Goal: Task Accomplishment & Management: Manage account settings

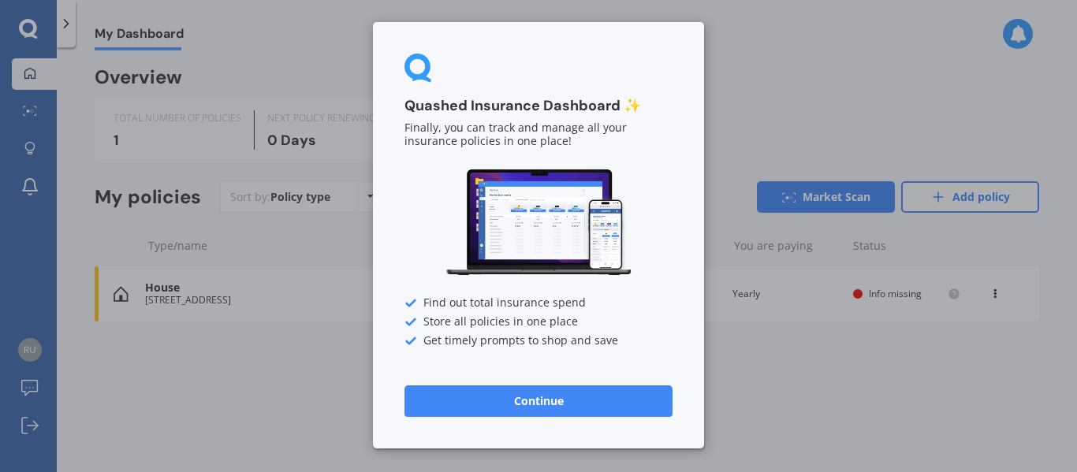
click at [531, 399] on button "Continue" at bounding box center [538, 402] width 268 height 32
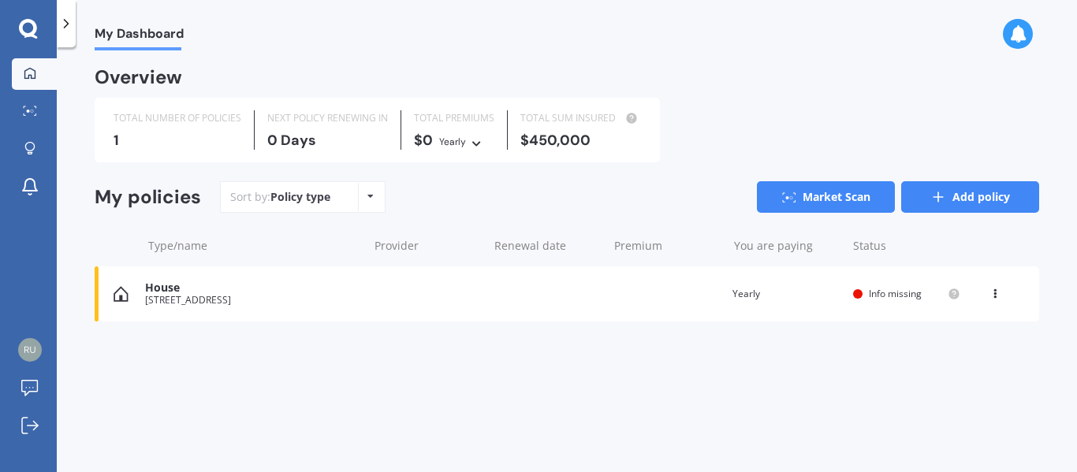
click at [958, 188] on link "Add policy" at bounding box center [970, 197] width 138 height 32
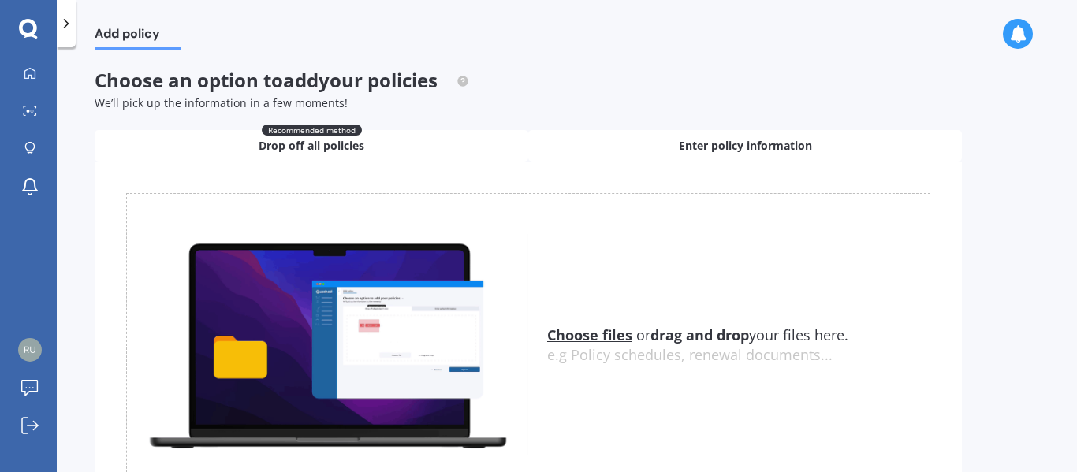
click at [688, 147] on span "Enter policy information" at bounding box center [745, 146] width 133 height 16
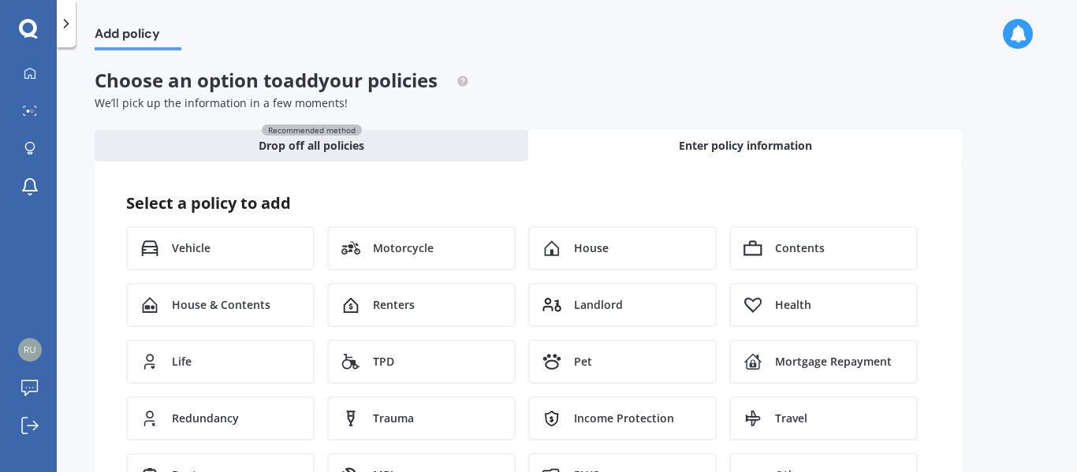
scroll to position [79, 0]
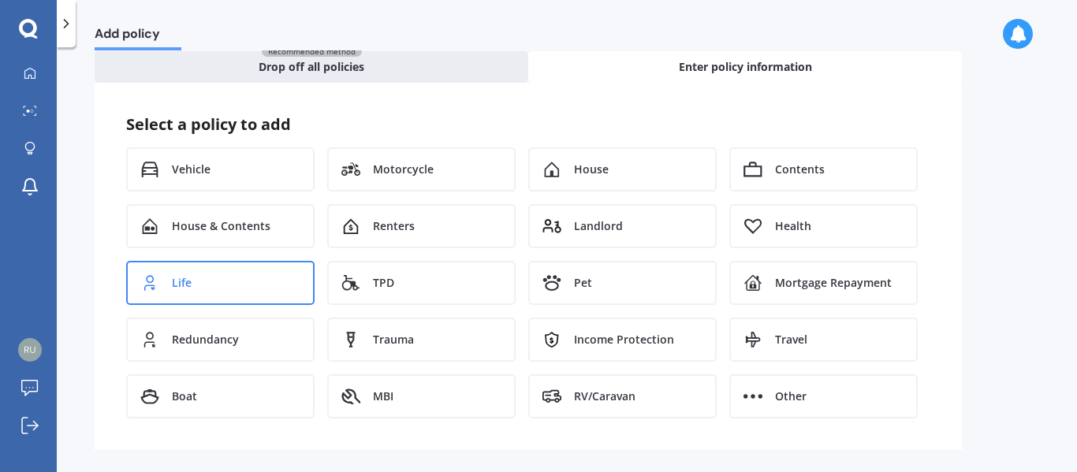
click at [192, 295] on div "Life" at bounding box center [220, 283] width 188 height 44
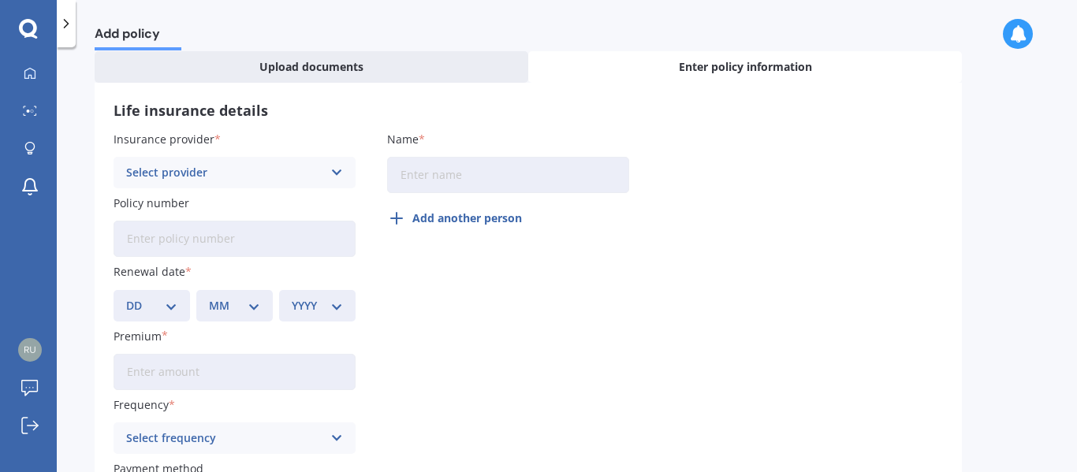
scroll to position [47, 0]
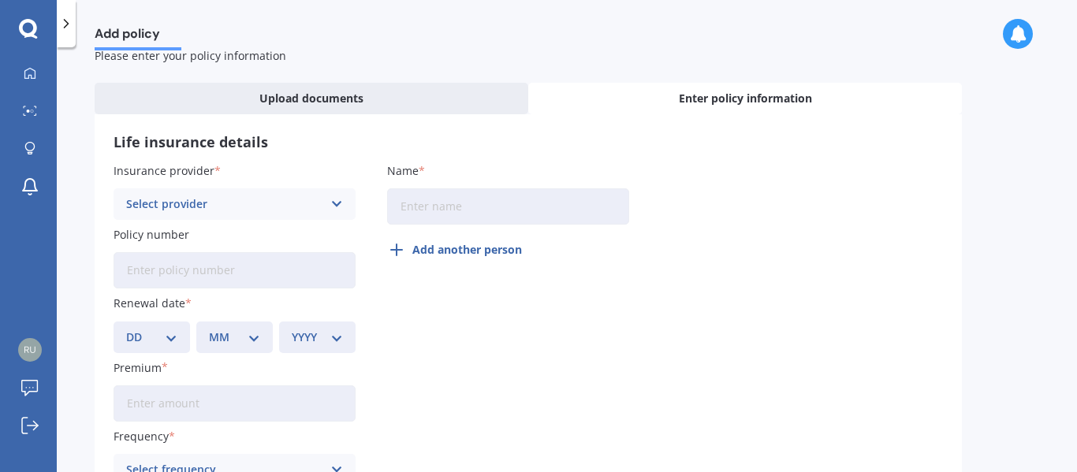
click at [162, 207] on div "Select provider" at bounding box center [224, 204] width 196 height 17
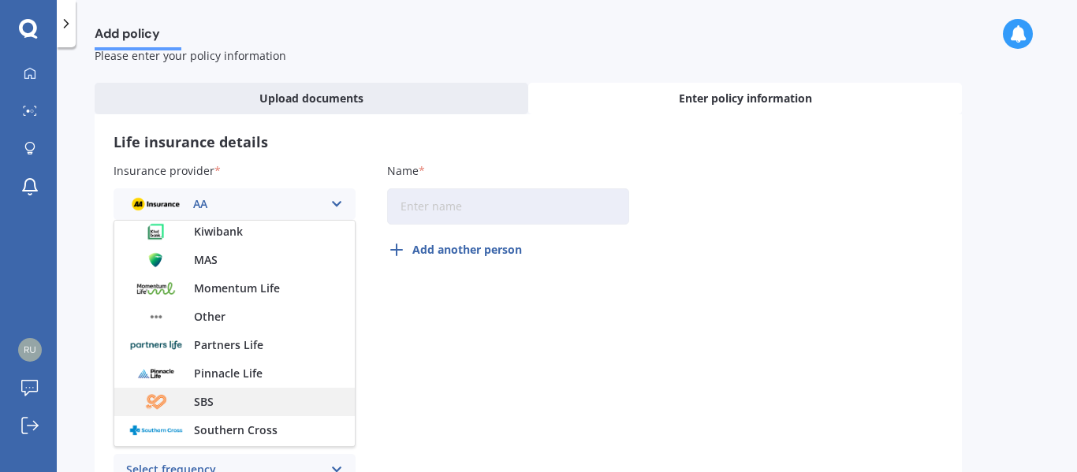
scroll to position [394, 0]
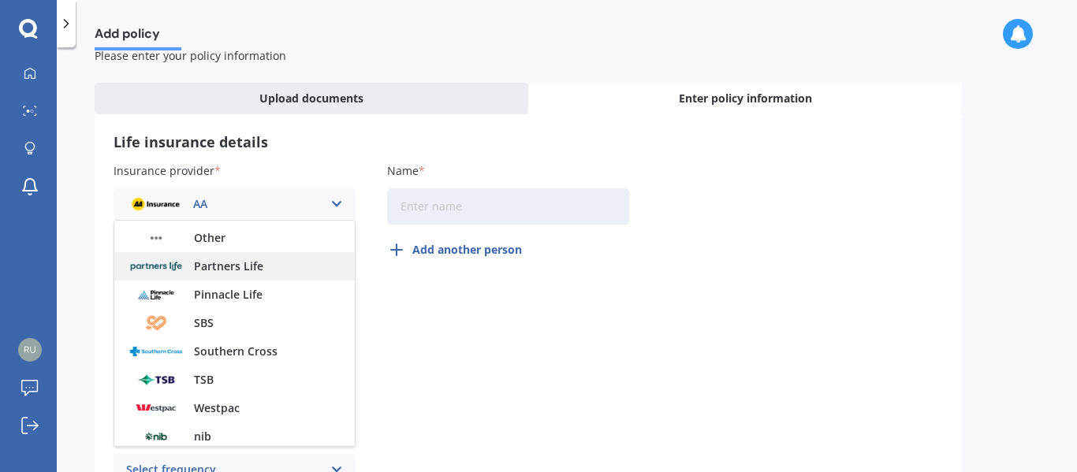
click at [232, 271] on span "Partners Life" at bounding box center [228, 266] width 69 height 11
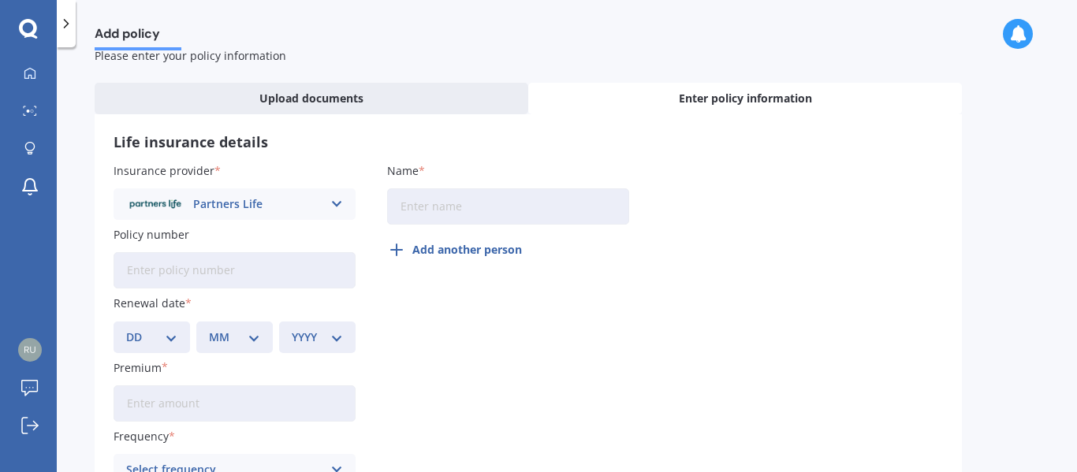
click at [487, 203] on input "Name" at bounding box center [508, 206] width 242 height 36
type input "[PERSON_NAME]"
click at [218, 267] on input "Policy number" at bounding box center [235, 270] width 242 height 36
type input "J3012635"
click at [148, 336] on select "DD 01 02 03 04 05 06 07 08 09 10 11 12 13 14 15 16 17 18 19 20 21 22 23 24 25 2…" at bounding box center [151, 337] width 51 height 17
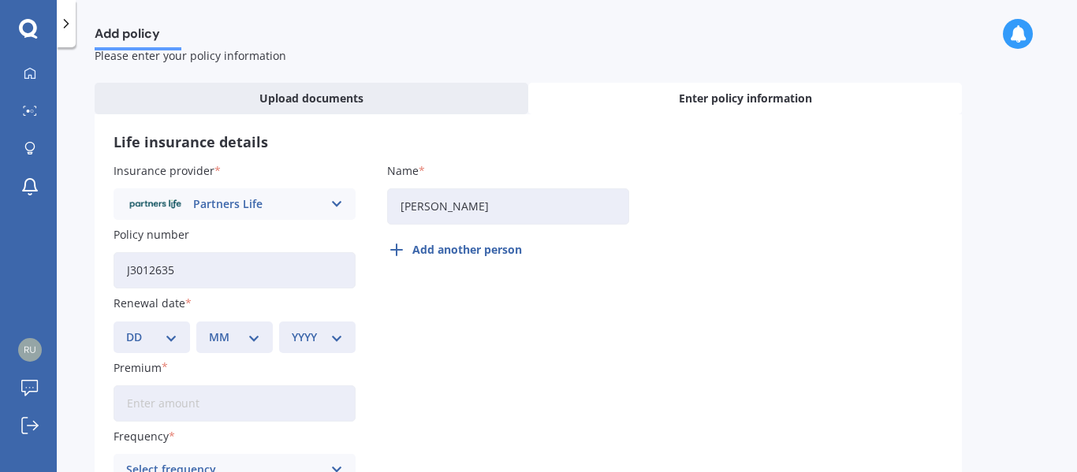
click at [148, 336] on select "DD 01 02 03 04 05 06 07 08 09 10 11 12 13 14 15 16 17 18 19 20 21 22 23 24 25 2…" at bounding box center [151, 337] width 51 height 17
click at [166, 334] on select "DD 01 02 03 04 05 06 07 08 09 10 11 12 13 14 15 16 17 18 19 20 21 22 23 24 25 2…" at bounding box center [151, 337] width 51 height 17
select select "28"
click at [126, 329] on select "DD 01 02 03 04 05 06 07 08 09 10 11 12 13 14 15 16 17 18 19 20 21 22 23 24 25 2…" at bounding box center [151, 337] width 51 height 17
click at [248, 340] on select "MM 01 02 03 04 05 06 07 08 09 10 11 12" at bounding box center [234, 337] width 51 height 17
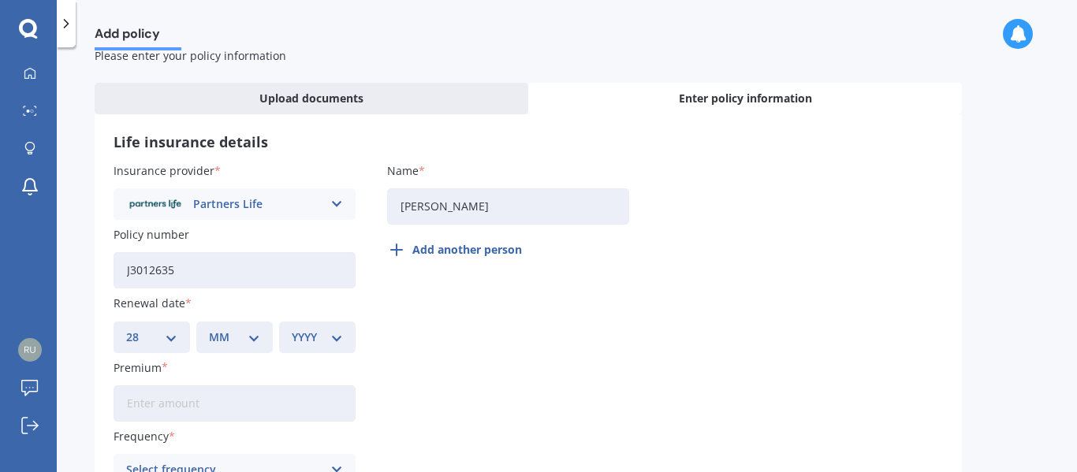
select select "11"
click at [209, 329] on select "MM 01 02 03 04 05 06 07 08 09 10 11 12" at bounding box center [234, 337] width 51 height 17
click at [340, 338] on select "YYYY 2027 2026 2025 2024 2023 2022 2021 2020 2019 2018 2017 2016 2015 2014 2013…" at bounding box center [317, 337] width 51 height 17
select select "2025"
click at [292, 329] on select "YYYY 2027 2026 2025 2024 2023 2022 2021 2020 2019 2018 2017 2016 2015 2014 2013…" at bounding box center [317, 337] width 51 height 17
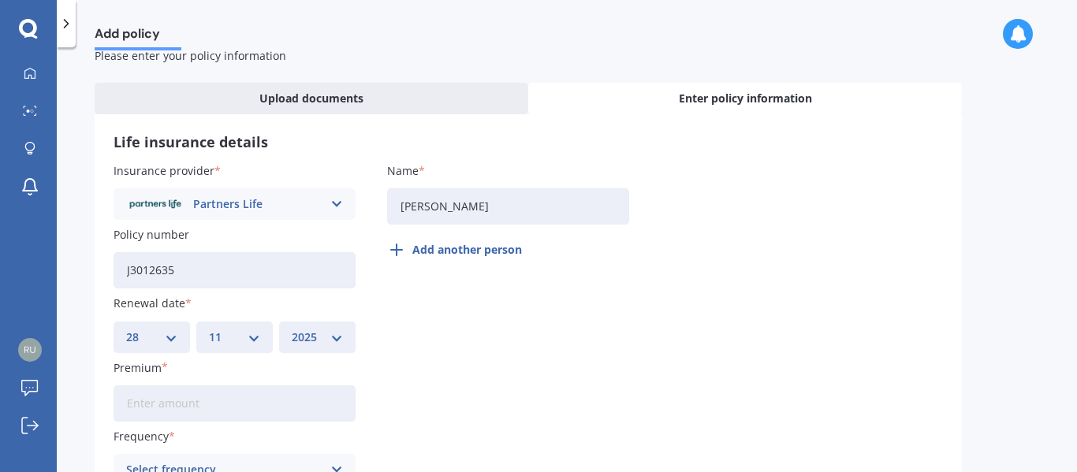
click at [181, 397] on input "Premium" at bounding box center [235, 404] width 242 height 36
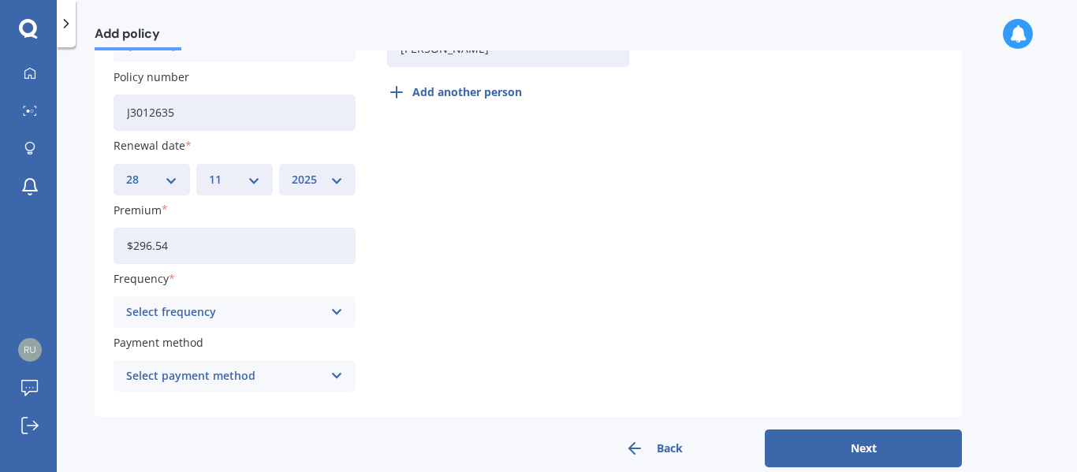
type input "$296.54"
click at [330, 309] on icon at bounding box center [336, 312] width 13 height 17
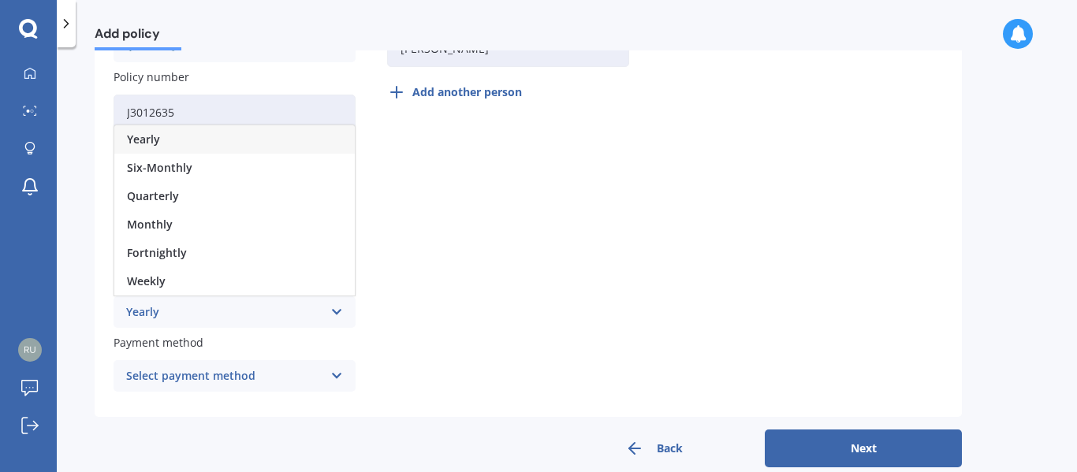
click at [151, 219] on span "Monthly" at bounding box center [150, 224] width 46 height 11
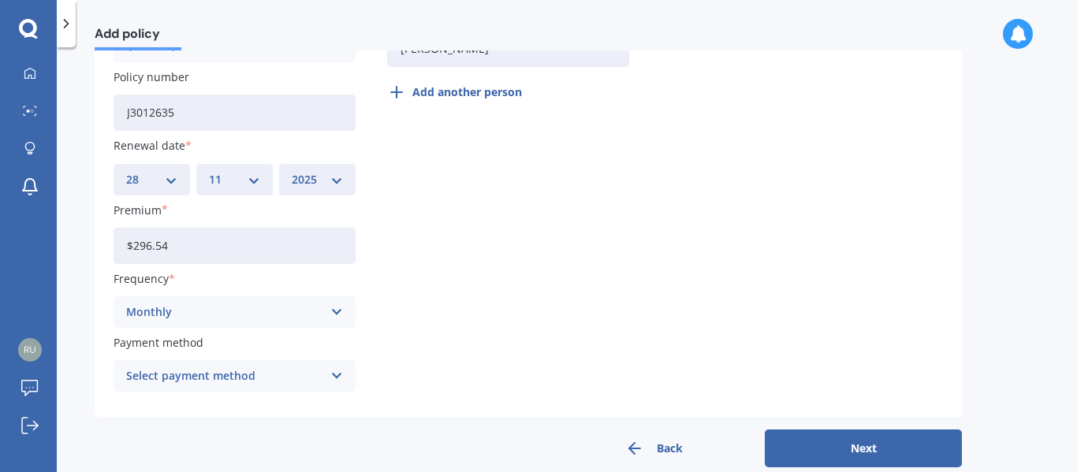
click at [334, 380] on icon at bounding box center [336, 375] width 13 height 17
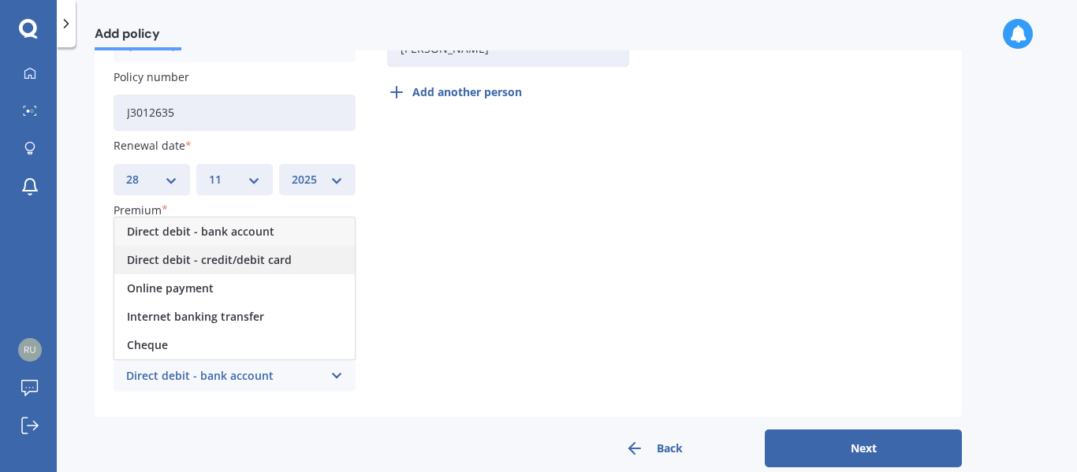
click at [277, 263] on span "Direct debit - credit/debit card" at bounding box center [209, 260] width 165 height 11
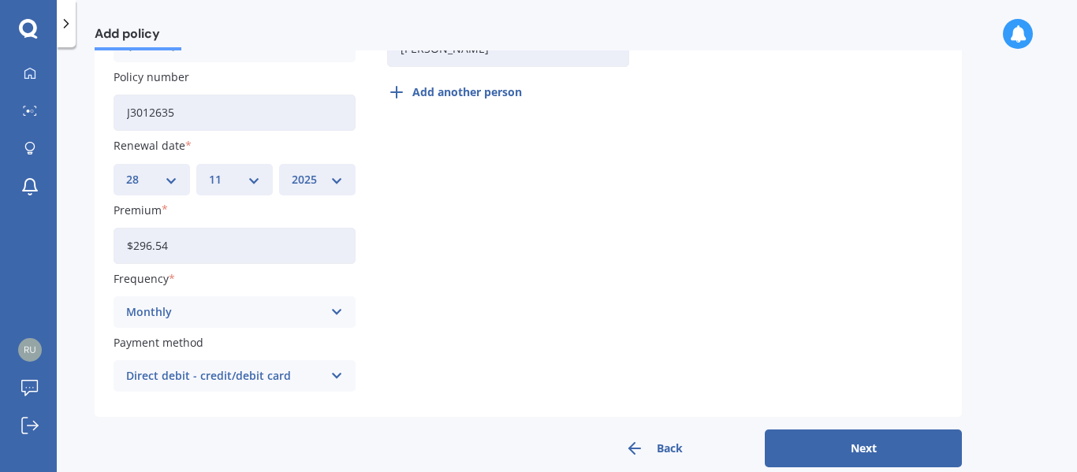
click at [790, 455] on button "Next" at bounding box center [863, 449] width 197 height 38
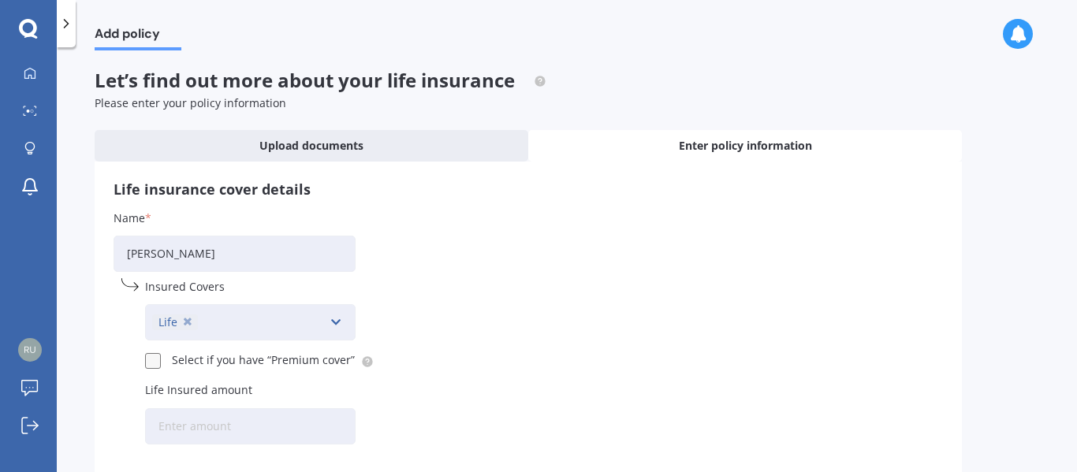
scroll to position [79, 0]
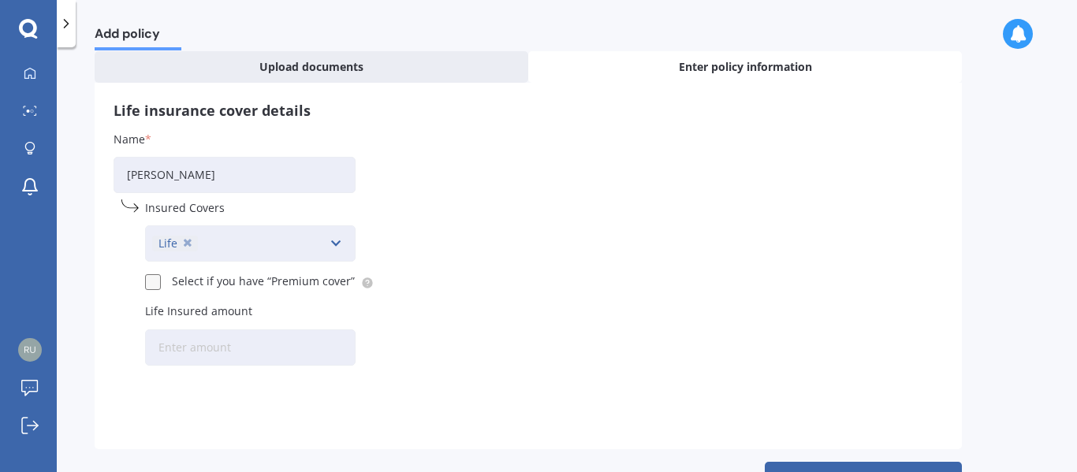
click at [269, 356] on input "Life Insured amount" at bounding box center [250, 348] width 211 height 36
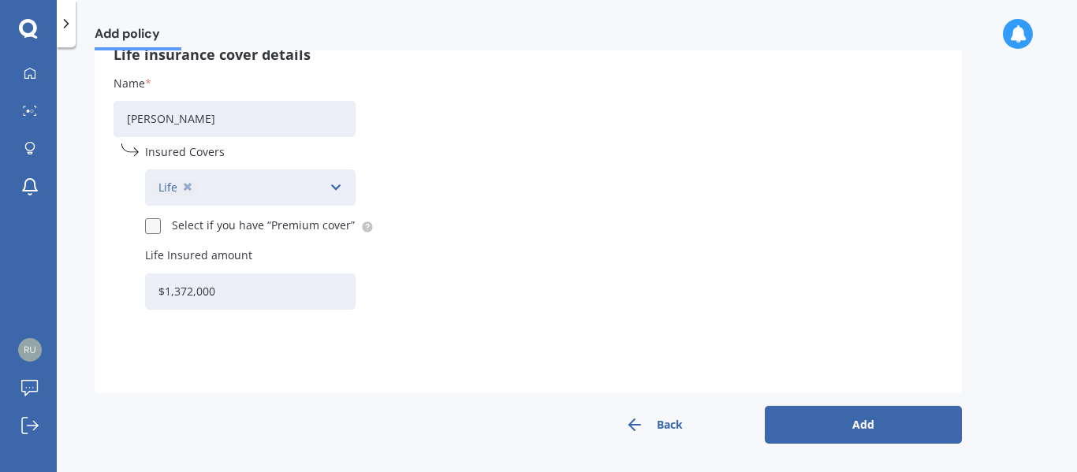
type input "$1,372,000"
click at [876, 438] on button "Add" at bounding box center [863, 425] width 197 height 38
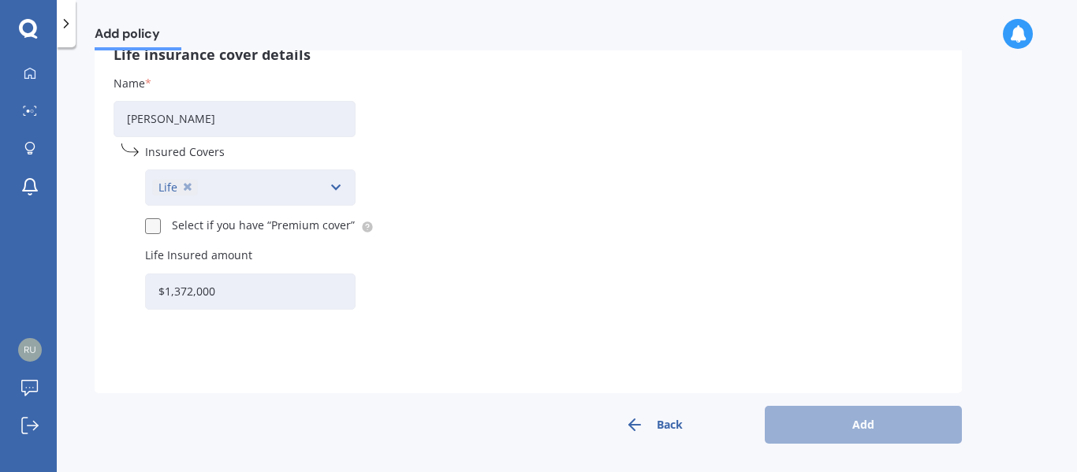
scroll to position [0, 0]
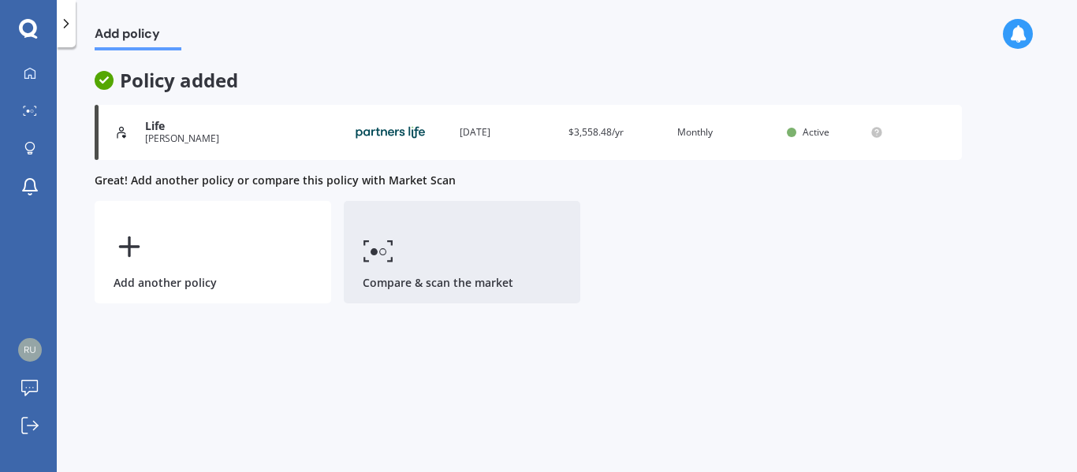
click at [378, 248] on icon at bounding box center [379, 251] width 32 height 23
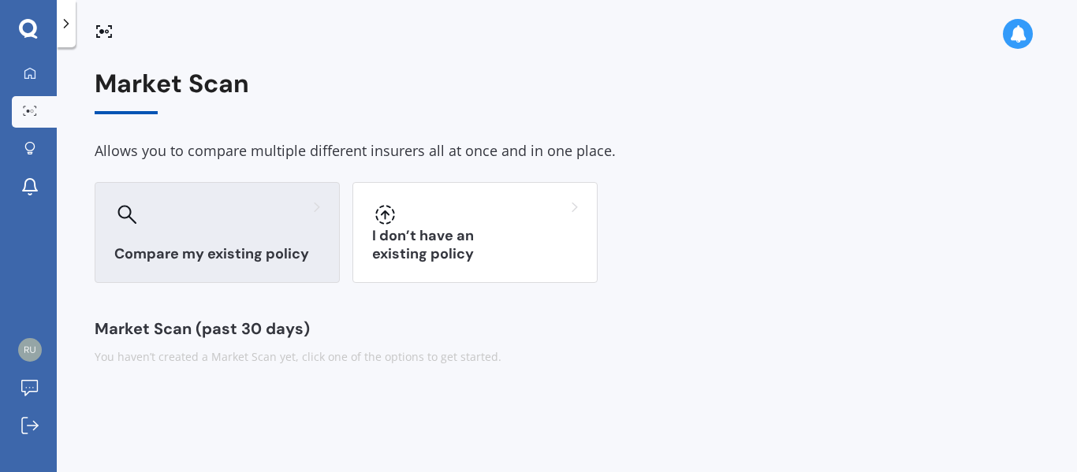
click at [221, 226] on div at bounding box center [217, 214] width 206 height 25
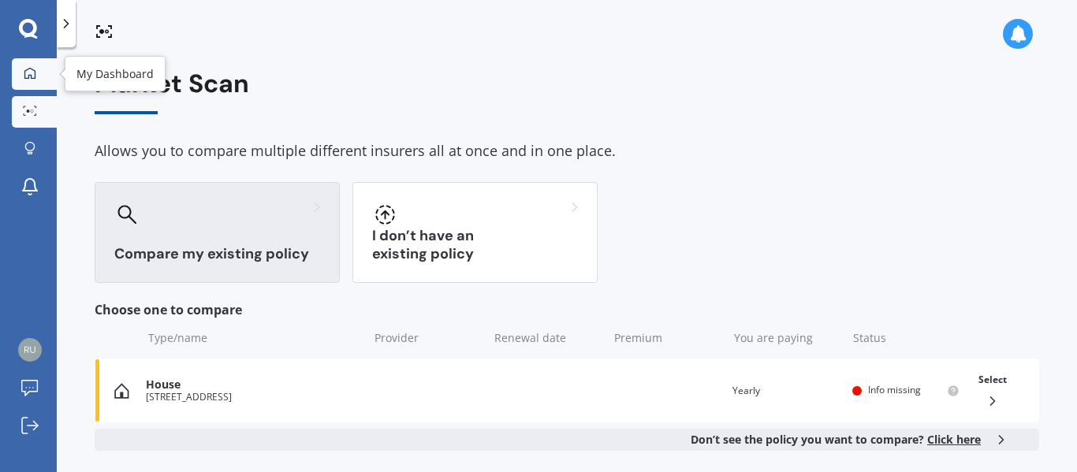
click at [32, 79] on icon at bounding box center [30, 73] width 13 height 13
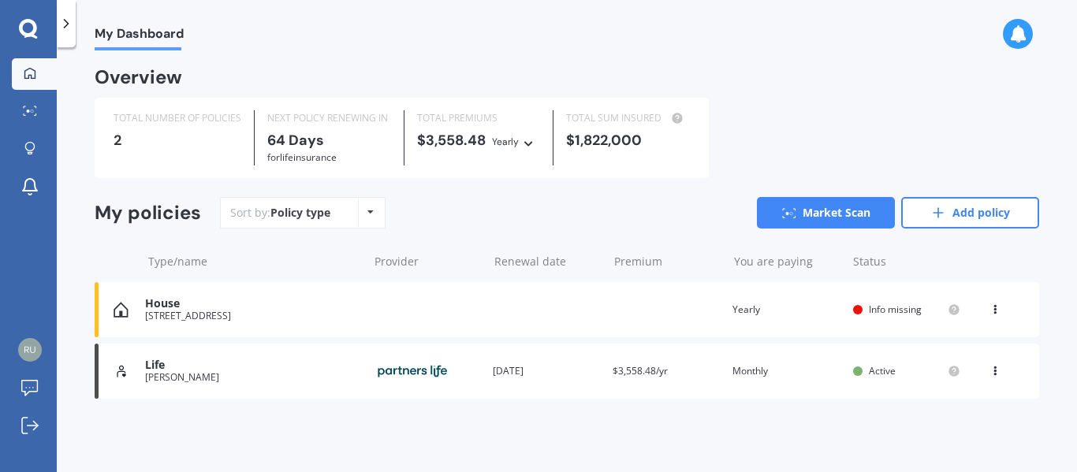
click at [993, 307] on icon at bounding box center [995, 306] width 11 height 9
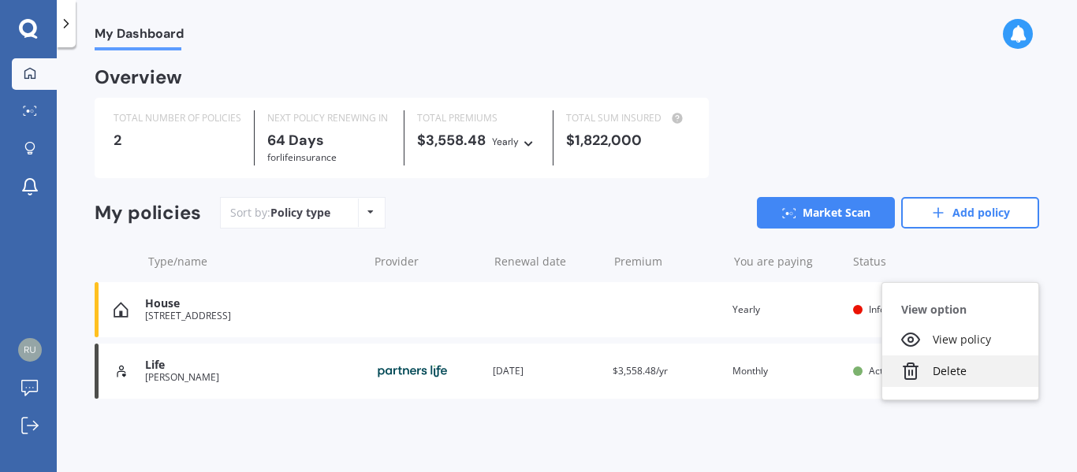
click at [960, 370] on div "Delete" at bounding box center [960, 372] width 156 height 32
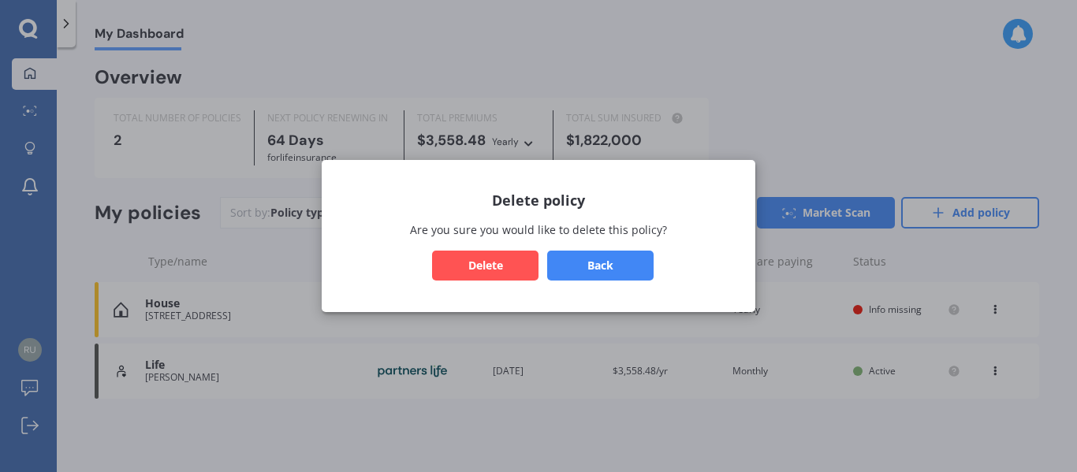
click at [505, 272] on button "Delete" at bounding box center [485, 266] width 106 height 30
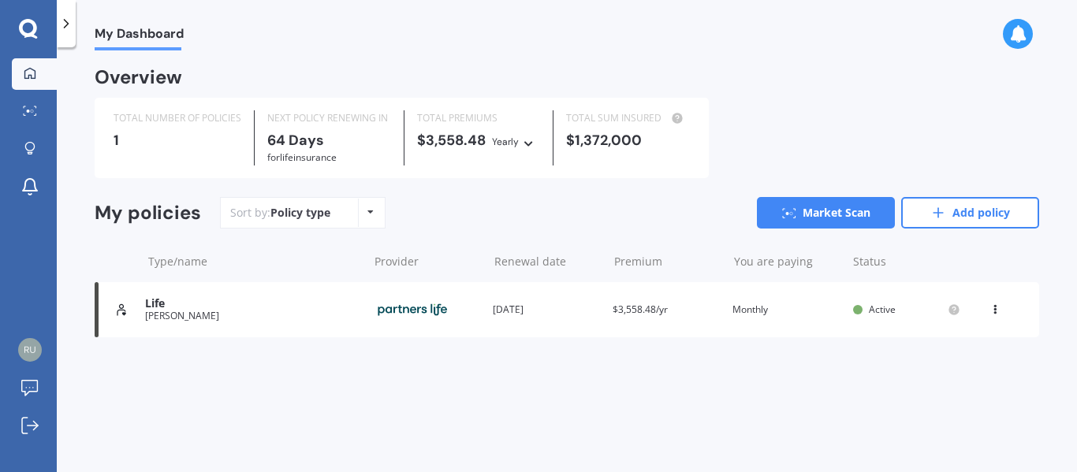
click at [406, 308] on img at bounding box center [412, 310] width 79 height 30
click at [839, 222] on link "Market Scan" at bounding box center [826, 213] width 138 height 32
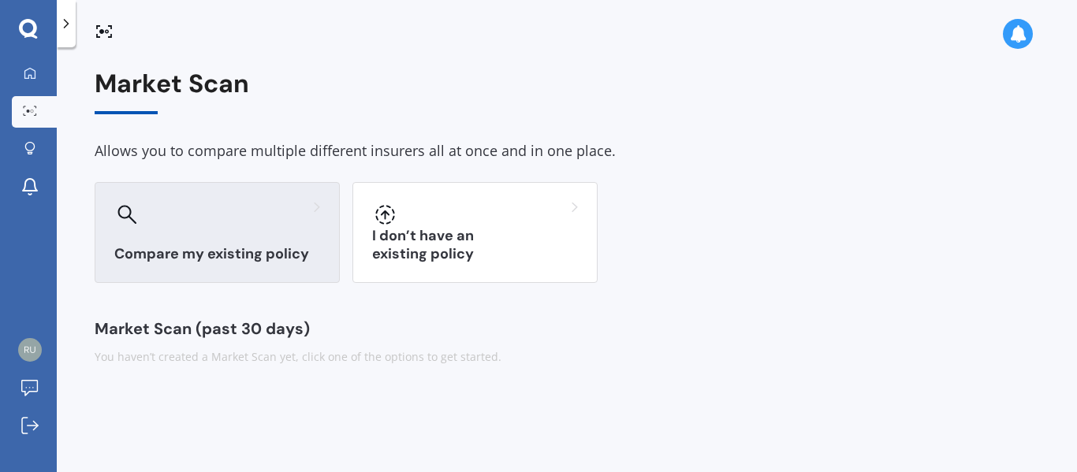
click at [222, 202] on div at bounding box center [217, 214] width 206 height 25
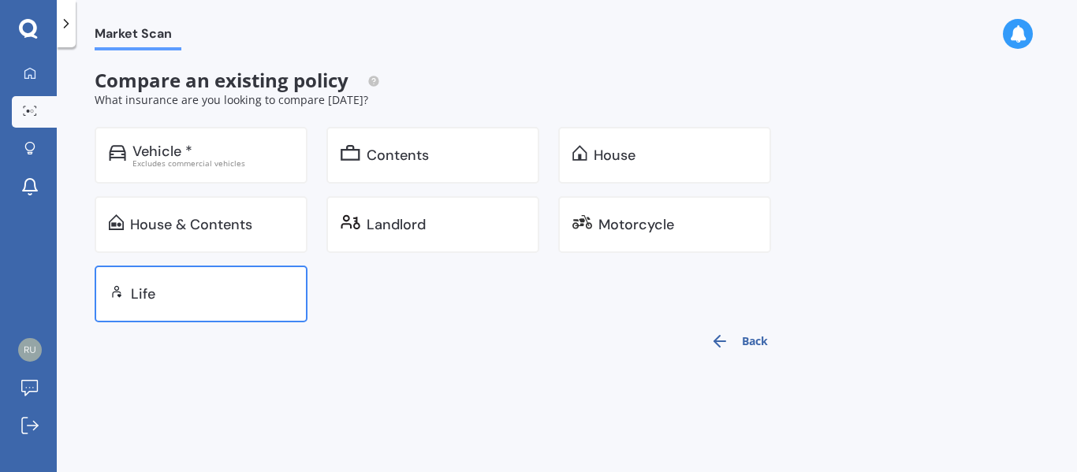
click at [177, 301] on div "Life" at bounding box center [212, 294] width 162 height 16
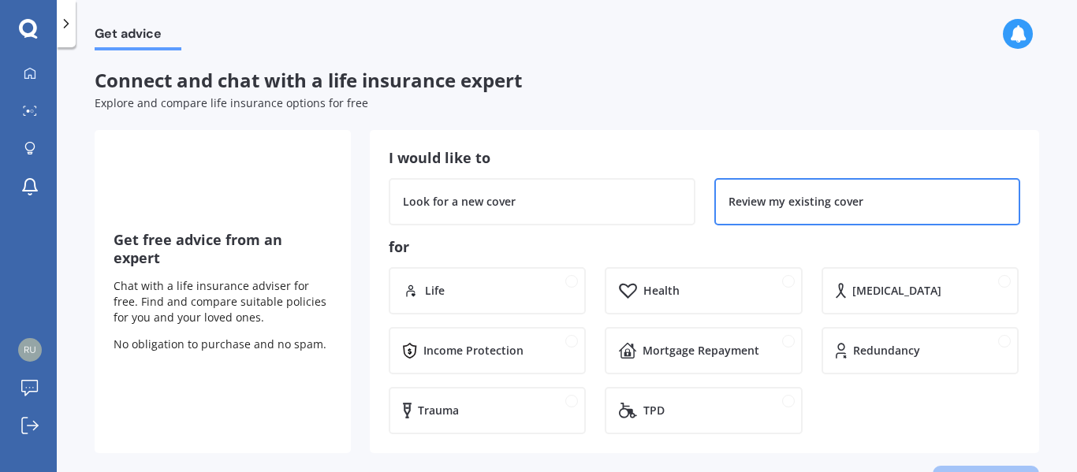
click at [859, 206] on div "Review my existing cover" at bounding box center [868, 202] width 278 height 16
click at [561, 286] on div "Life" at bounding box center [498, 291] width 147 height 16
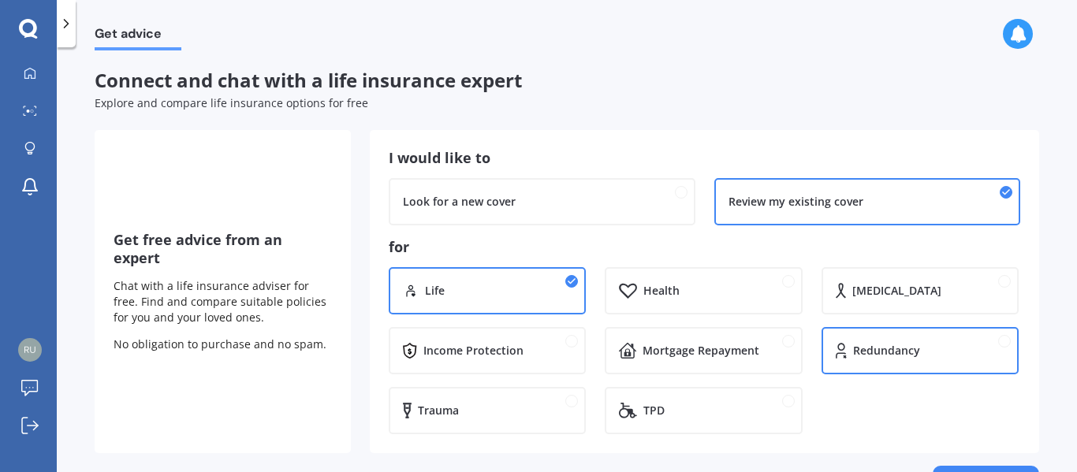
scroll to position [54, 0]
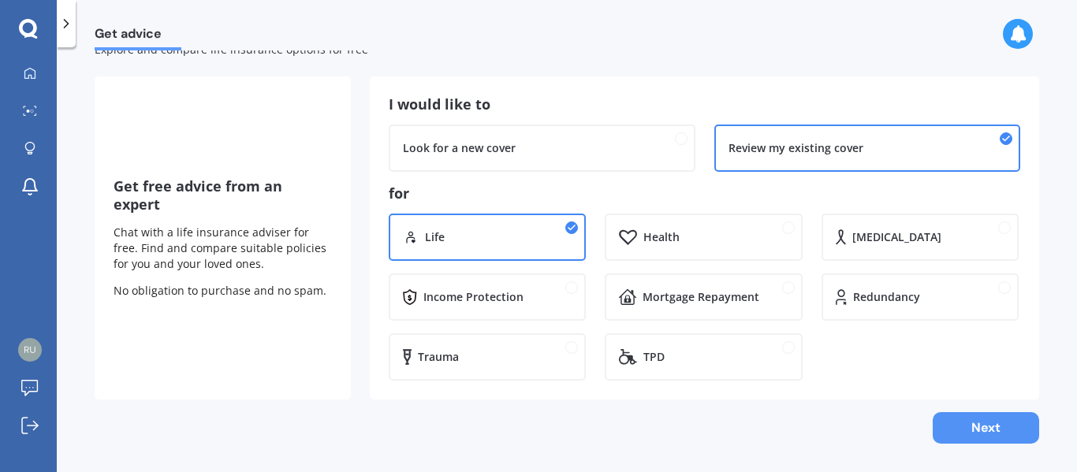
click at [981, 431] on button "Next" at bounding box center [986, 428] width 106 height 32
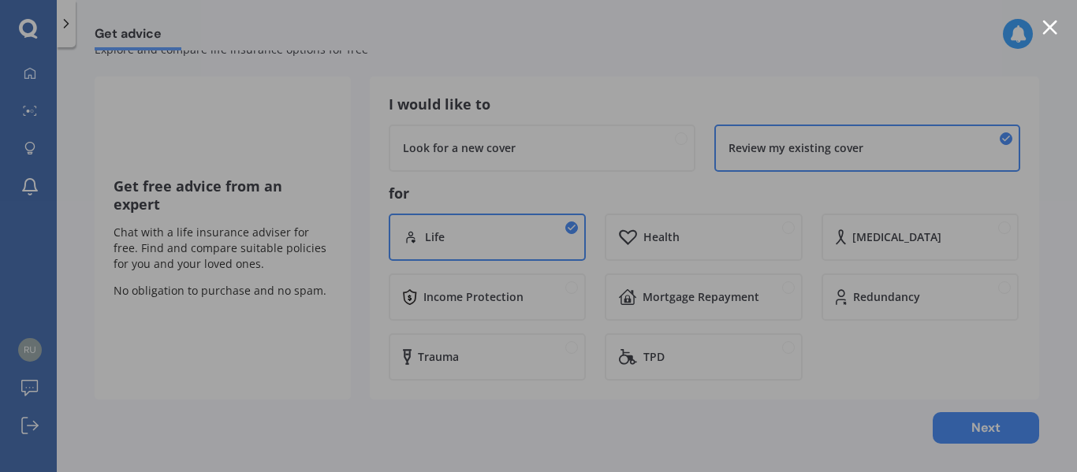
click at [1053, 30] on div at bounding box center [1049, 27] width 15 height 15
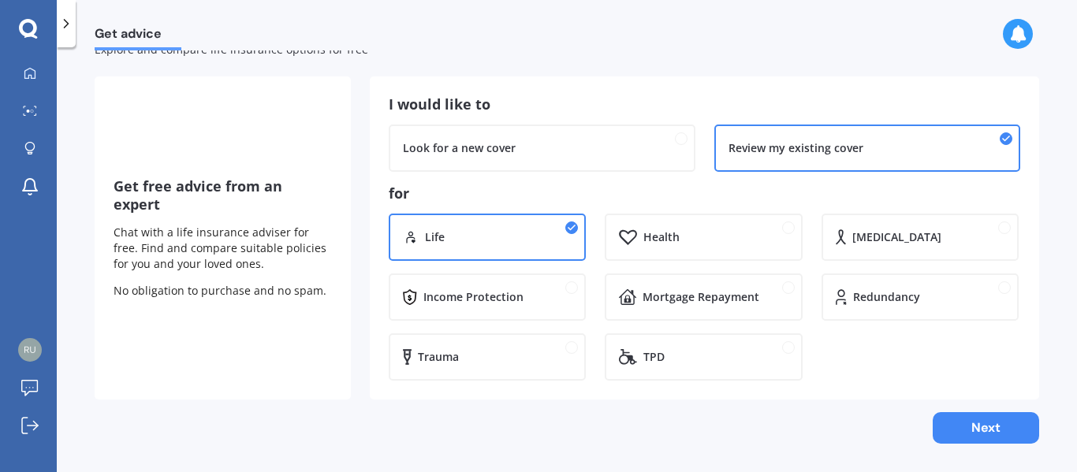
scroll to position [0, 0]
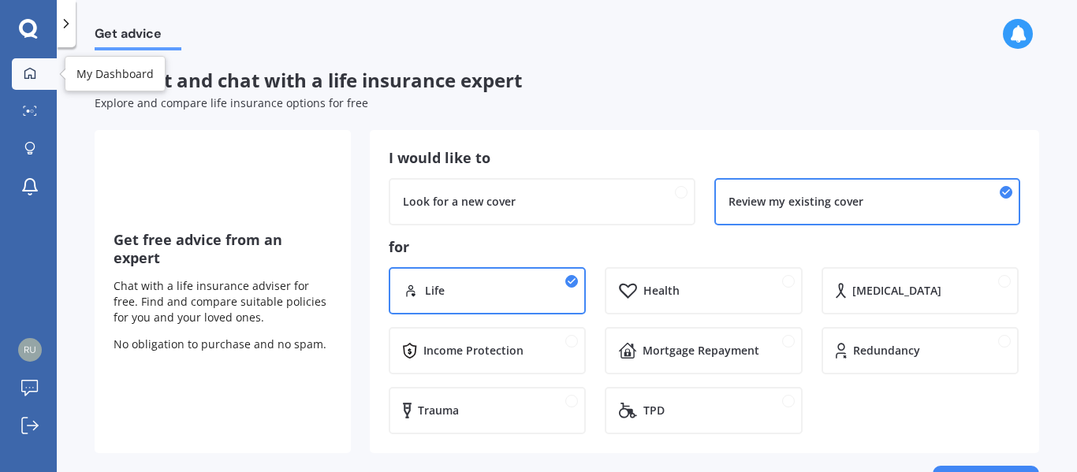
click at [27, 75] on icon at bounding box center [30, 73] width 13 height 13
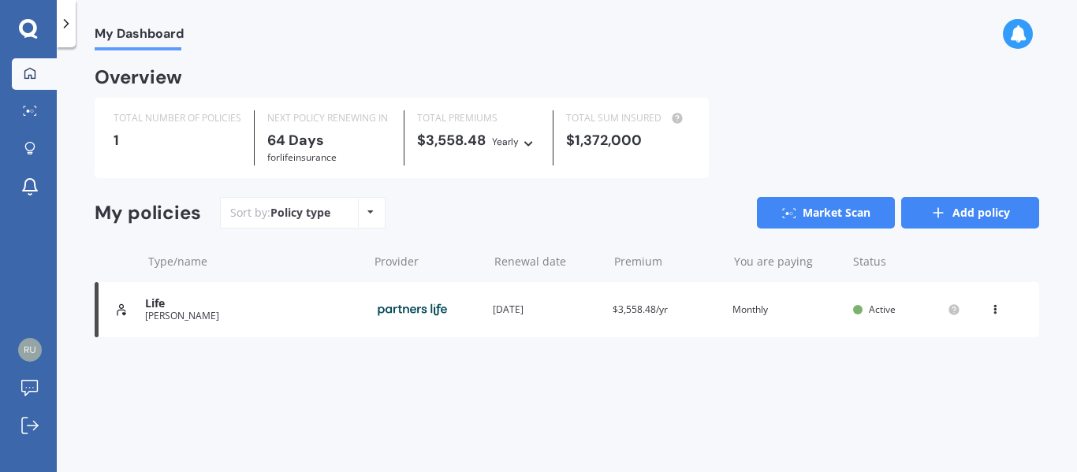
click at [936, 215] on icon at bounding box center [938, 213] width 16 height 16
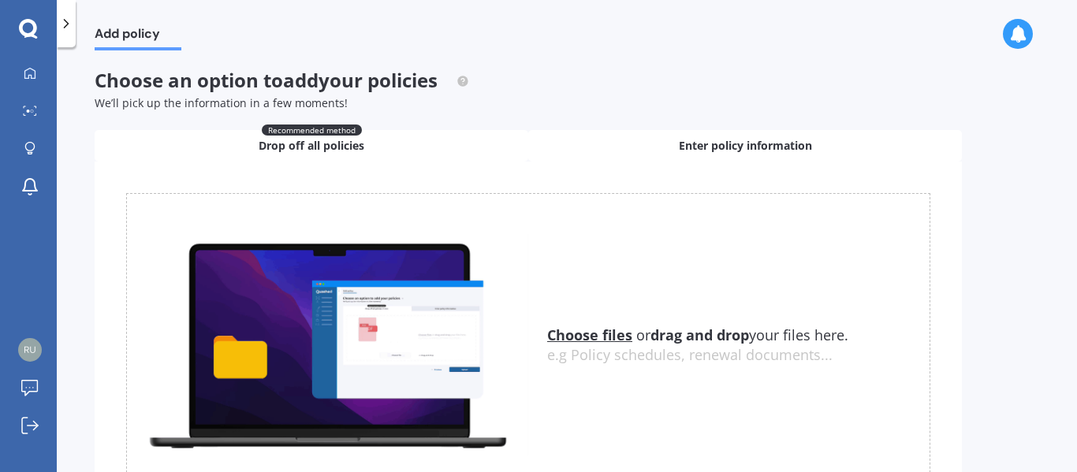
drag, startPoint x: 722, startPoint y: 143, endPoint x: 707, endPoint y: 157, distance: 20.6
click at [722, 142] on span "Enter policy information" at bounding box center [745, 146] width 133 height 16
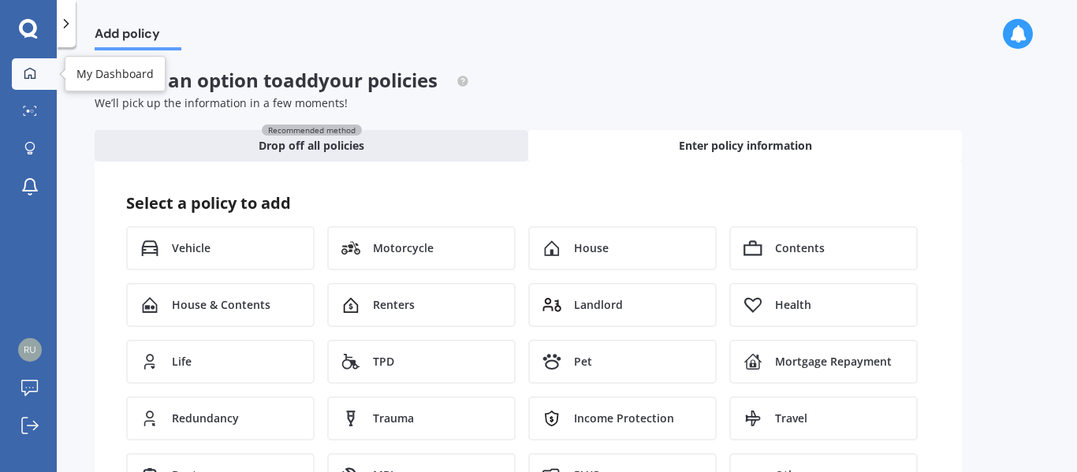
click at [32, 76] on icon at bounding box center [29, 72] width 11 height 11
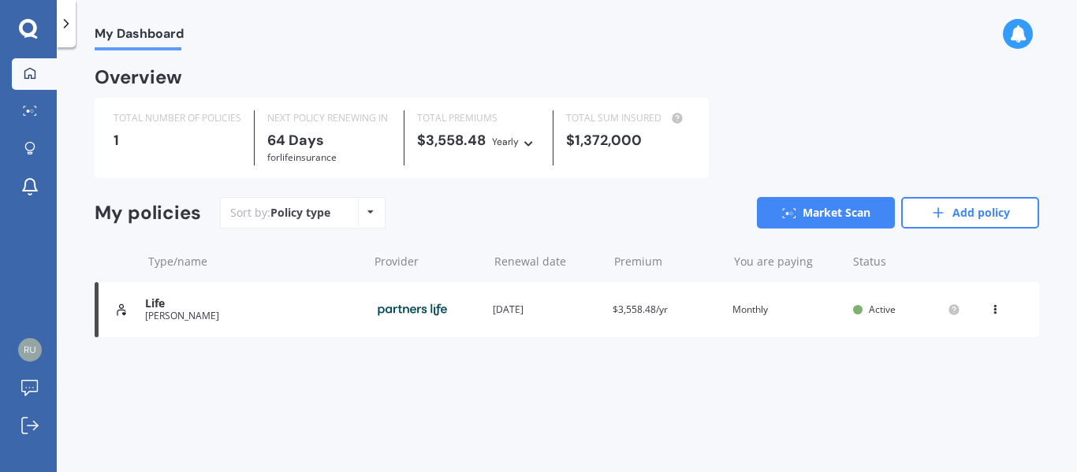
click at [993, 311] on icon at bounding box center [995, 306] width 11 height 9
click at [723, 368] on div "Overview TOTAL NUMBER OF POLICIES 1 NEXT POLICY RENEWING IN 64 Days for Life in…" at bounding box center [567, 222] width 945 height 306
click at [406, 308] on img at bounding box center [412, 310] width 79 height 30
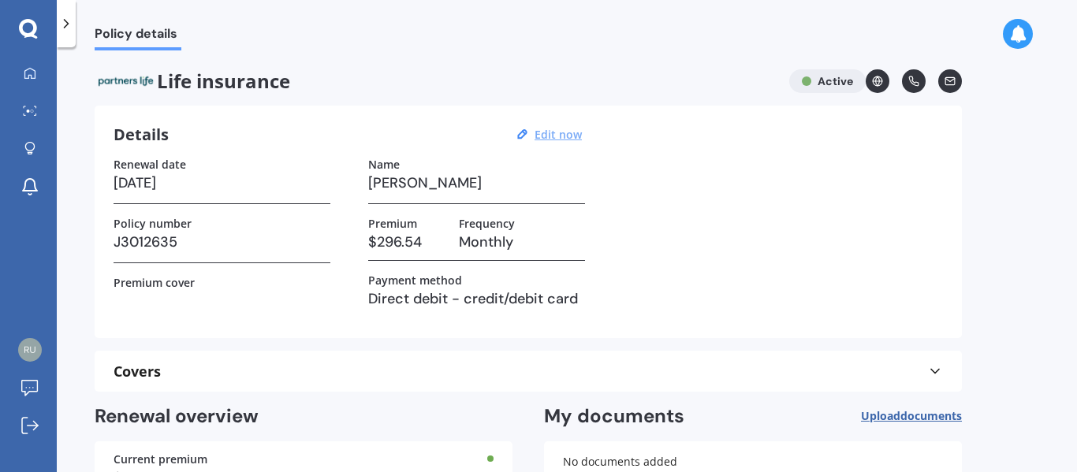
click at [551, 134] on u "Edit now" at bounding box center [558, 134] width 47 height 15
select select "28"
select select "11"
select select "2025"
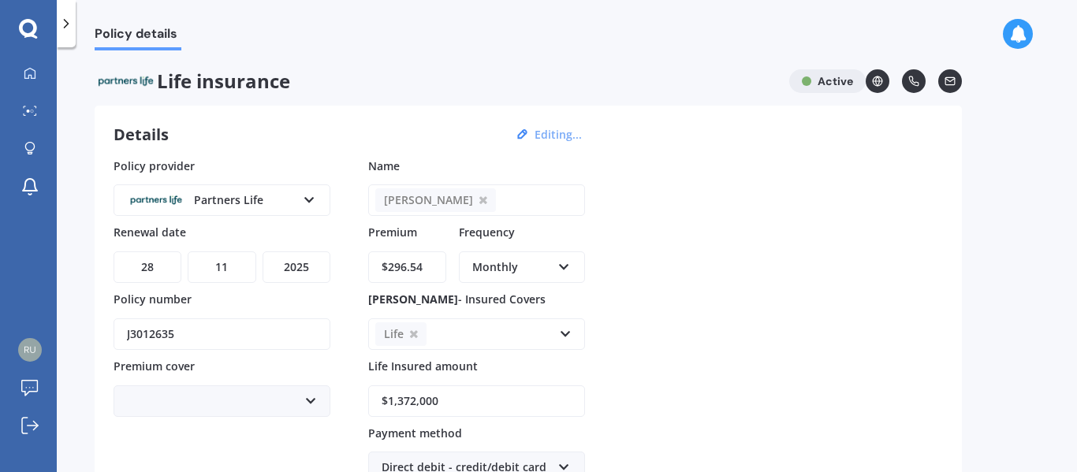
scroll to position [158, 0]
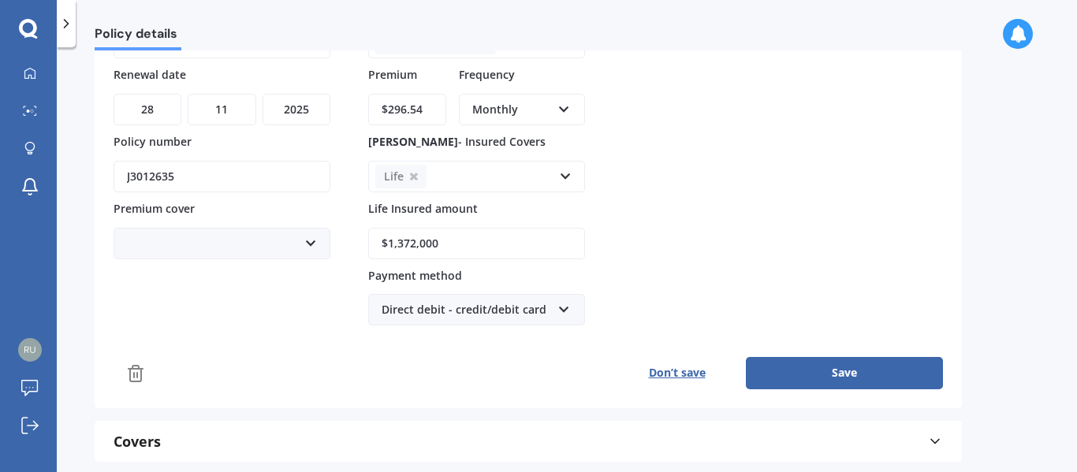
drag, startPoint x: 461, startPoint y: 239, endPoint x: 350, endPoint y: 215, distance: 113.7
click at [350, 215] on div "Policy provider Partners Life AA AIA AMP ANZ ASB Asteron Life BNZ Chubb Cigna C…" at bounding box center [528, 163] width 829 height 326
type input "$1,000,000"
drag, startPoint x: 432, startPoint y: 106, endPoint x: 305, endPoint y: 75, distance: 130.6
click at [322, 84] on div "Policy provider Partners Life AA AIA AMP ANZ ASB Asteron Life BNZ Chubb Cigna C…" at bounding box center [528, 163] width 829 height 326
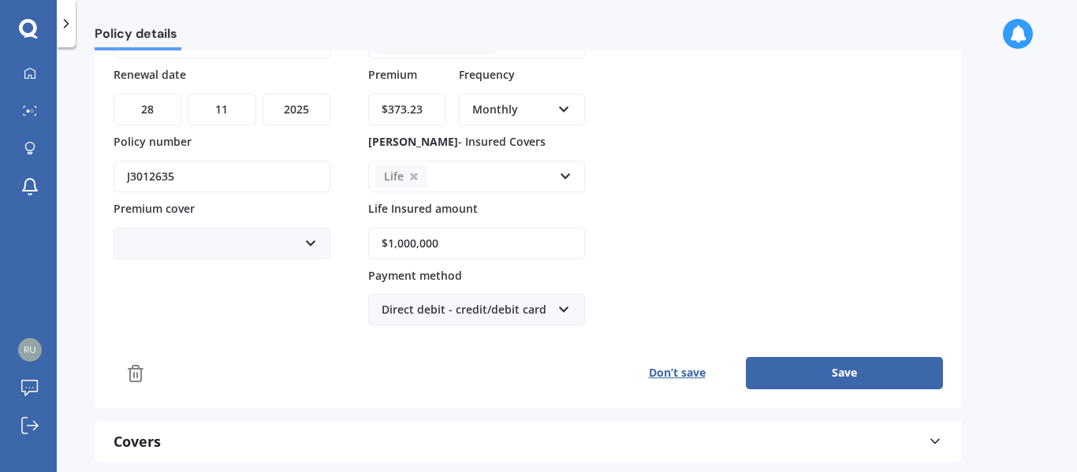
type input "$373.23"
click at [543, 222] on div "Monthly" at bounding box center [521, 225] width 123 height 28
click at [852, 377] on button "Save" at bounding box center [844, 373] width 197 height 32
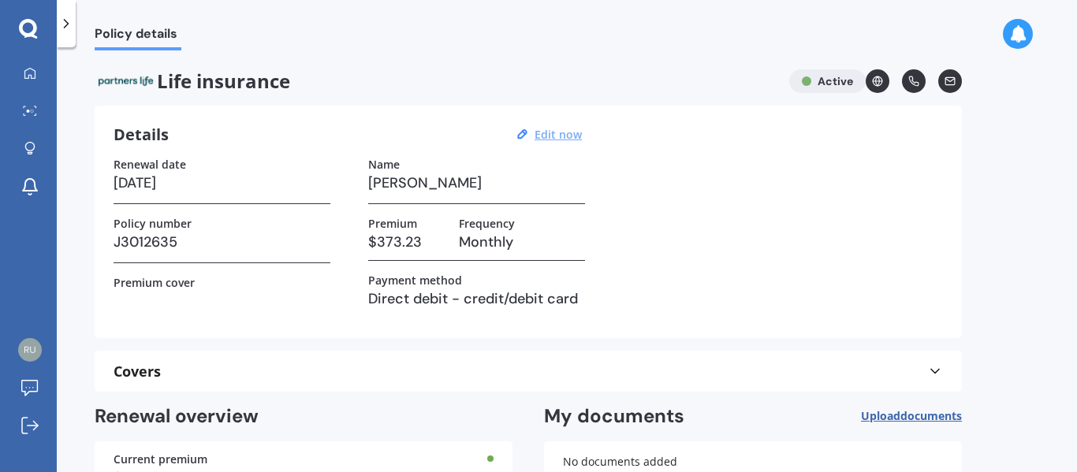
scroll to position [125, 0]
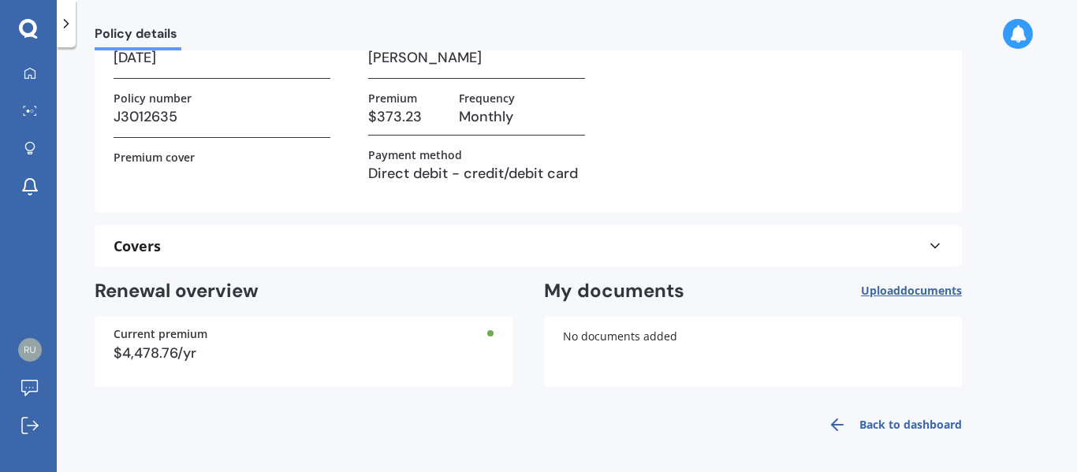
click at [889, 427] on link "Back to dashboard" at bounding box center [890, 425] width 144 height 38
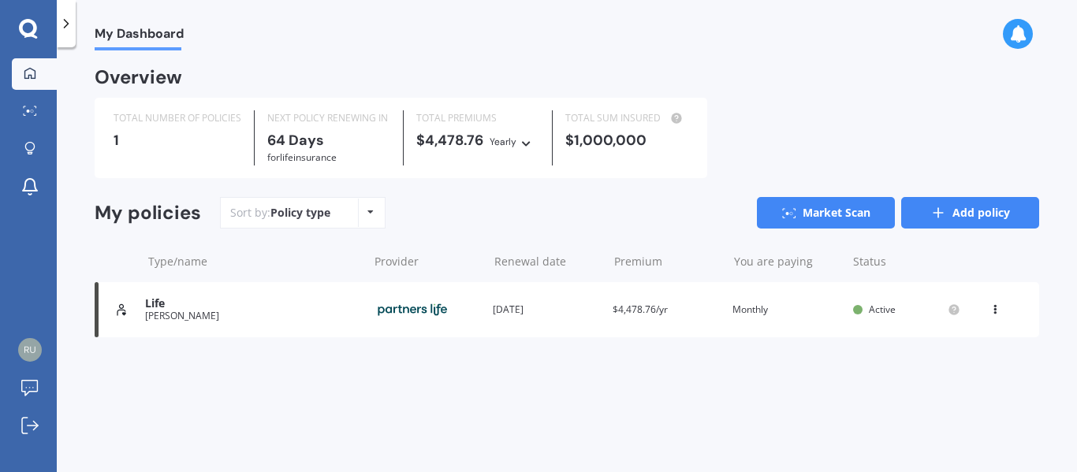
click at [941, 221] on icon at bounding box center [938, 213] width 16 height 16
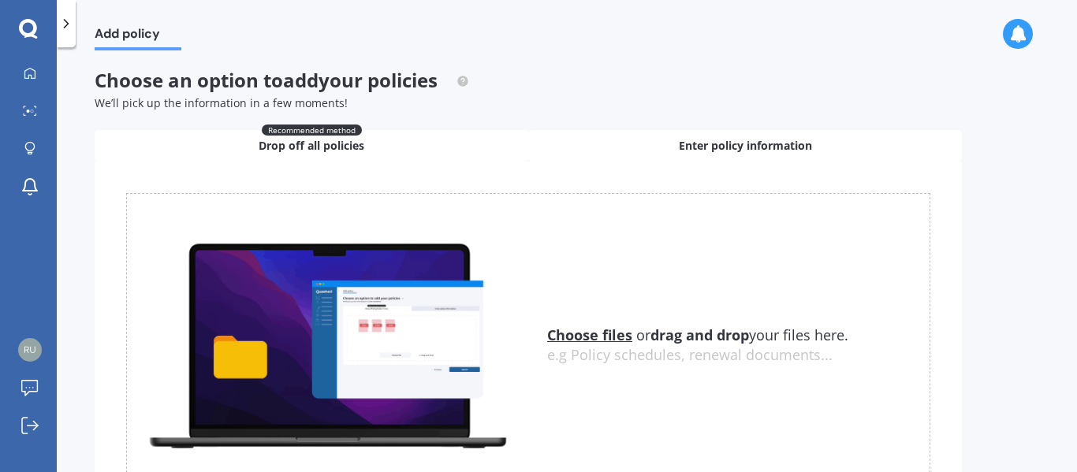
click at [684, 146] on span "Enter policy information" at bounding box center [745, 146] width 133 height 16
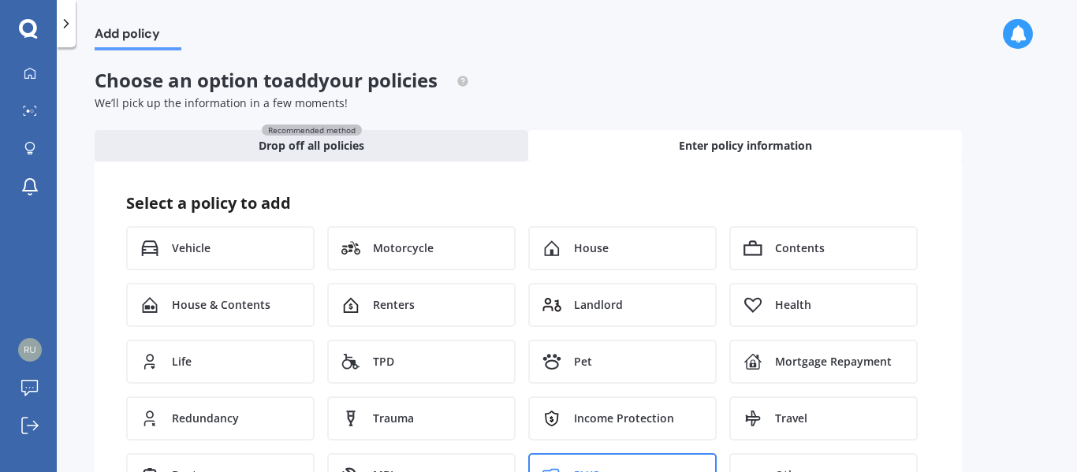
scroll to position [85, 0]
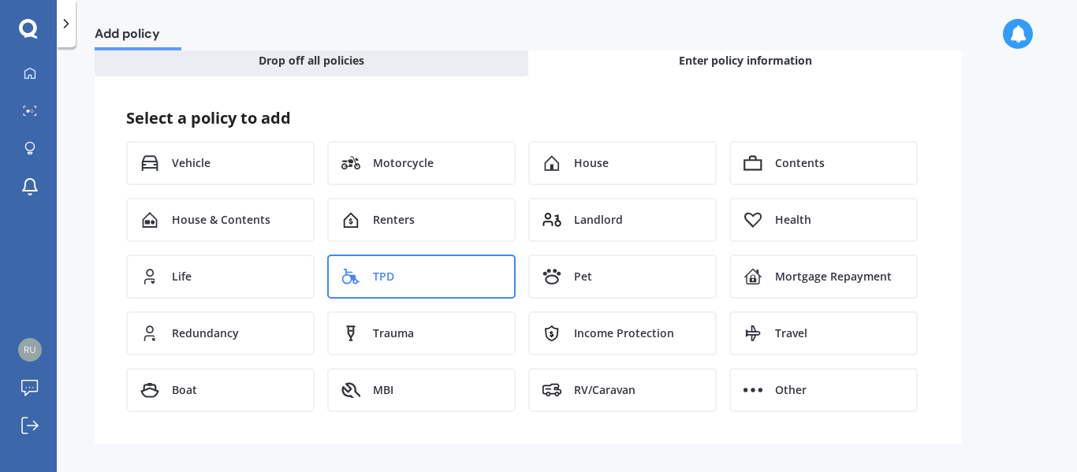
click at [428, 276] on div "TPD" at bounding box center [421, 277] width 188 height 44
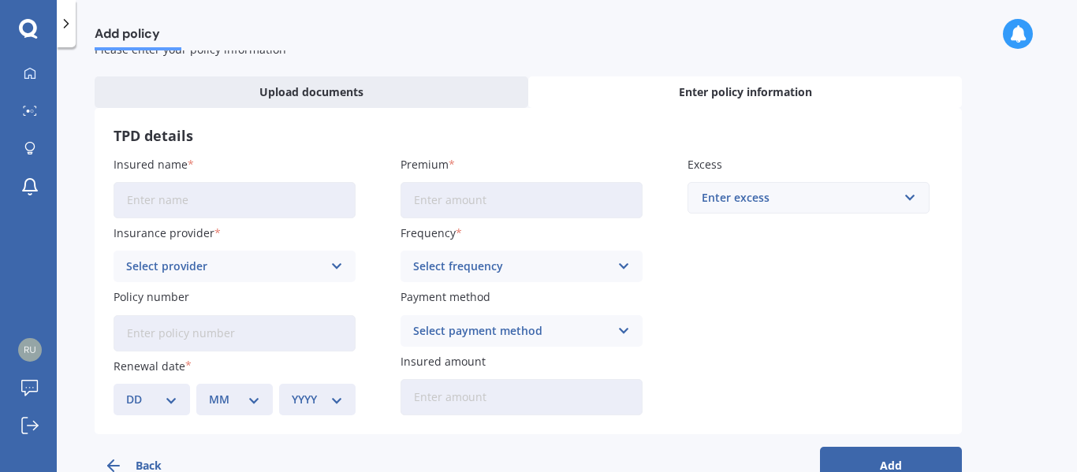
click at [270, 209] on input "Insured name" at bounding box center [235, 200] width 242 height 36
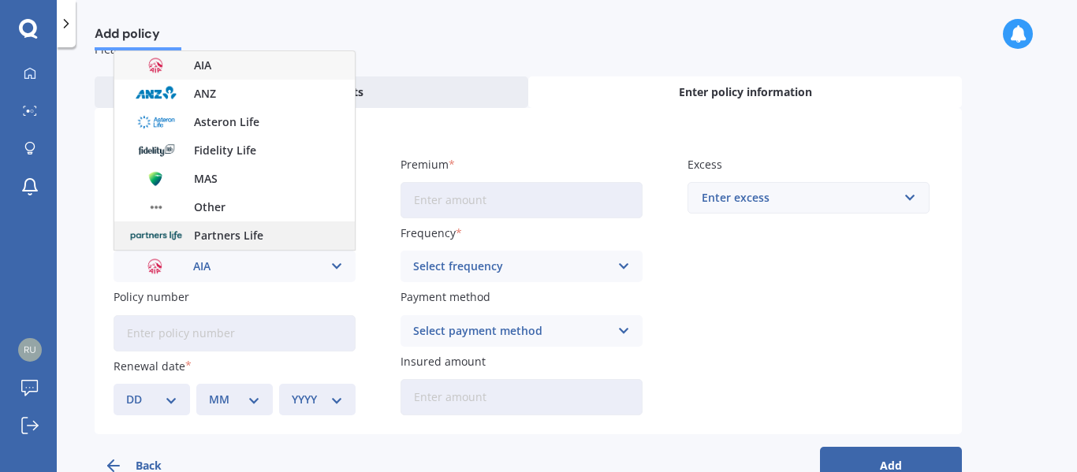
click at [231, 238] on span "Partners Life" at bounding box center [228, 235] width 69 height 11
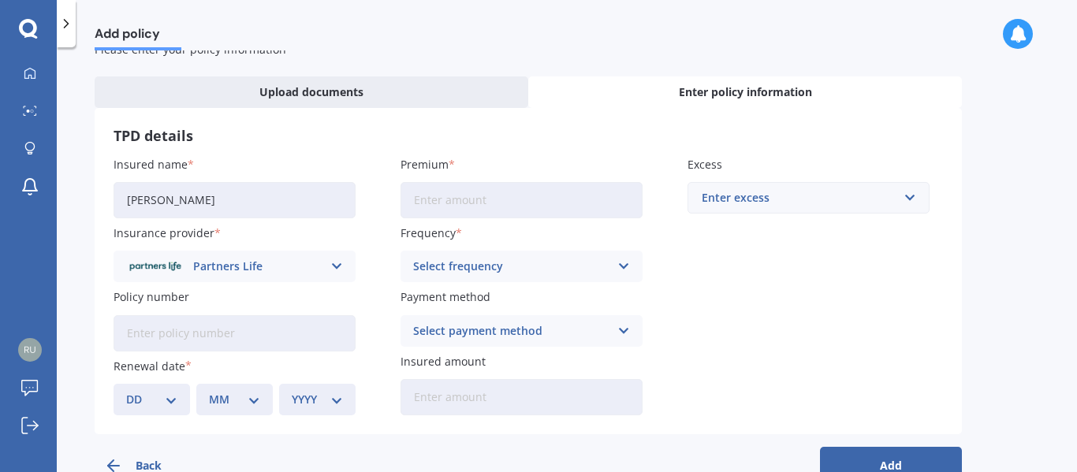
click at [211, 205] on input "Jason" at bounding box center [235, 200] width 242 height 36
type input "Jason Smith"
click at [418, 197] on input "Premium" at bounding box center [522, 200] width 242 height 36
type input "$370.23"
click at [431, 262] on div "Select frequency" at bounding box center [511, 266] width 196 height 17
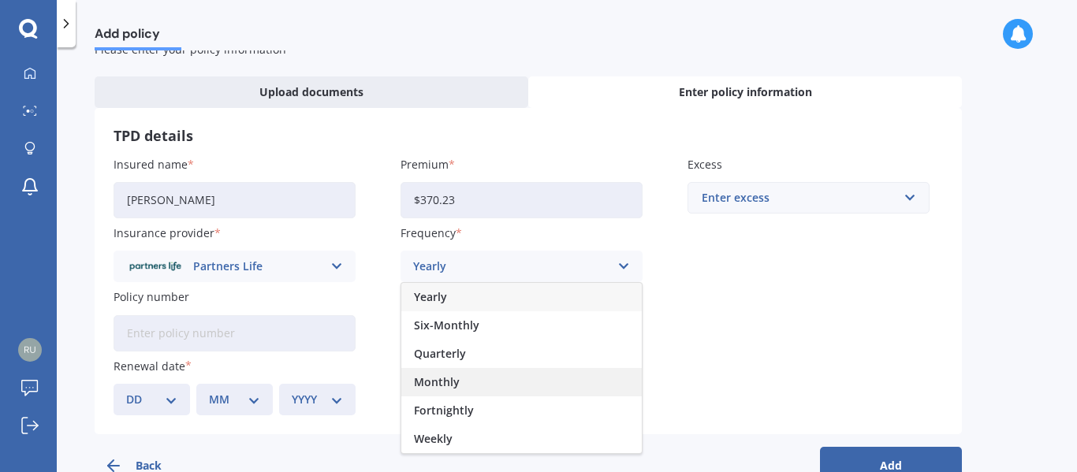
click at [456, 390] on div "Monthly" at bounding box center [521, 382] width 240 height 28
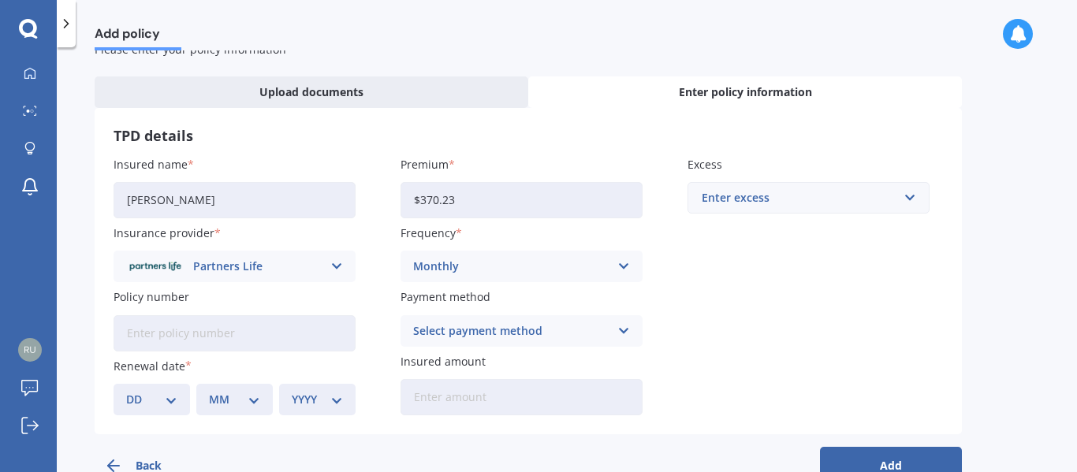
click at [448, 334] on div "Select payment method" at bounding box center [511, 330] width 196 height 17
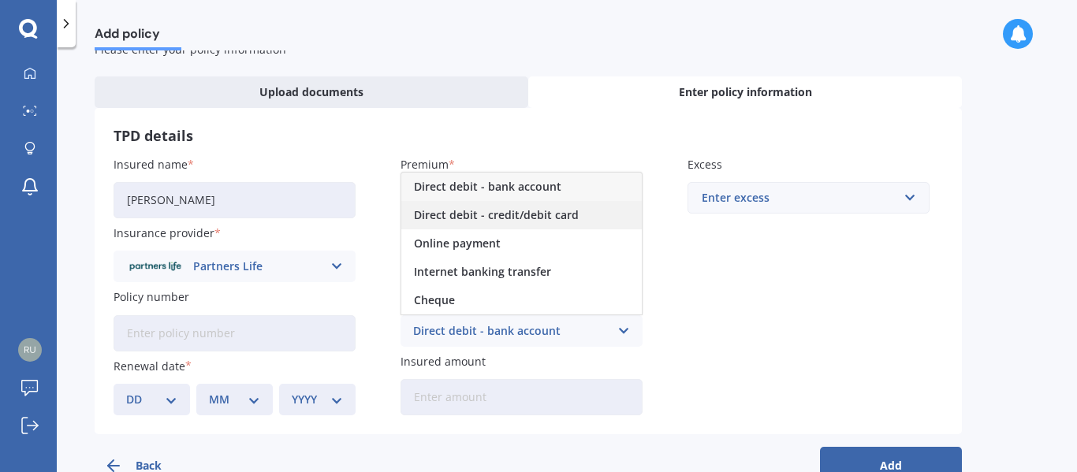
click at [443, 215] on span "Direct debit - credit/debit card" at bounding box center [496, 215] width 165 height 11
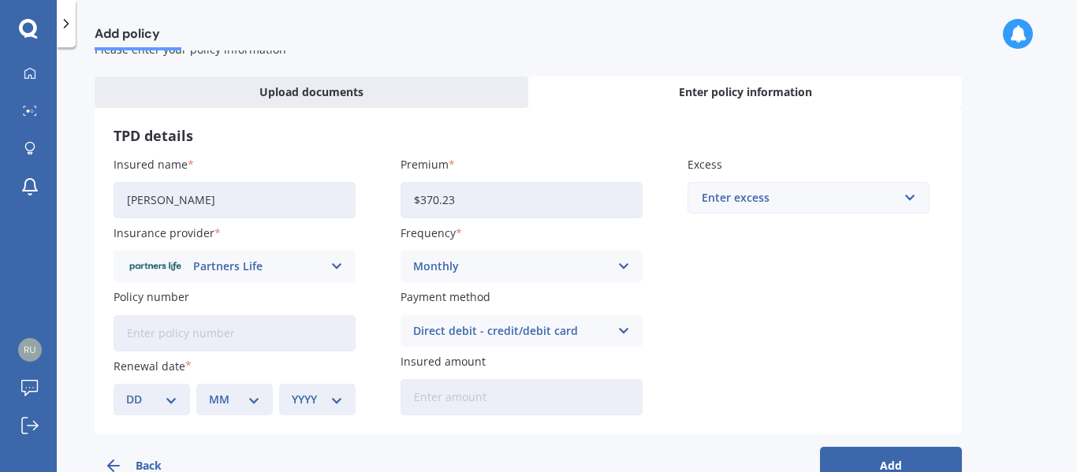
click at [214, 330] on input "Policy number" at bounding box center [235, 333] width 242 height 36
click at [442, 397] on input "Insured amount" at bounding box center [522, 397] width 242 height 36
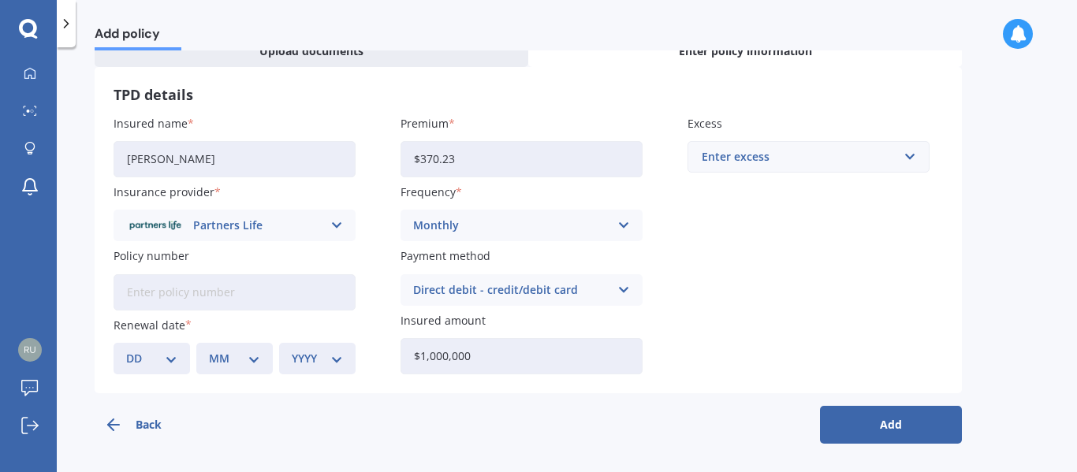
type input "$1,000,000"
click at [903, 441] on button "Add" at bounding box center [891, 425] width 142 height 38
click at [174, 358] on select "DD 01 02 03 04 05 06 07 08 09 10 11 12 13 14 15 16 17 18 19 20 21 22 23 24 25 2…" at bounding box center [161, 358] width 45 height 17
select select "28"
click at [139, 350] on select "DD 01 02 03 04 05 06 07 08 09 10 11 12 13 14 15 16 17 18 19 20 21 22 23 24 25 2…" at bounding box center [161, 358] width 45 height 17
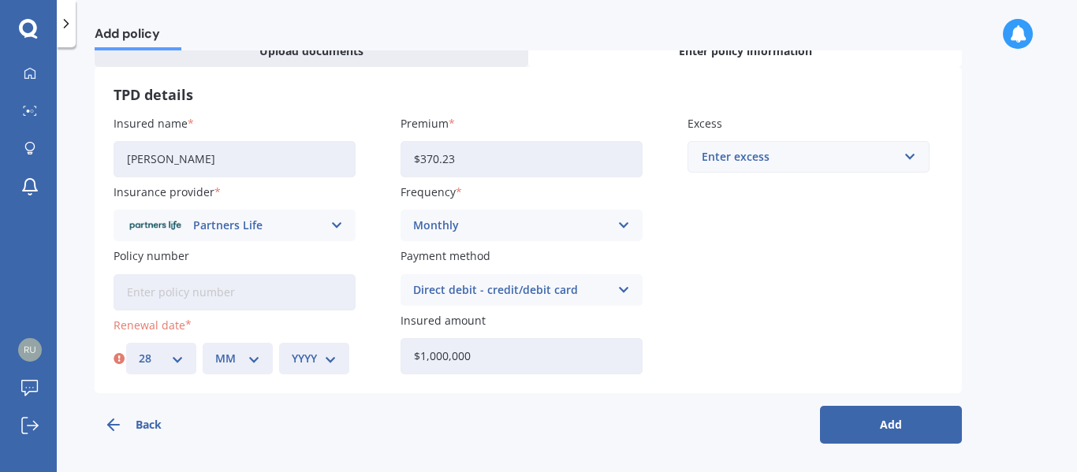
click at [240, 354] on select "MM 01 02 03 04 05 06 07 08 09 10 11 12" at bounding box center [237, 358] width 45 height 17
select select "11"
click at [215, 350] on select "MM 01 02 03 04 05 06 07 08 09 10 11 12" at bounding box center [237, 358] width 45 height 17
click at [310, 357] on select "YYYY 2027 2026 2025 2024 2023 2022 2021 2020 2019 2018 2017 2016 2015 2014 2013…" at bounding box center [314, 358] width 45 height 17
select select "2025"
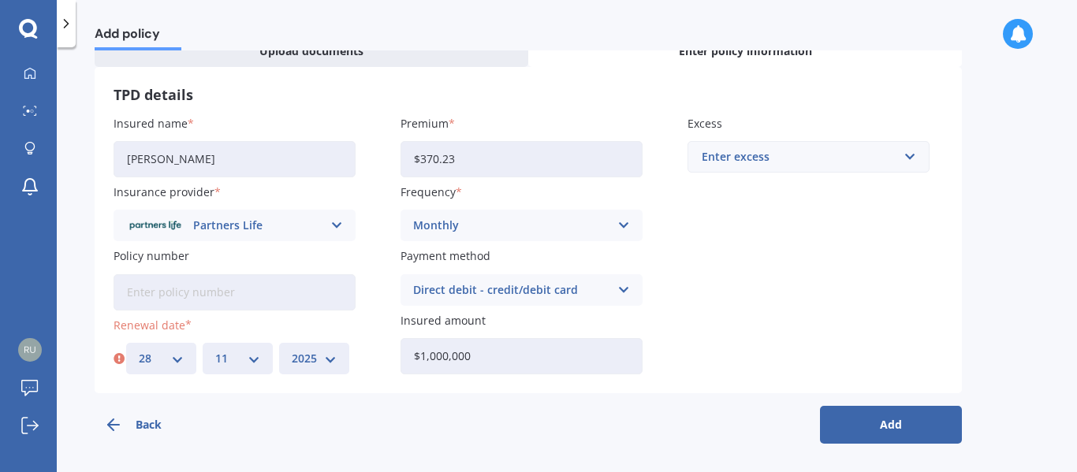
click at [292, 350] on select "YYYY 2027 2026 2025 2024 2023 2022 2021 2020 2019 2018 2017 2016 2015 2014 2013…" at bounding box center [314, 358] width 45 height 17
click at [841, 431] on button "Add" at bounding box center [891, 425] width 142 height 38
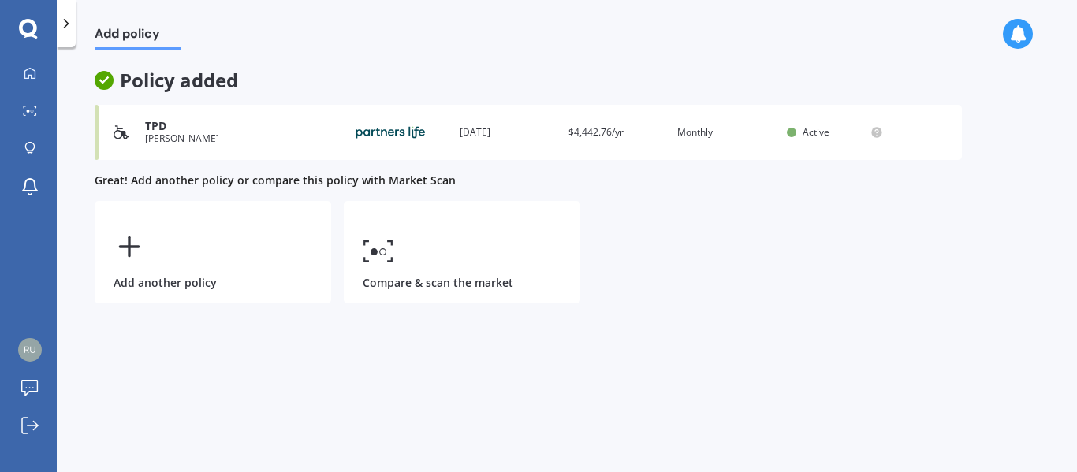
scroll to position [0, 0]
click at [24, 73] on icon at bounding box center [30, 73] width 13 height 13
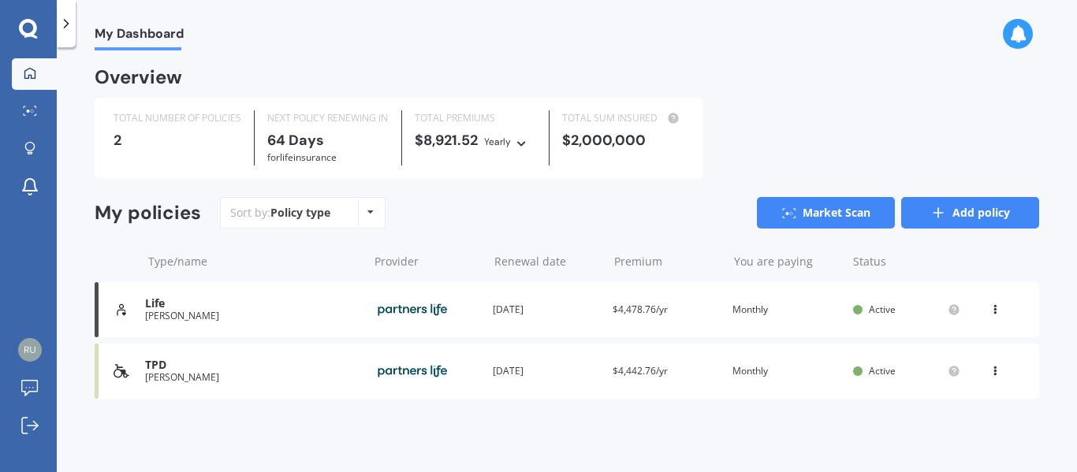
click at [996, 218] on link "Add policy" at bounding box center [970, 213] width 138 height 32
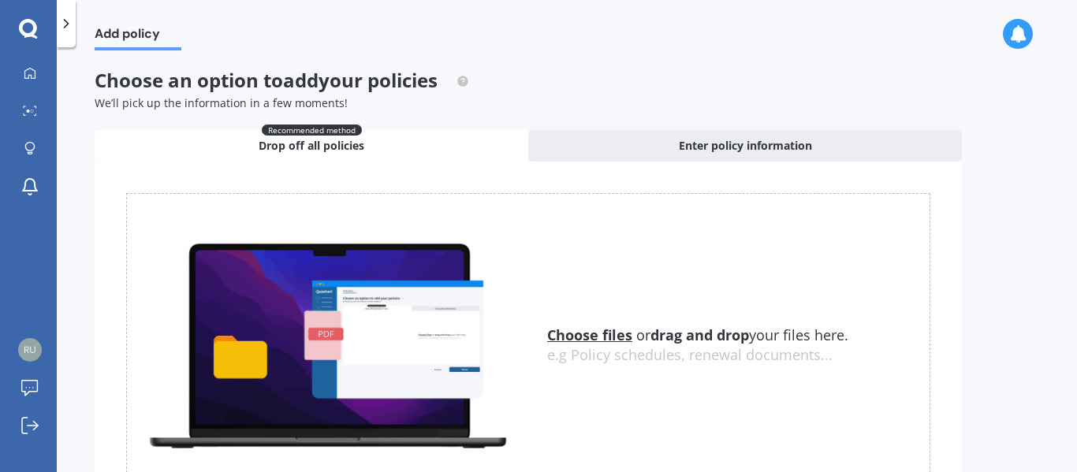
scroll to position [79, 0]
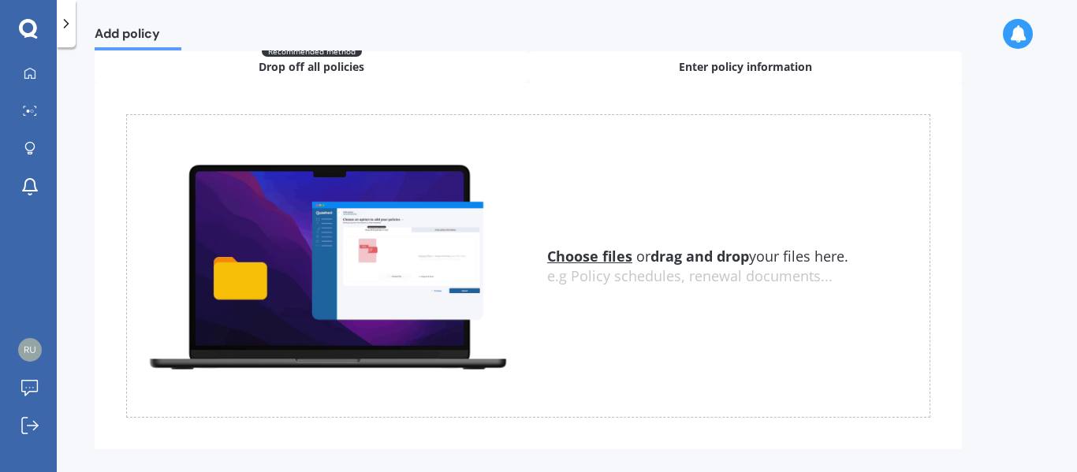
click at [670, 73] on div "Enter policy information" at bounding box center [745, 67] width 434 height 32
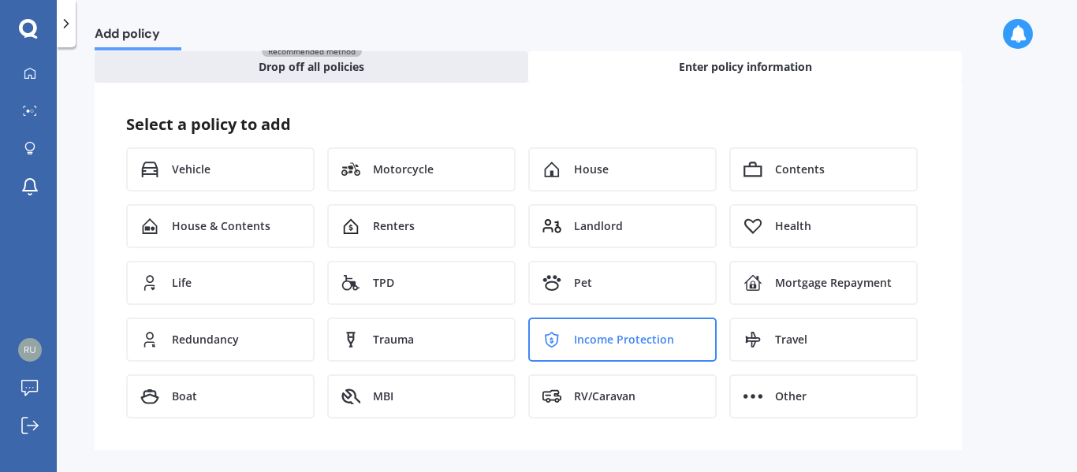
click at [603, 338] on span "Income Protection" at bounding box center [624, 340] width 100 height 16
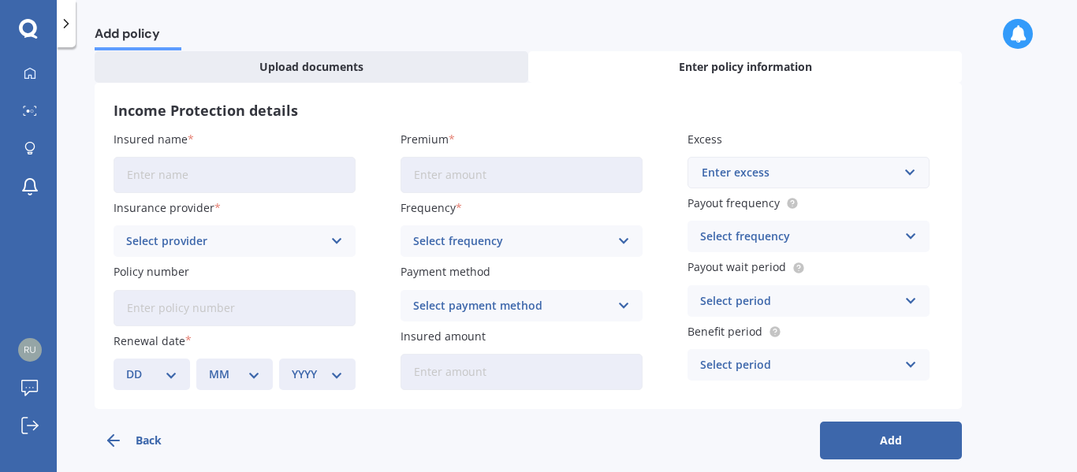
scroll to position [47, 0]
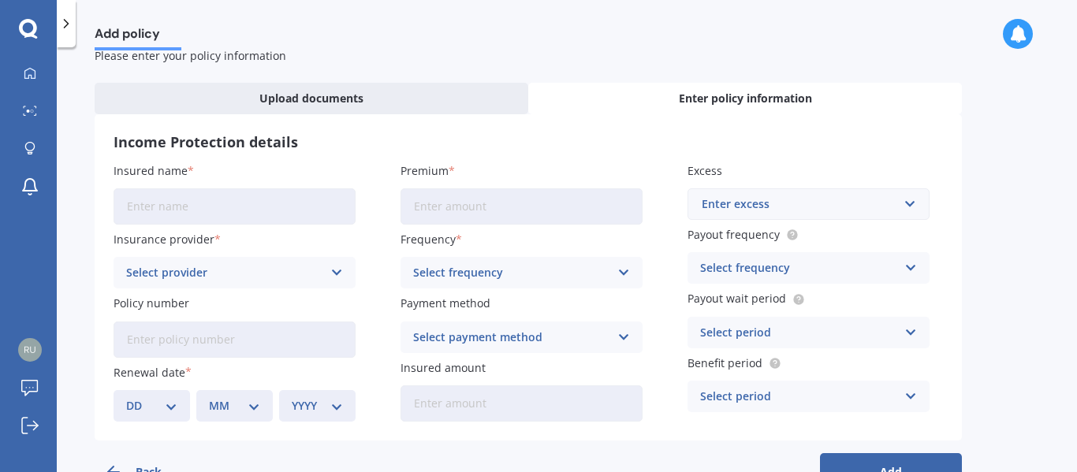
click at [223, 196] on input "Insured name" at bounding box center [235, 206] width 242 height 36
type input "Jason Smith"
click at [427, 211] on input "Premium" at bounding box center [522, 206] width 242 height 36
type input "$543.37"
click at [311, 276] on div "Select provider" at bounding box center [224, 272] width 196 height 17
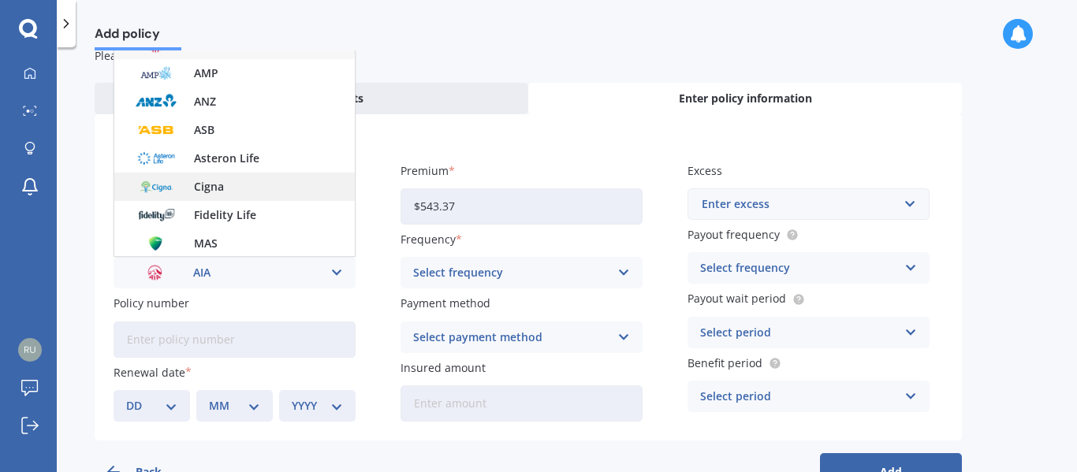
scroll to position [115, 0]
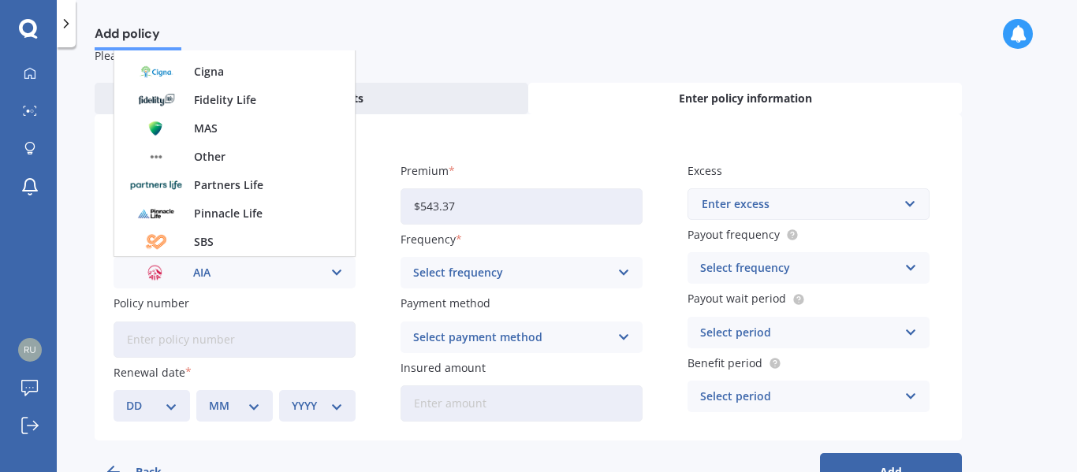
click at [233, 182] on span "Partners Life" at bounding box center [228, 185] width 69 height 11
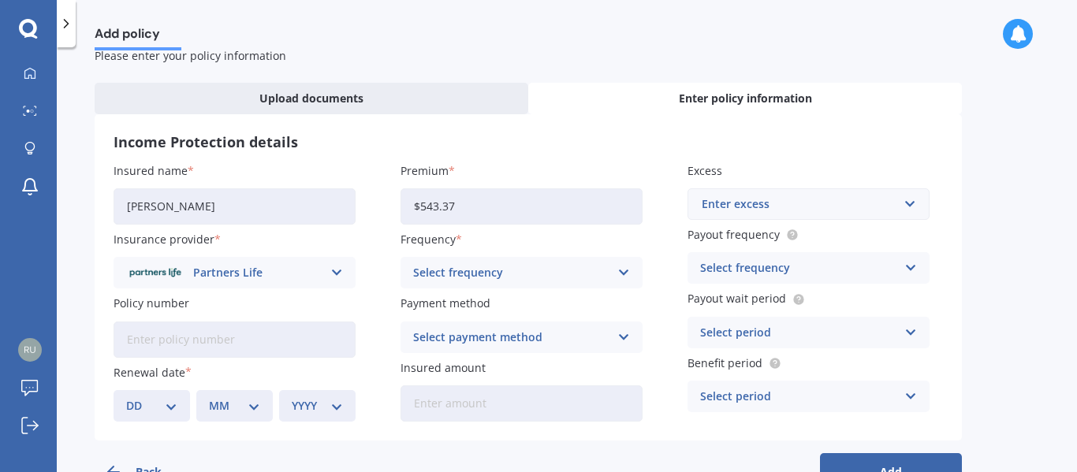
click at [494, 275] on div "Select frequency" at bounding box center [511, 272] width 196 height 17
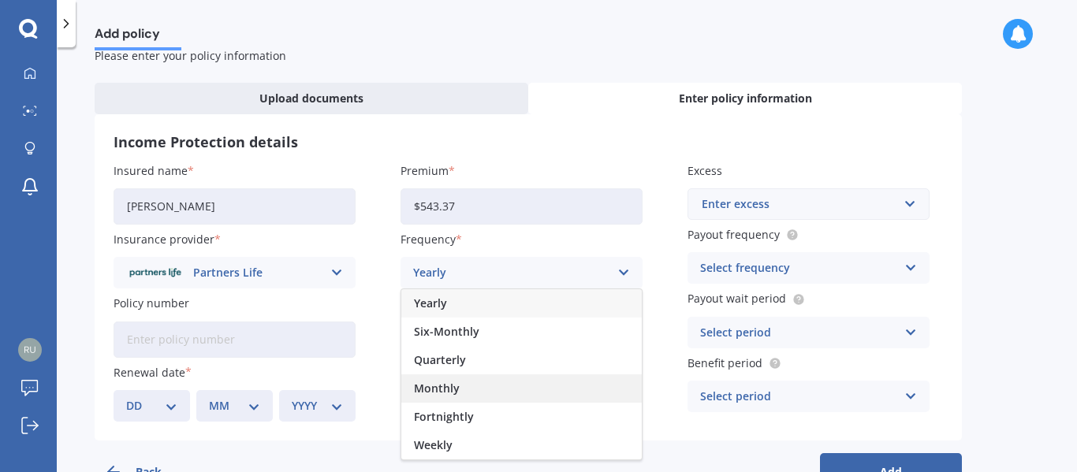
click at [440, 387] on span "Monthly" at bounding box center [437, 388] width 46 height 11
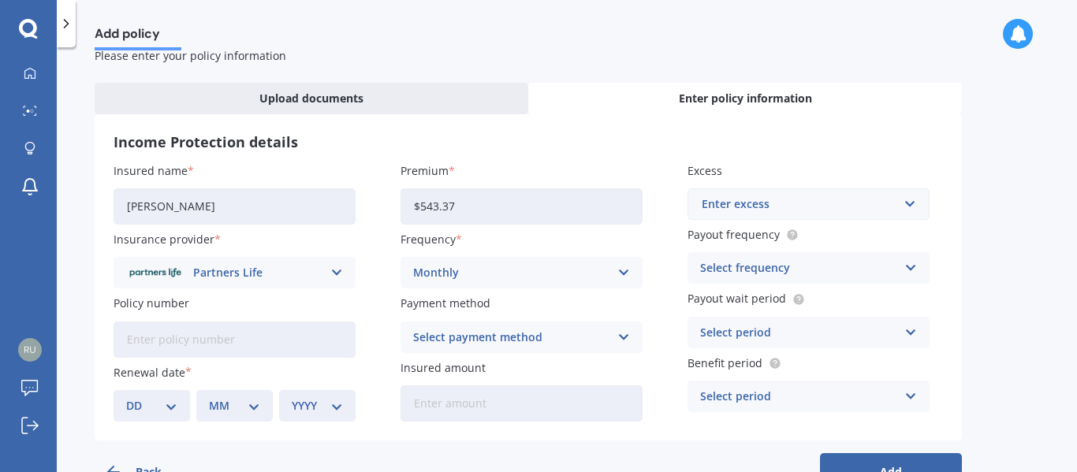
click at [717, 267] on div "Select frequency" at bounding box center [798, 267] width 196 height 17
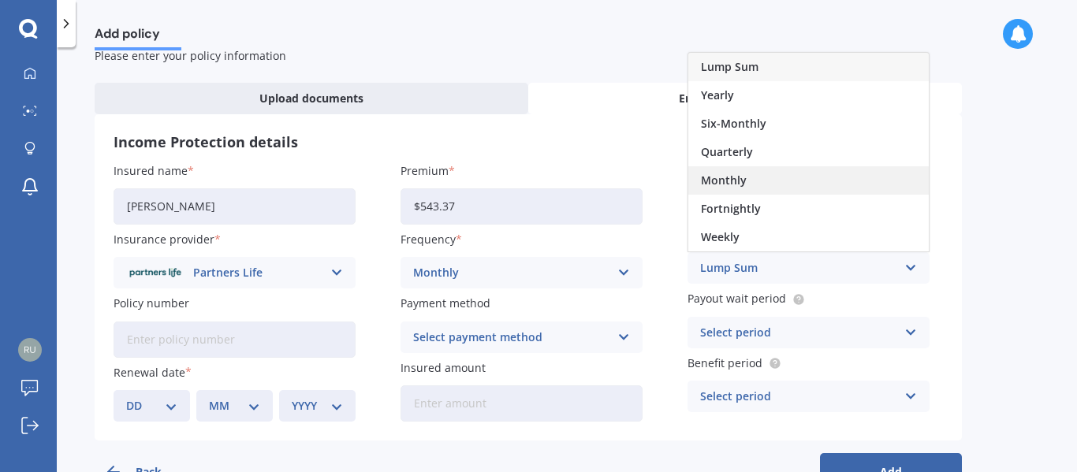
click at [735, 181] on span "Monthly" at bounding box center [724, 180] width 46 height 11
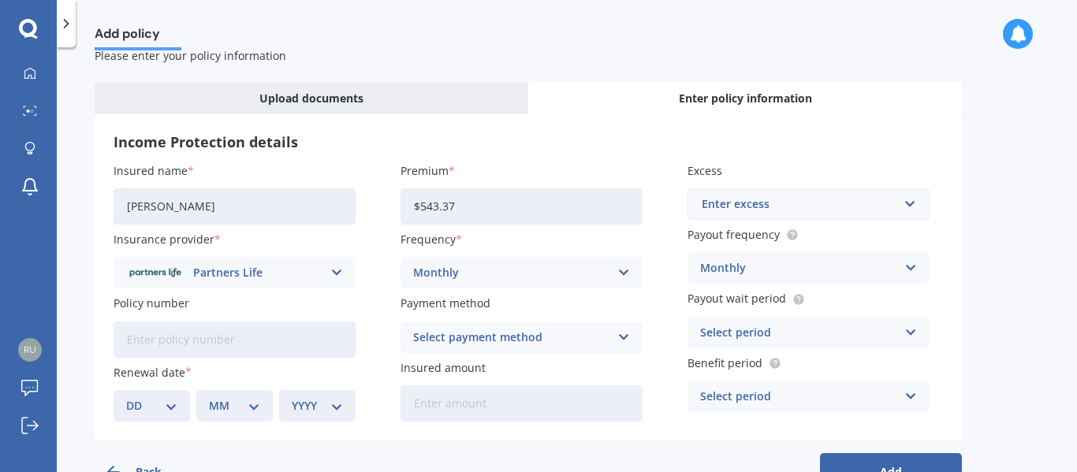
click at [567, 341] on div "Select payment method" at bounding box center [511, 337] width 196 height 17
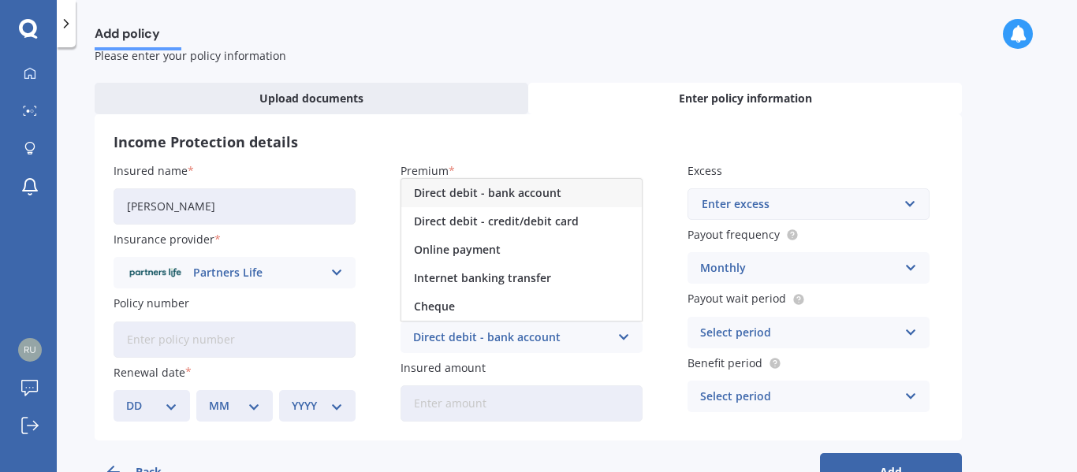
click at [497, 219] on span "Direct debit - credit/debit card" at bounding box center [496, 221] width 165 height 11
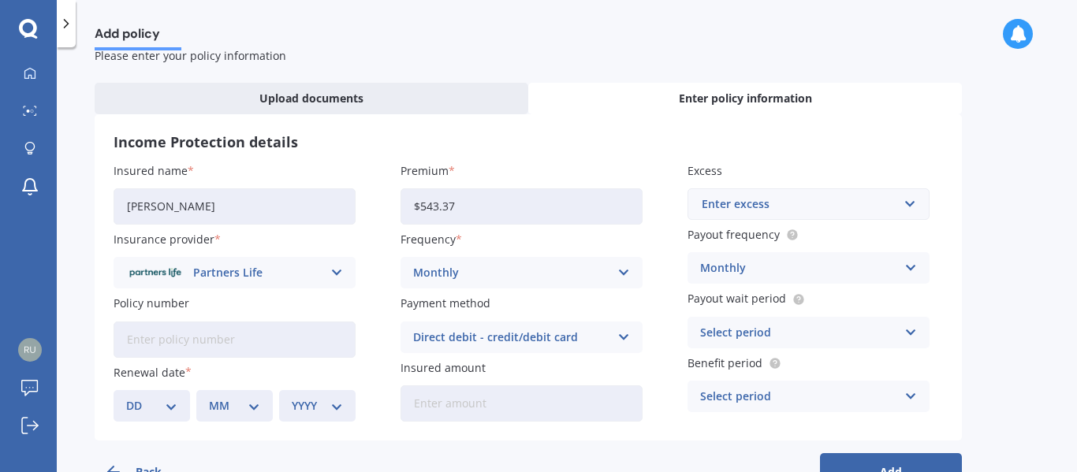
click at [764, 334] on div "Select period" at bounding box center [798, 332] width 196 height 17
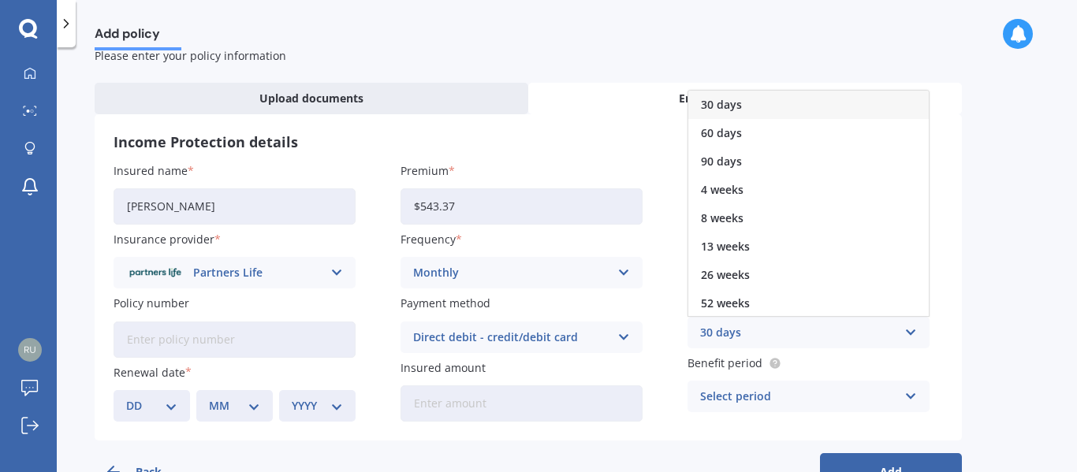
drag, startPoint x: 750, startPoint y: 302, endPoint x: 773, endPoint y: 289, distance: 27.2
click at [750, 301] on span "52 weeks" at bounding box center [725, 303] width 49 height 11
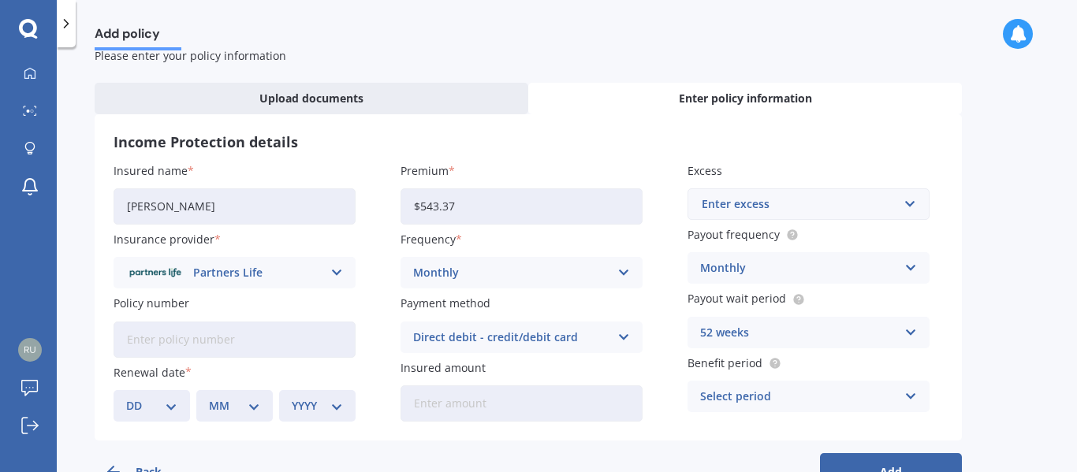
click at [158, 403] on select "DD 01 02 03 04 05 06 07 08 09 10 11 12 13 14 15 16 17 18 19 20 21 22 23 24 25 2…" at bounding box center [151, 405] width 51 height 17
select select "28"
click at [126, 397] on select "DD 01 02 03 04 05 06 07 08 09 10 11 12 13 14 15 16 17 18 19 20 21 22 23 24 25 2…" at bounding box center [151, 405] width 51 height 17
click at [229, 412] on select "MM 01 02 03 04 05 06 07 08 09 10 11 12" at bounding box center [234, 405] width 51 height 17
select select "11"
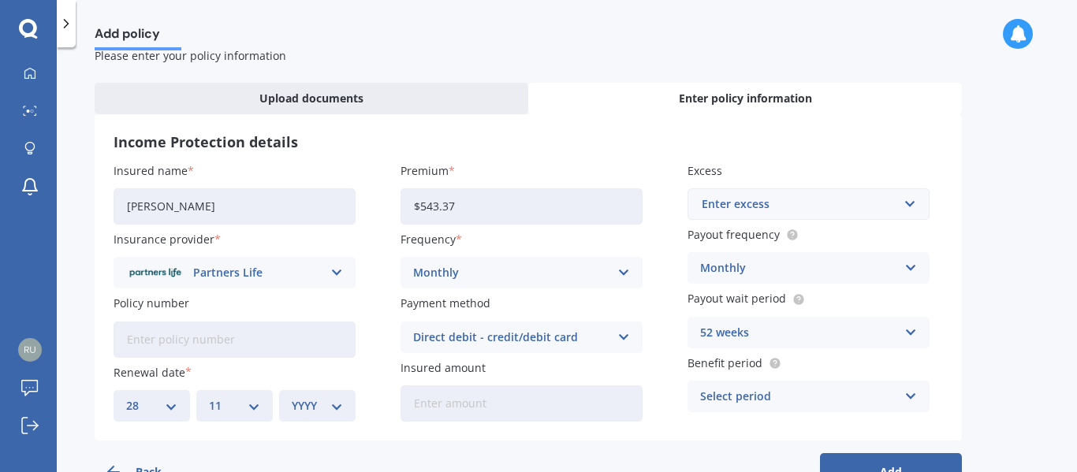
click at [209, 397] on select "MM 01 02 03 04 05 06 07 08 09 10 11 12" at bounding box center [234, 405] width 51 height 17
click at [323, 406] on select "YYYY 2027 2026 2025 2024 2023 2022 2021 2020 2019 2018 2017 2016 2015 2014 2013…" at bounding box center [317, 405] width 51 height 17
select select "2025"
click at [292, 397] on select "YYYY 2027 2026 2025 2024 2023 2022 2021 2020 2019 2018 2017 2016 2015 2014 2013…" at bounding box center [317, 405] width 51 height 17
click at [442, 412] on input "Insured amount" at bounding box center [522, 404] width 242 height 36
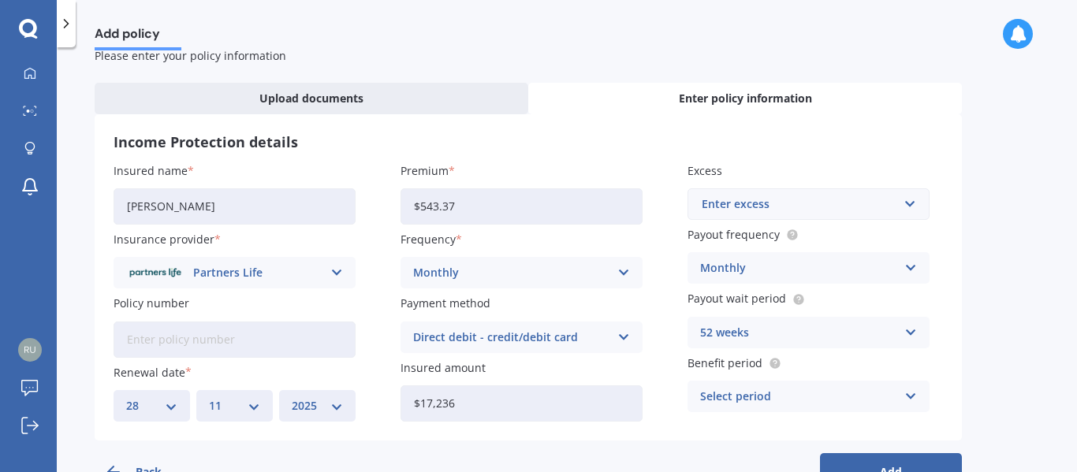
type input "$17,236"
click at [750, 401] on div "Select period" at bounding box center [798, 396] width 196 height 17
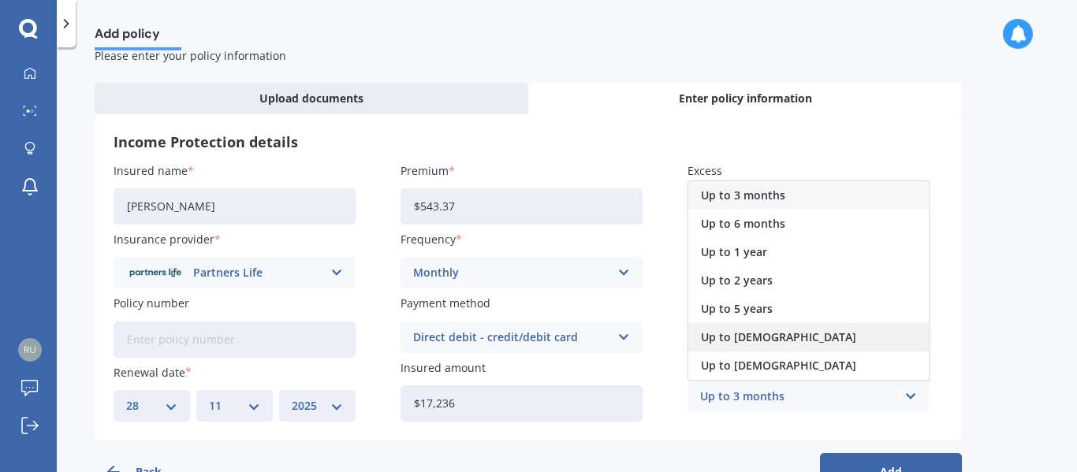
click at [744, 336] on span "Up to 65 years old" at bounding box center [778, 337] width 155 height 11
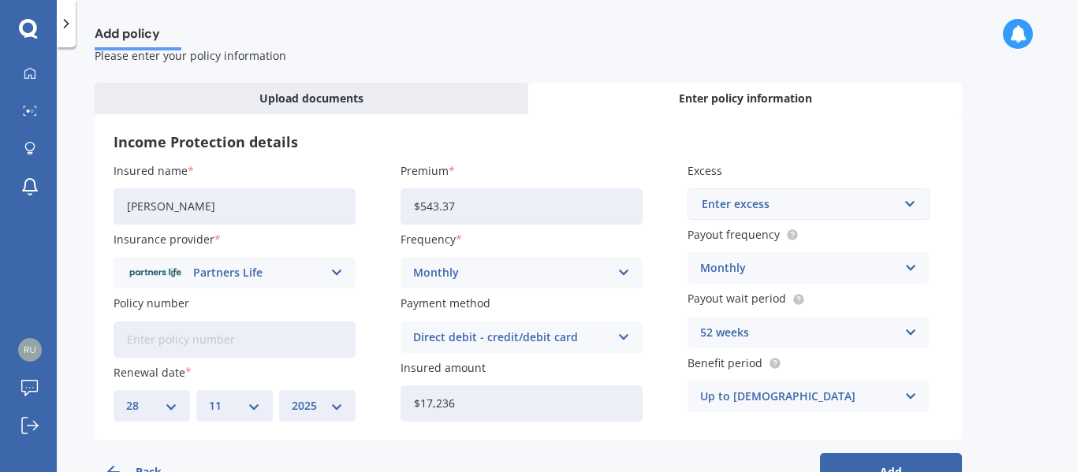
scroll to position [95, 0]
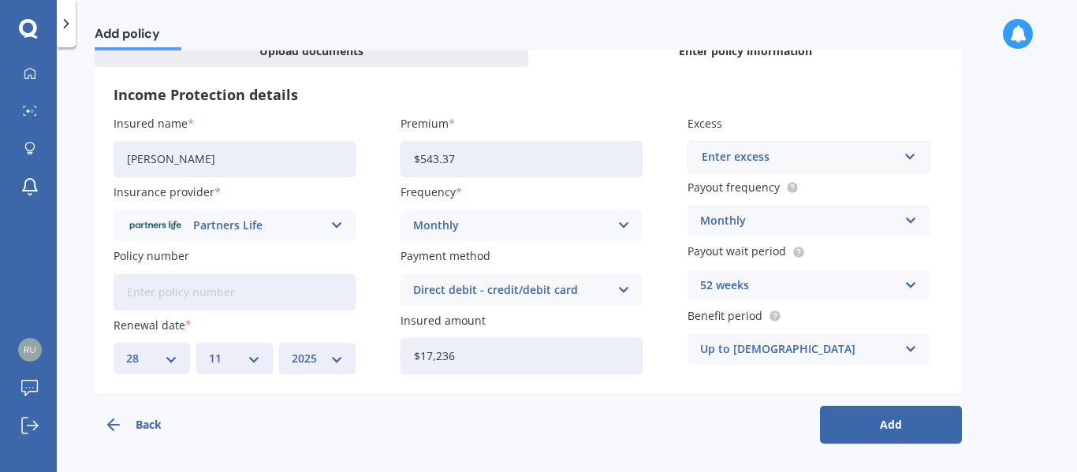
click at [874, 421] on button "Add" at bounding box center [891, 425] width 142 height 38
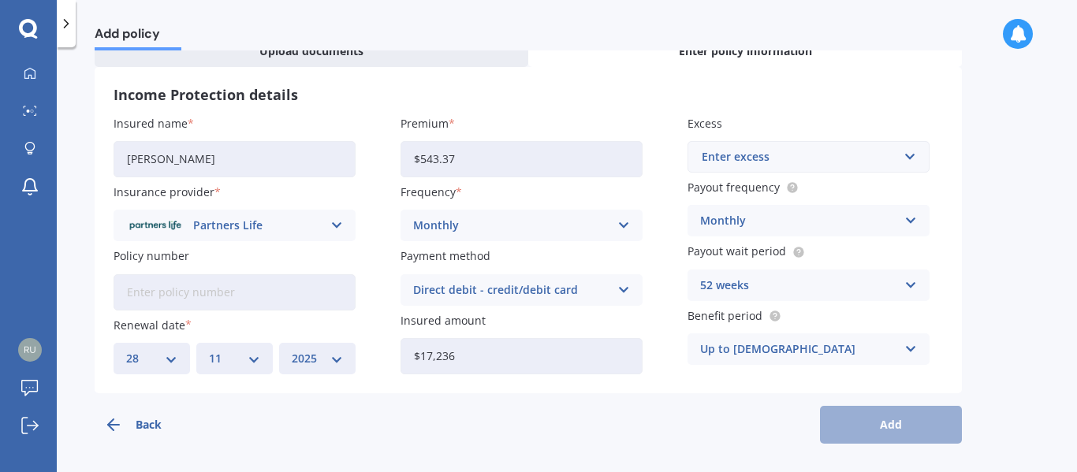
scroll to position [0, 0]
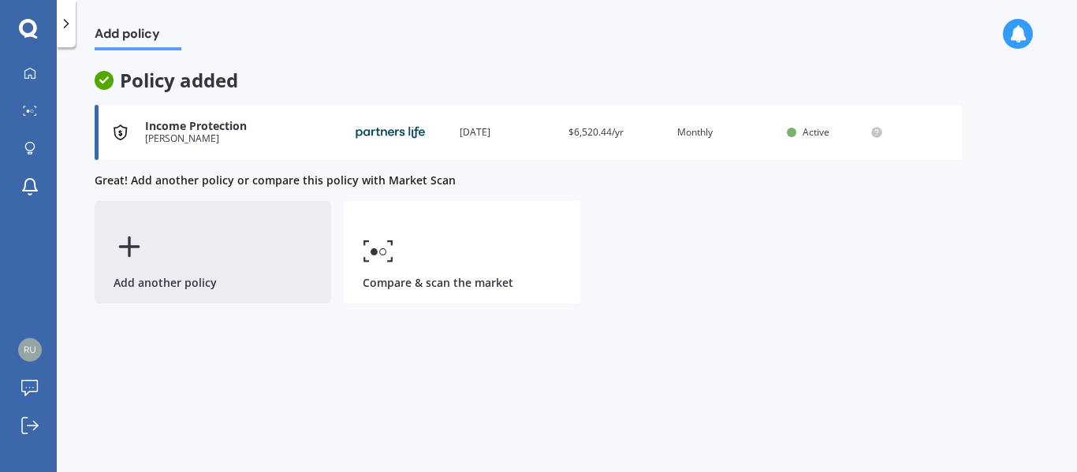
click at [123, 244] on icon at bounding box center [130, 247] width 32 height 32
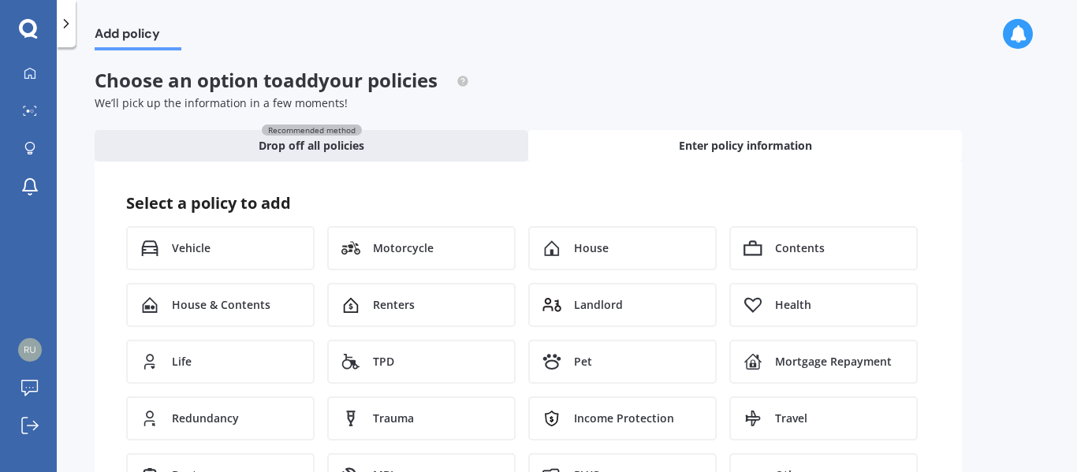
scroll to position [79, 0]
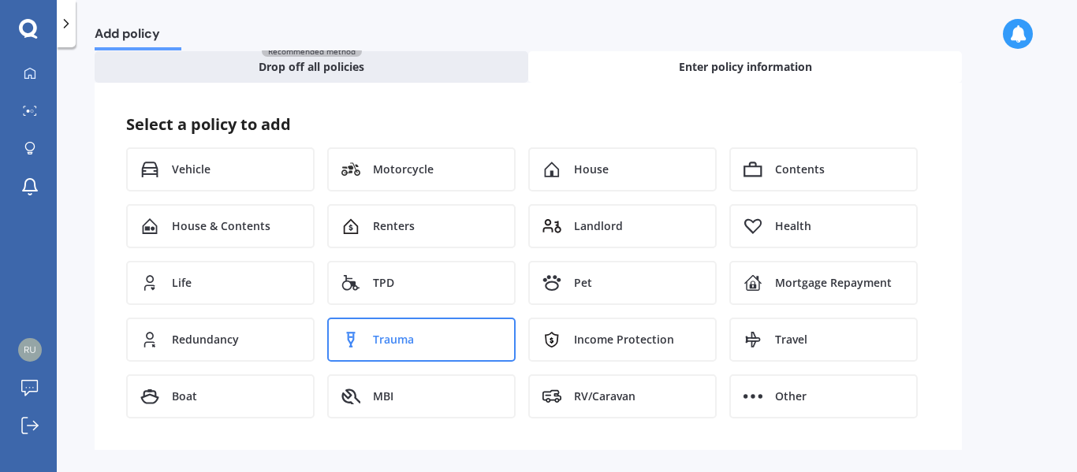
click at [404, 342] on span "Trauma" at bounding box center [393, 340] width 41 height 16
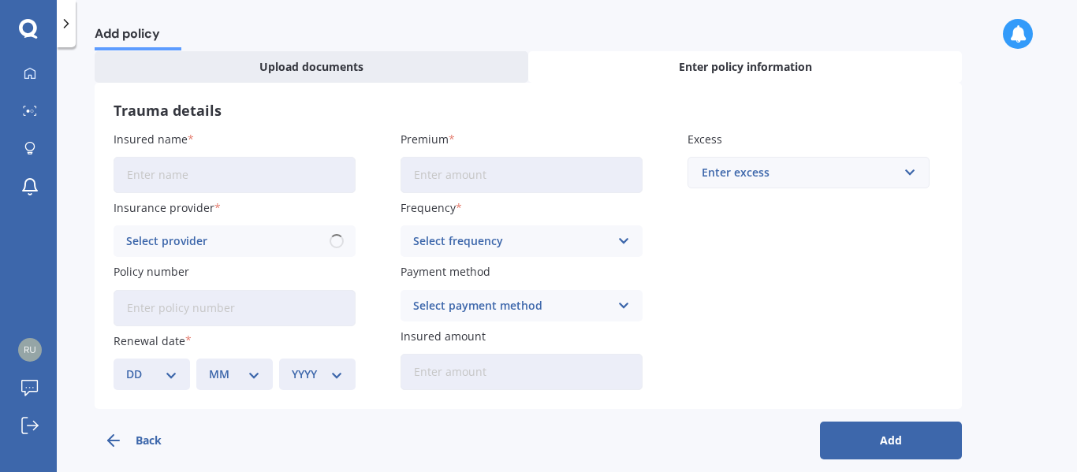
scroll to position [47, 0]
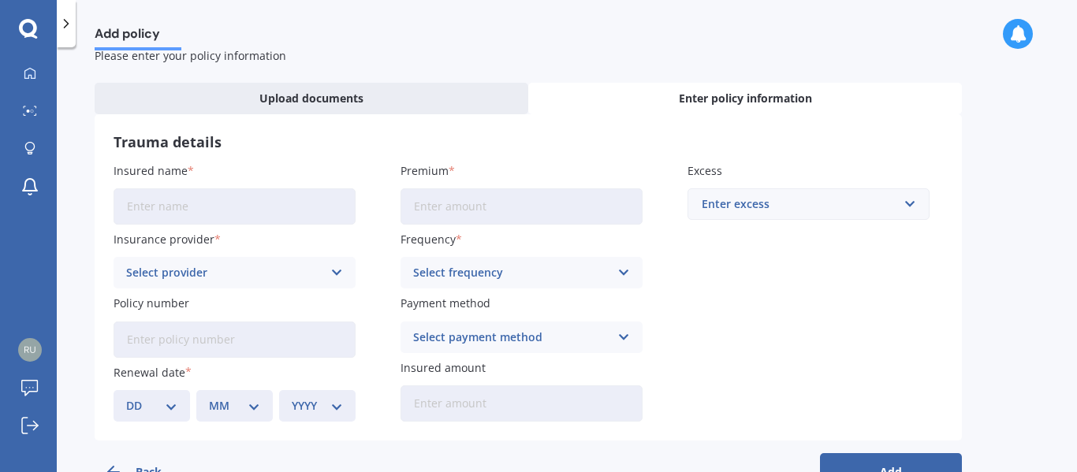
click at [224, 202] on input "Insured name" at bounding box center [235, 206] width 242 height 36
type input "Jason Smith"
click at [404, 200] on input "Premium" at bounding box center [522, 206] width 242 height 36
type input "$234.68"
click at [242, 274] on div "Select provider" at bounding box center [224, 272] width 196 height 17
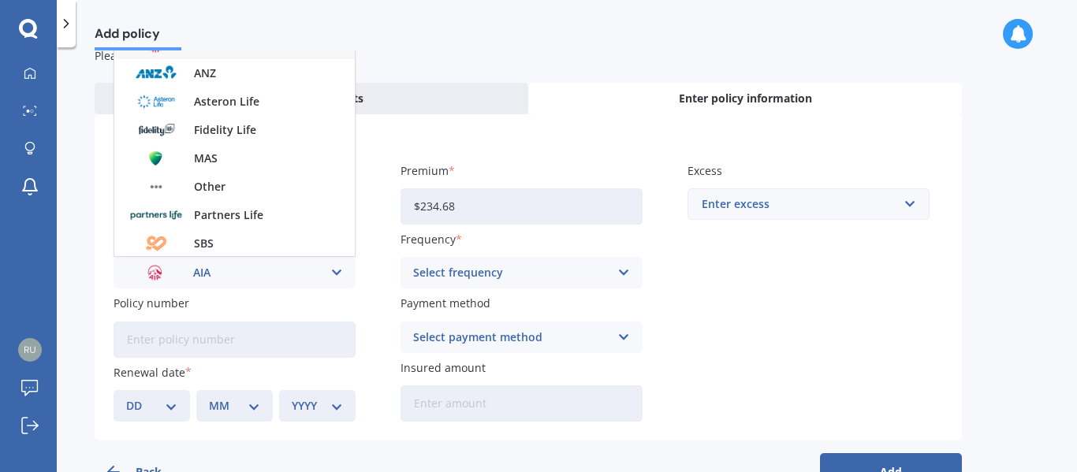
drag, startPoint x: 258, startPoint y: 209, endPoint x: 332, endPoint y: 226, distance: 76.1
click at [258, 210] on span "Partners Life" at bounding box center [228, 215] width 69 height 11
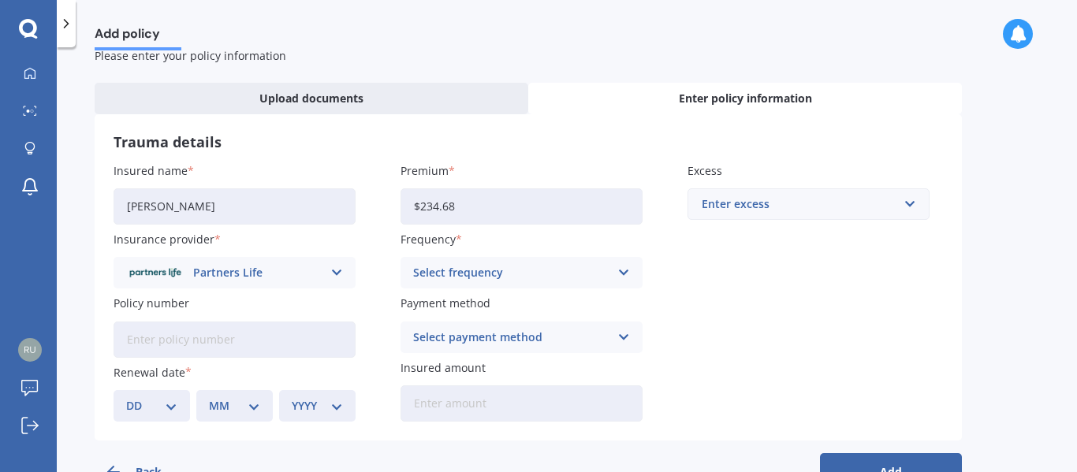
click at [486, 274] on div "Select frequency" at bounding box center [511, 272] width 196 height 17
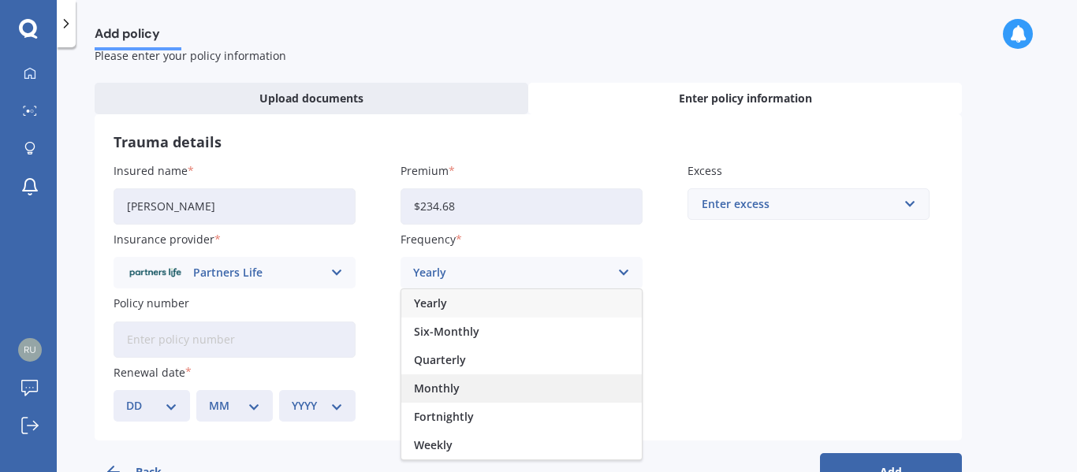
click at [456, 388] on span "Monthly" at bounding box center [437, 388] width 46 height 11
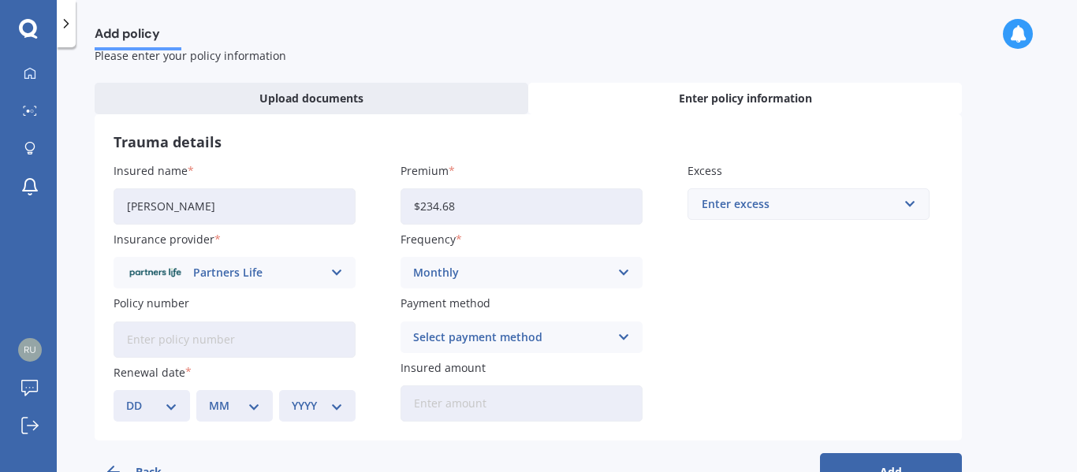
click at [439, 334] on div "Select payment method" at bounding box center [511, 337] width 196 height 17
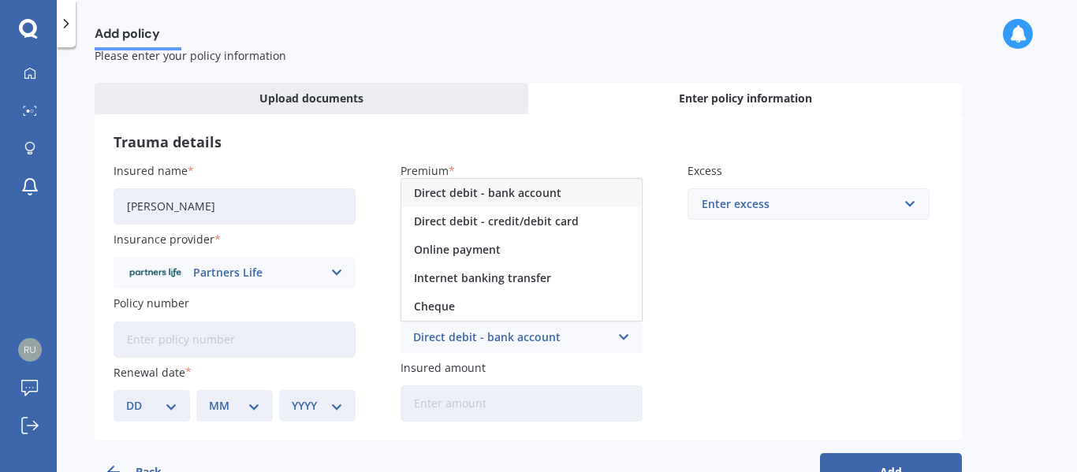
click at [434, 213] on div "Direct debit - credit/debit card" at bounding box center [521, 221] width 240 height 28
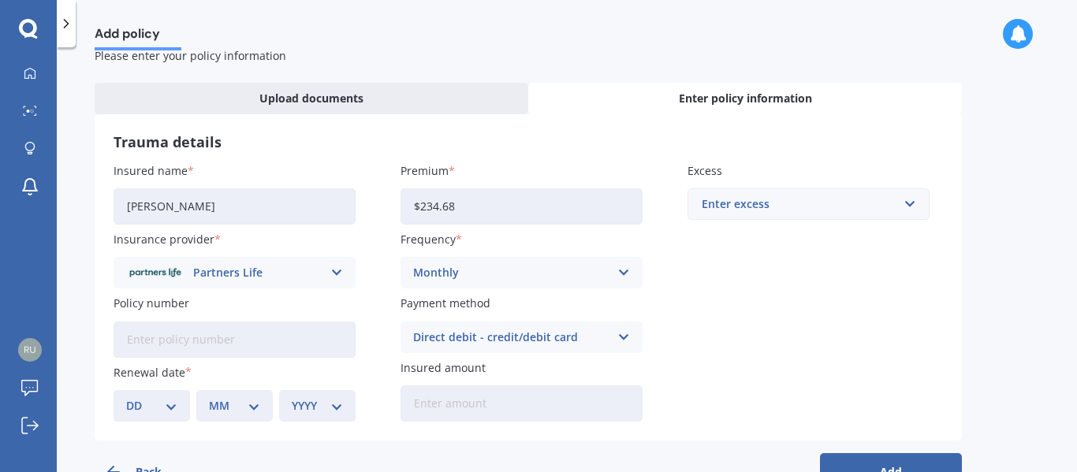
click at [165, 403] on select "DD 01 02 03 04 05 06 07 08 09 10 11 12 13 14 15 16 17 18 19 20 21 22 23 24 25 2…" at bounding box center [151, 405] width 51 height 17
select select "28"
click at [126, 397] on select "DD 01 02 03 04 05 06 07 08 09 10 11 12 13 14 15 16 17 18 19 20 21 22 23 24 25 2…" at bounding box center [151, 405] width 51 height 17
click at [220, 402] on select "MM 01 02 03 04 05 06 07 08 09 10 11 12" at bounding box center [234, 405] width 51 height 17
select select "11"
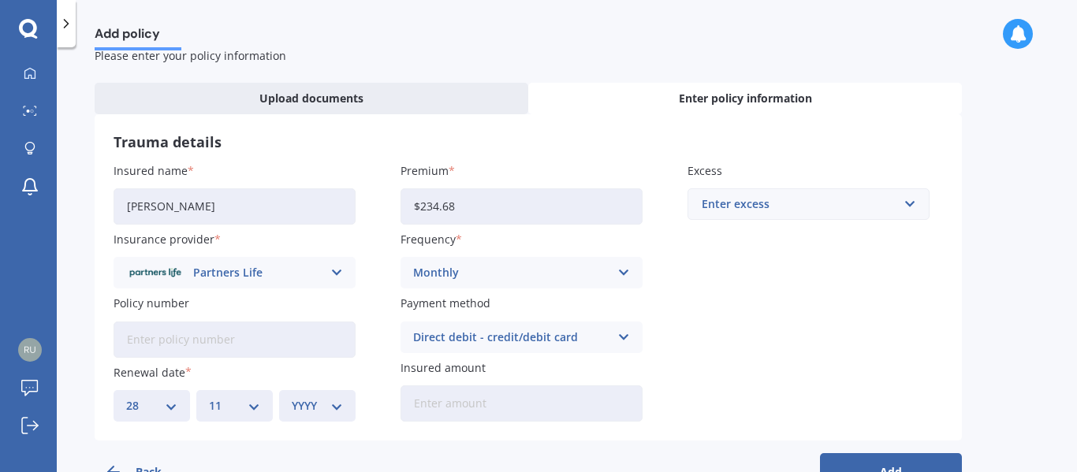
click at [209, 397] on select "MM 01 02 03 04 05 06 07 08 09 10 11 12" at bounding box center [234, 405] width 51 height 17
click at [312, 408] on select "YYYY 2027 2026 2025 2024 2023 2022 2021 2020 2019 2018 2017 2016 2015 2014 2013…" at bounding box center [317, 405] width 51 height 17
select select "2025"
click at [292, 397] on select "YYYY 2027 2026 2025 2024 2023 2022 2021 2020 2019 2018 2017 2016 2015 2014 2013…" at bounding box center [317, 405] width 51 height 17
click at [419, 401] on input "Insured amount" at bounding box center [522, 404] width 242 height 36
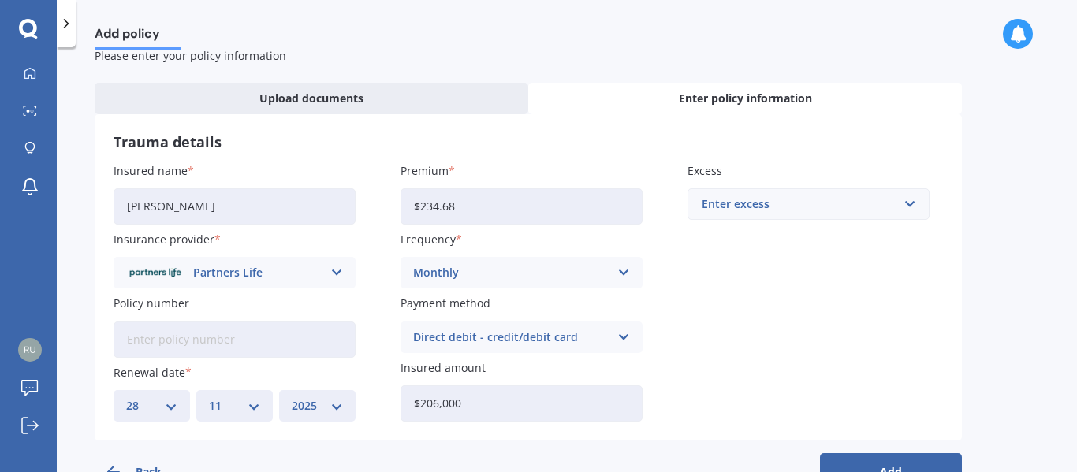
scroll to position [95, 0]
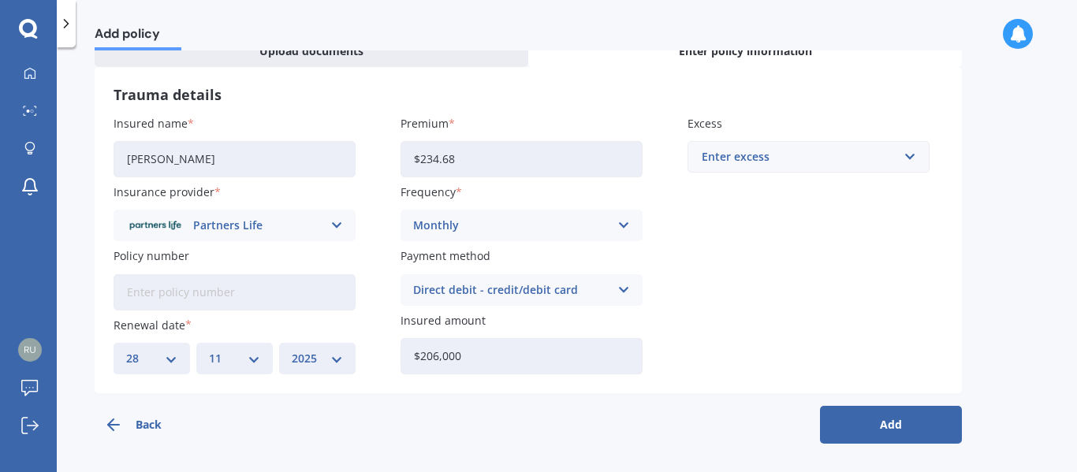
type input "$206,000"
click at [871, 427] on button "Add" at bounding box center [891, 425] width 142 height 38
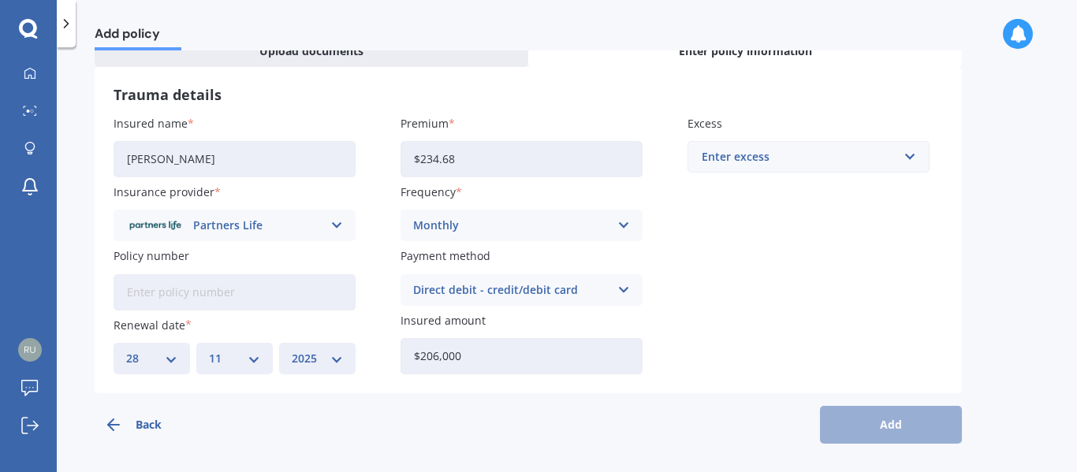
scroll to position [0, 0]
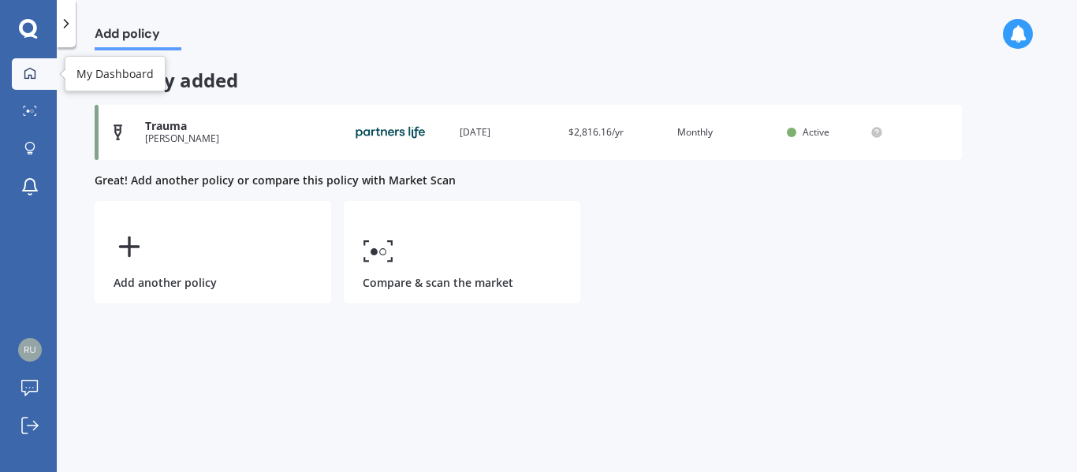
click at [21, 76] on div at bounding box center [30, 74] width 24 height 14
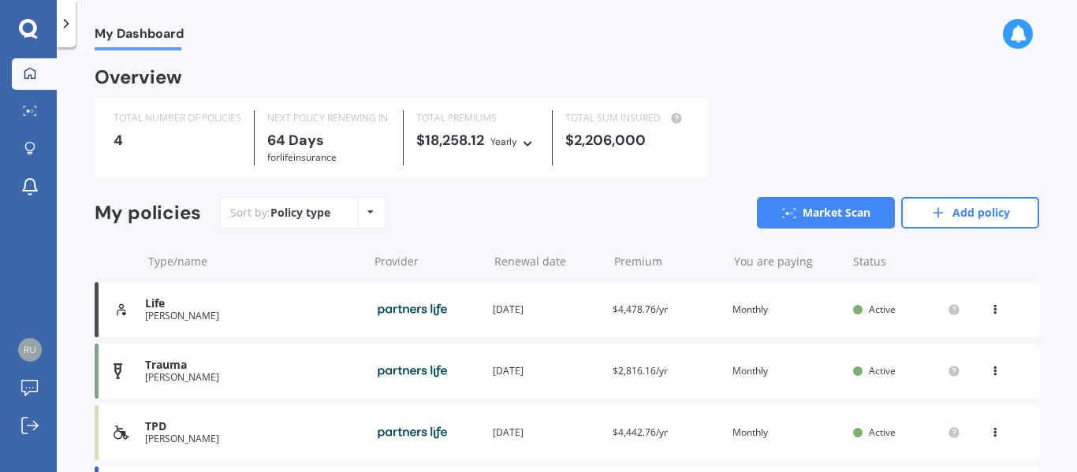
click at [398, 312] on img at bounding box center [412, 310] width 79 height 30
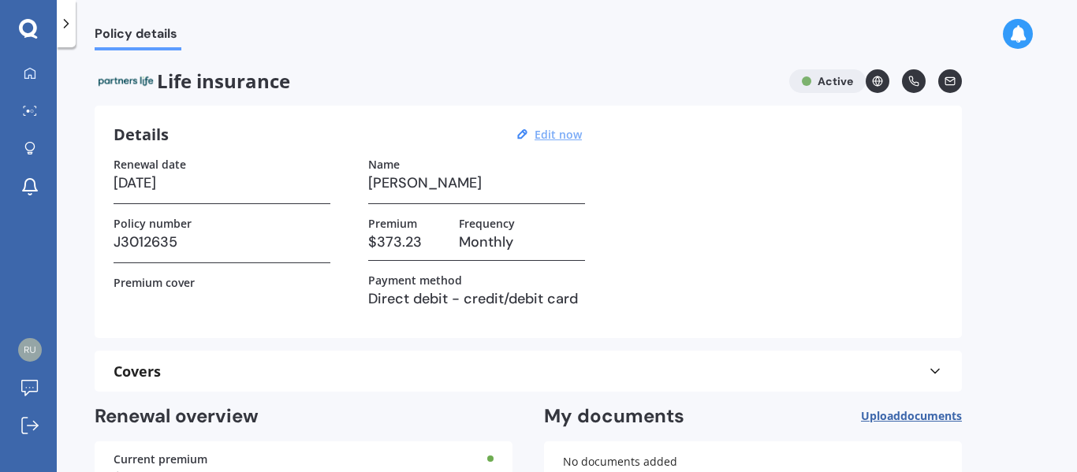
click at [548, 134] on u "Edit now" at bounding box center [558, 134] width 47 height 15
select select "28"
select select "11"
select select "2025"
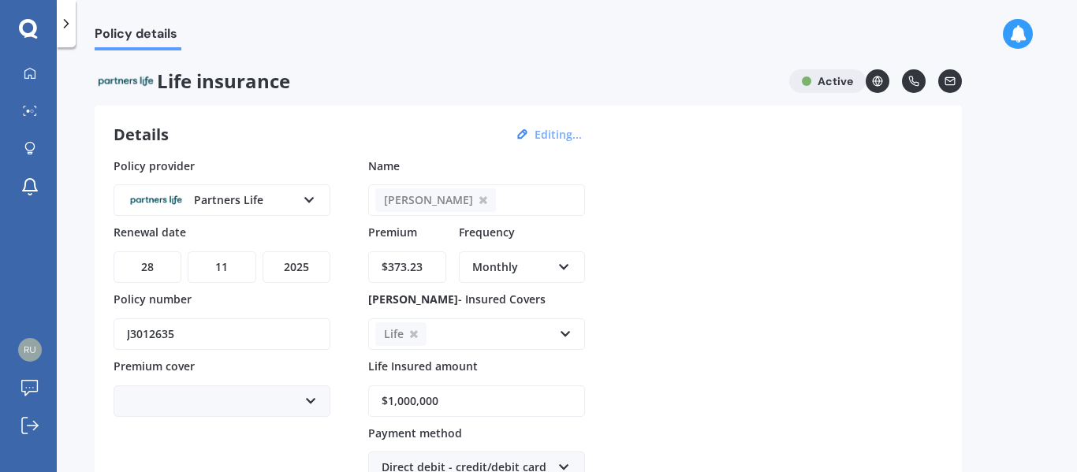
click at [311, 199] on icon at bounding box center [309, 197] width 13 height 11
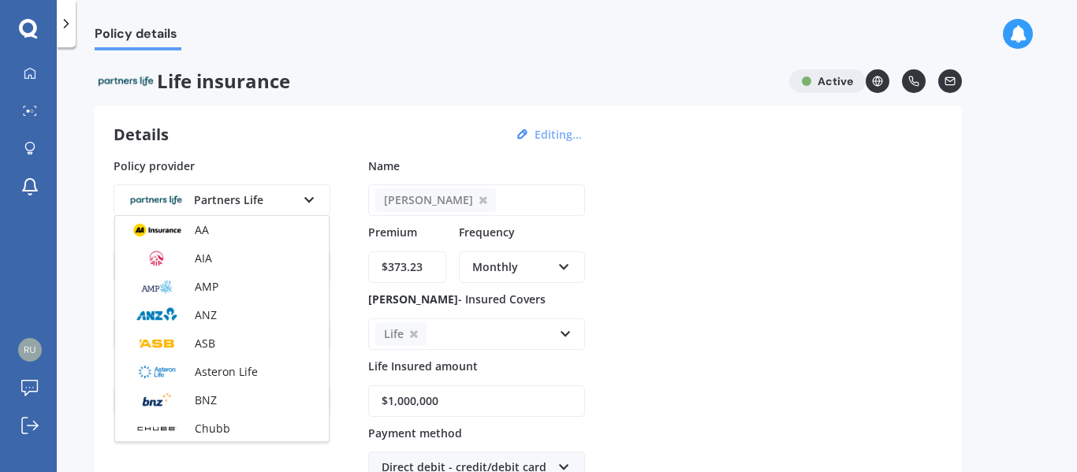
click at [242, 374] on span "Asteron Life" at bounding box center [226, 371] width 63 height 15
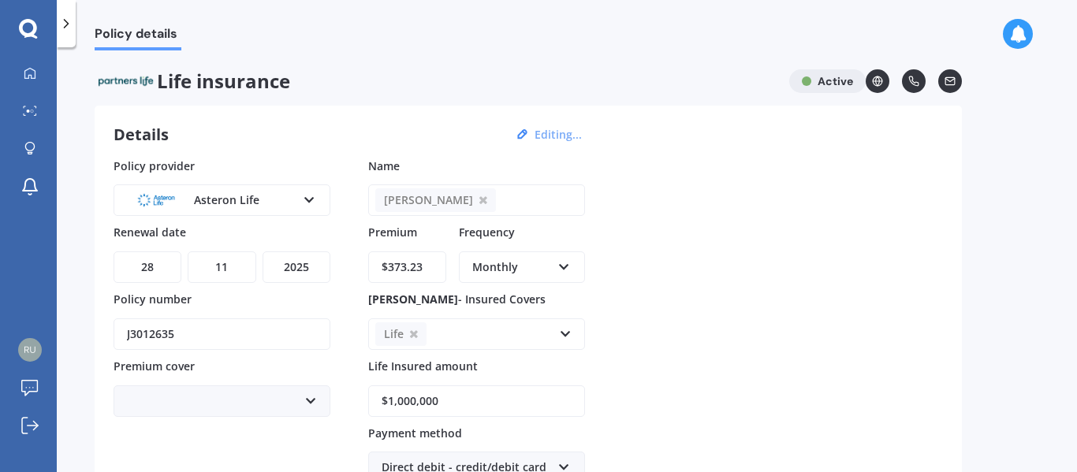
scroll to position [352, 0]
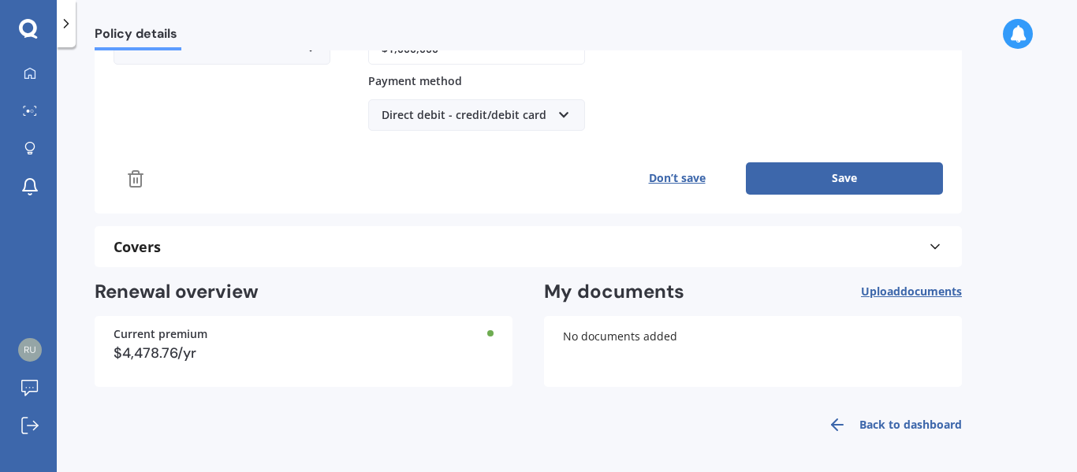
click at [822, 172] on button "Save" at bounding box center [844, 178] width 197 height 32
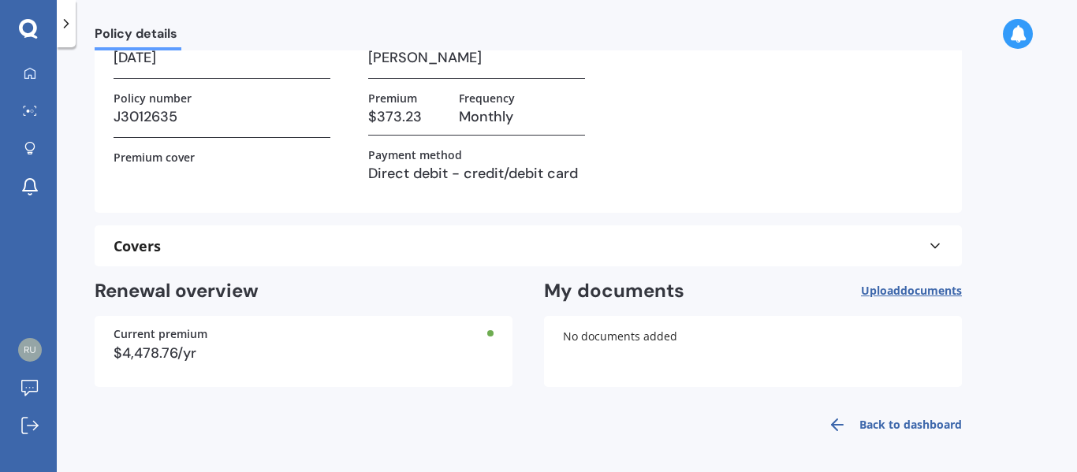
click at [859, 427] on link "Back to dashboard" at bounding box center [890, 425] width 144 height 38
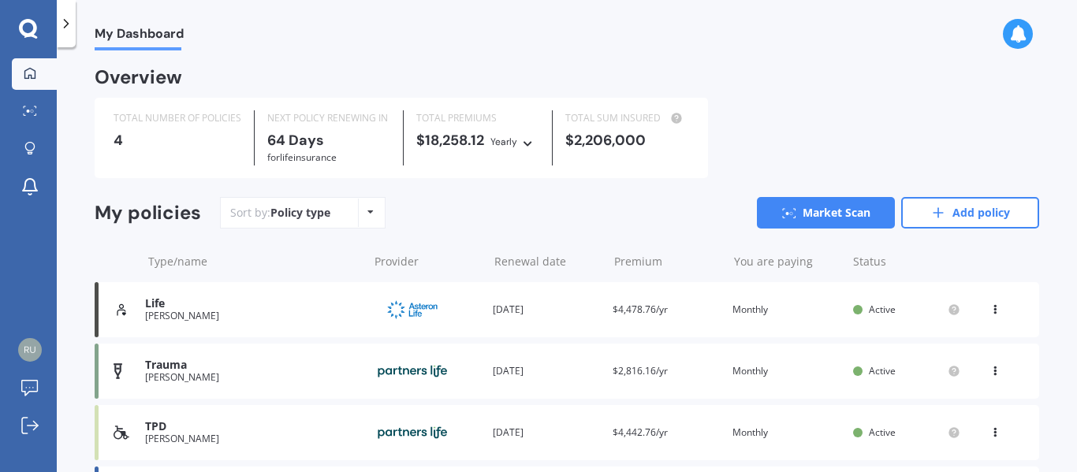
click at [405, 368] on img at bounding box center [412, 371] width 79 height 30
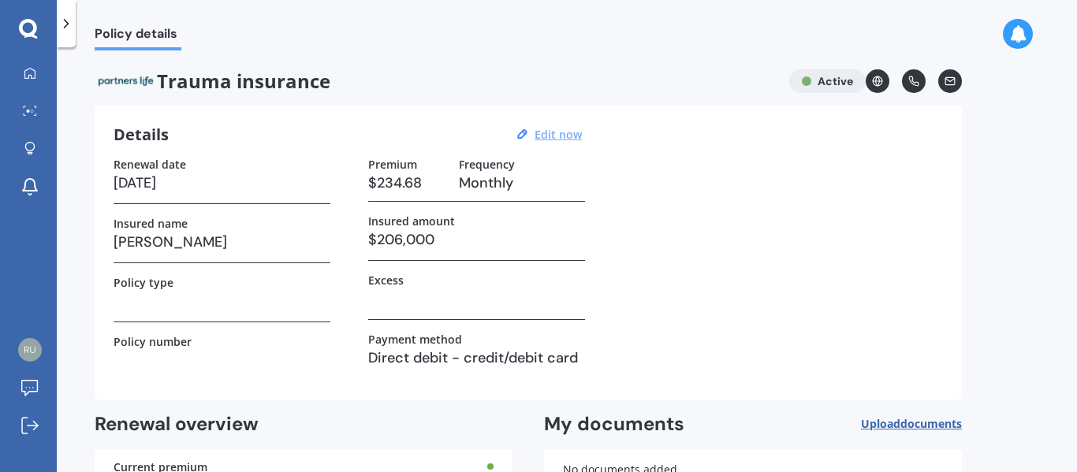
click at [560, 134] on u "Edit now" at bounding box center [558, 134] width 47 height 15
select select "28"
select select "11"
select select "2025"
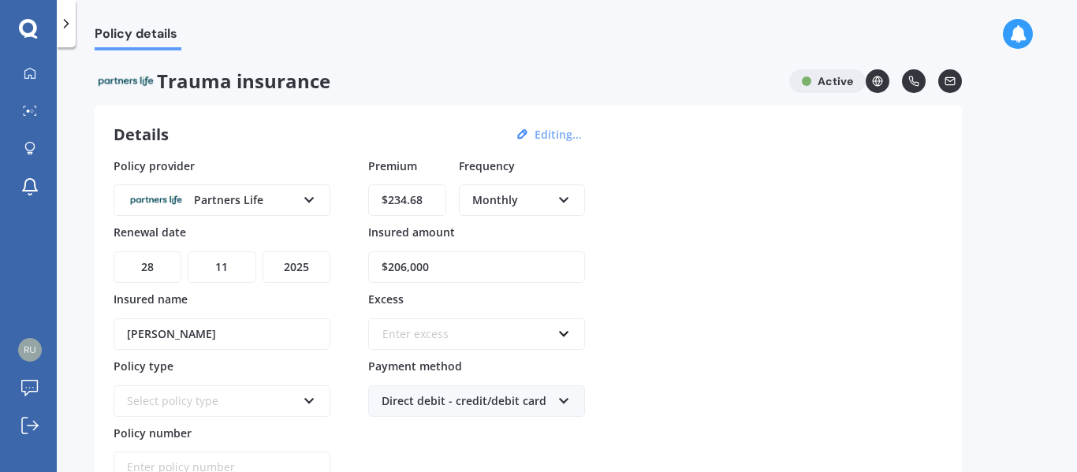
click at [201, 195] on div "Partners Life" at bounding box center [212, 200] width 170 height 17
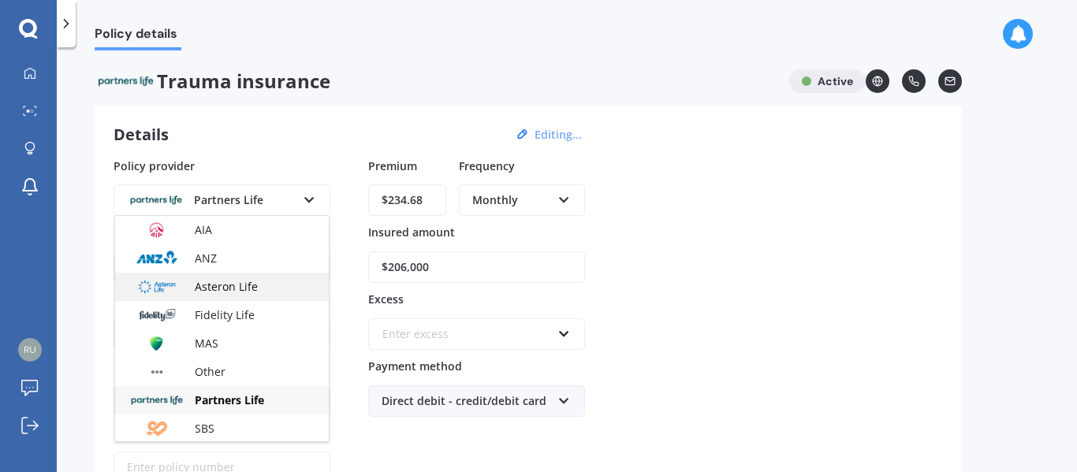
click at [232, 293] on span "Asteron Life" at bounding box center [226, 286] width 63 height 15
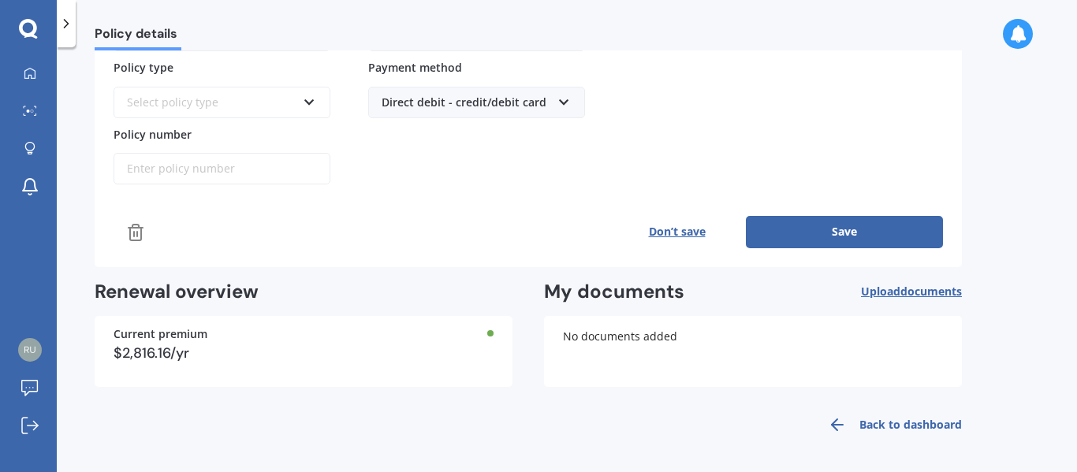
click at [812, 240] on button "Save" at bounding box center [844, 232] width 197 height 32
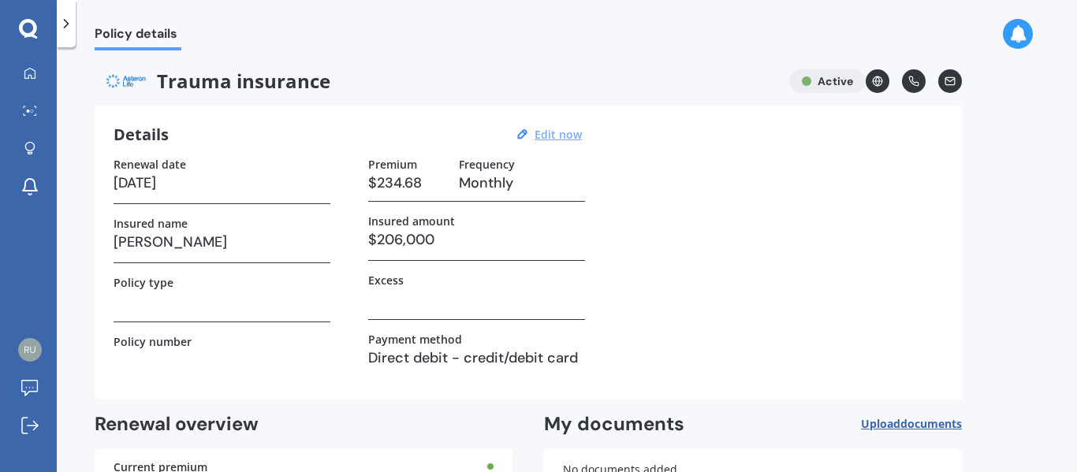
scroll to position [133, 0]
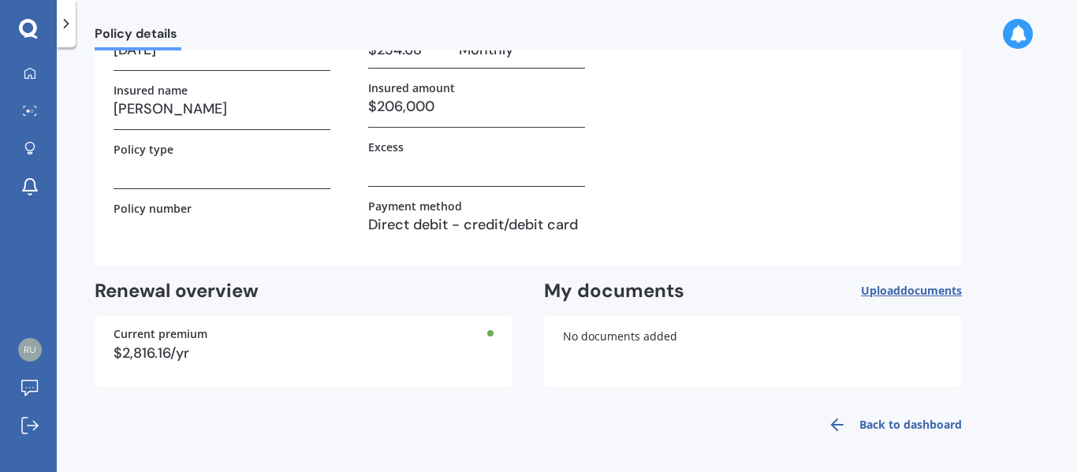
click at [925, 427] on link "Back to dashboard" at bounding box center [890, 425] width 144 height 38
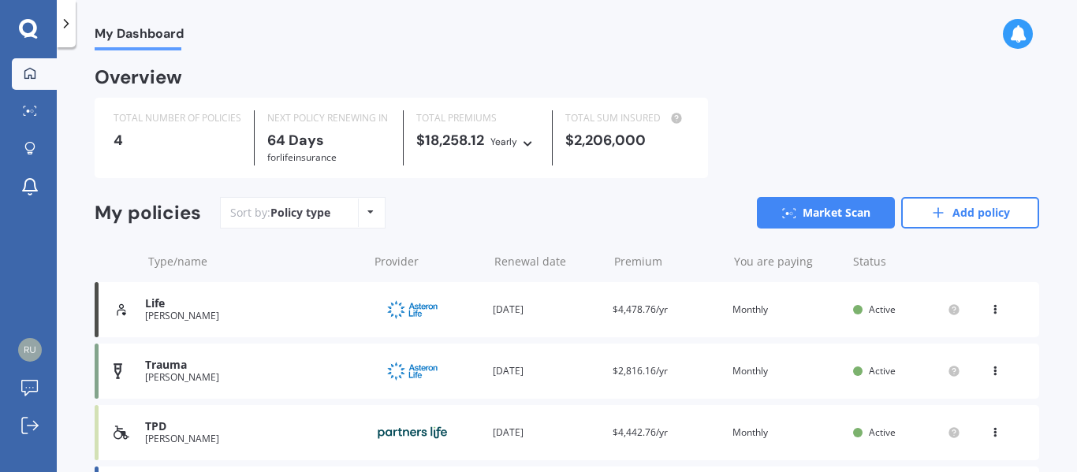
scroll to position [117, 0]
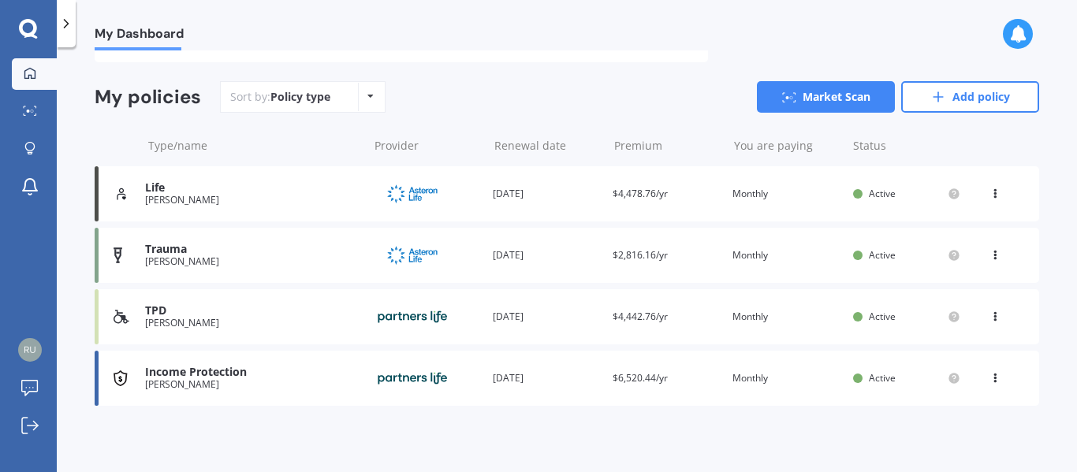
click at [410, 315] on img at bounding box center [412, 317] width 79 height 30
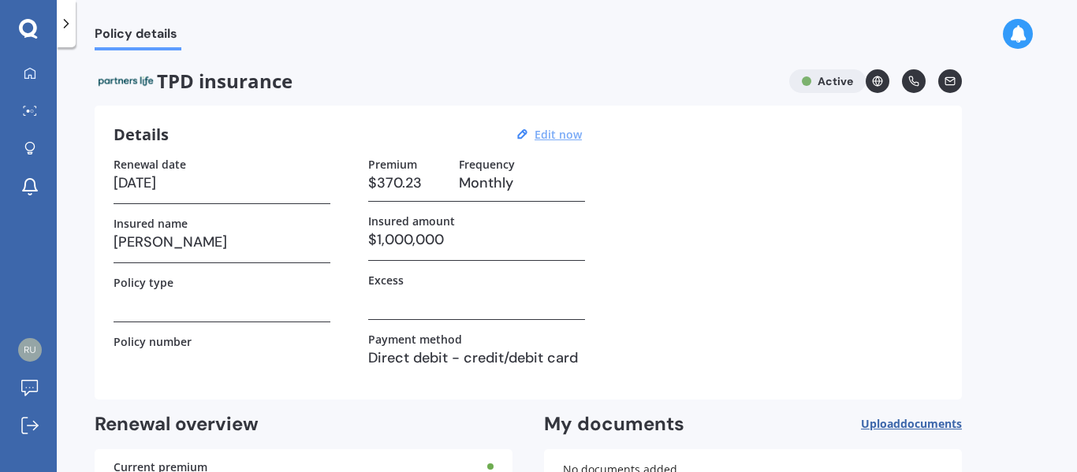
click at [538, 132] on u "Edit now" at bounding box center [558, 134] width 47 height 15
select select "28"
select select "11"
select select "2025"
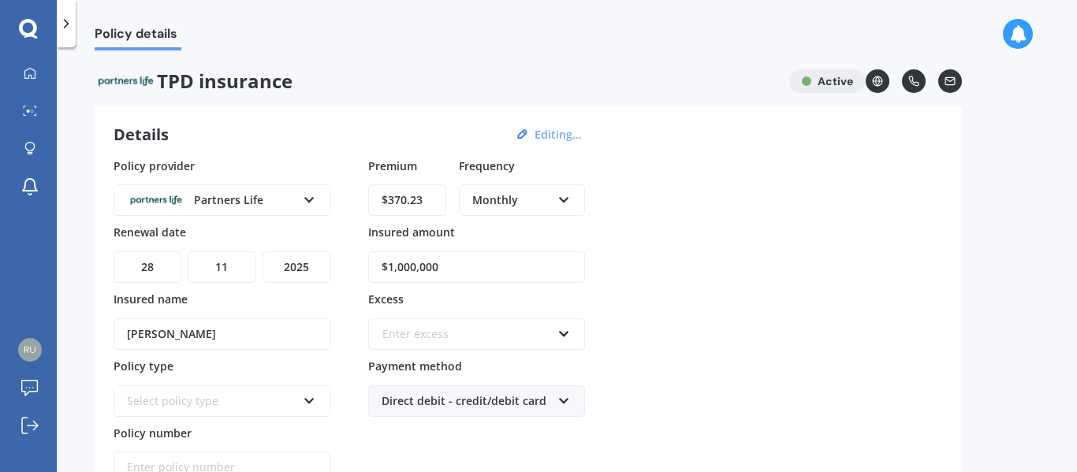
click at [241, 193] on div "Partners Life" at bounding box center [212, 200] width 170 height 17
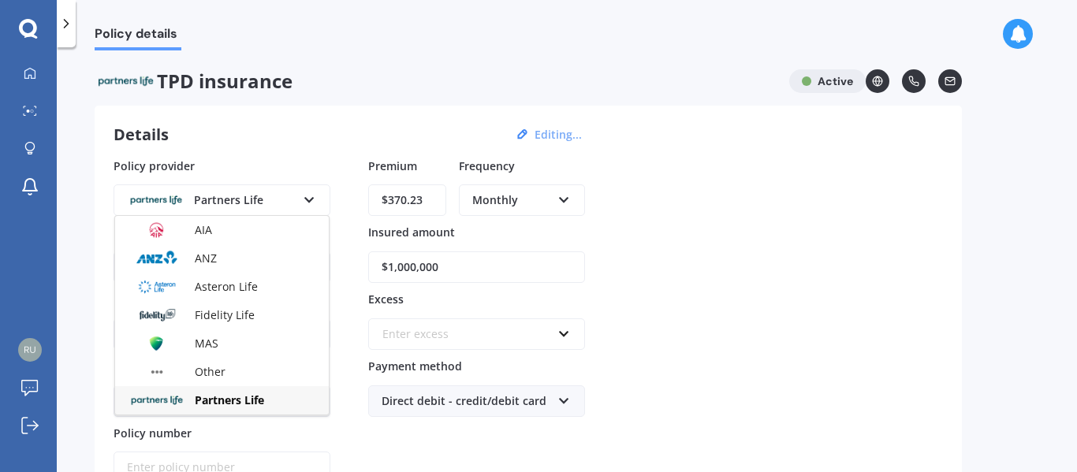
drag, startPoint x: 242, startPoint y: 283, endPoint x: 453, endPoint y: 305, distance: 211.7
click at [243, 283] on span "Asteron Life" at bounding box center [226, 286] width 63 height 15
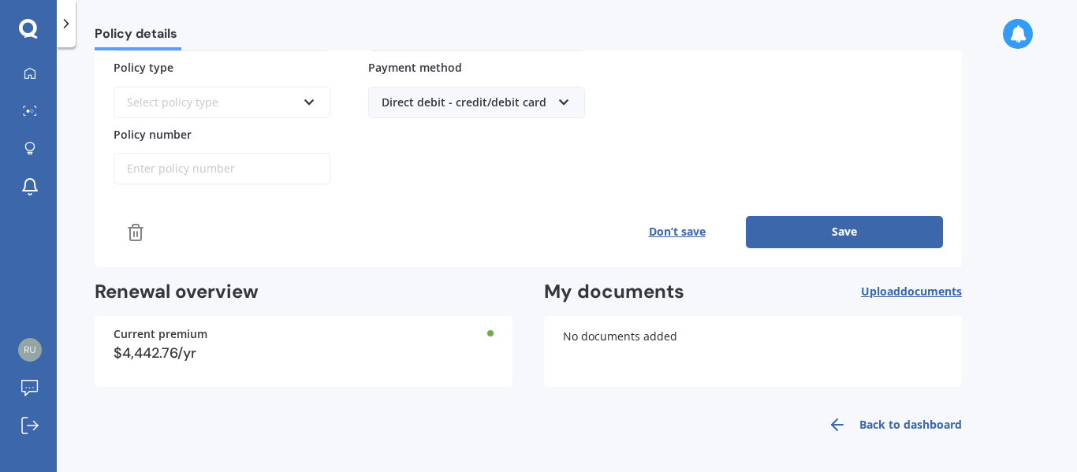
click at [841, 232] on button "Save" at bounding box center [844, 232] width 197 height 32
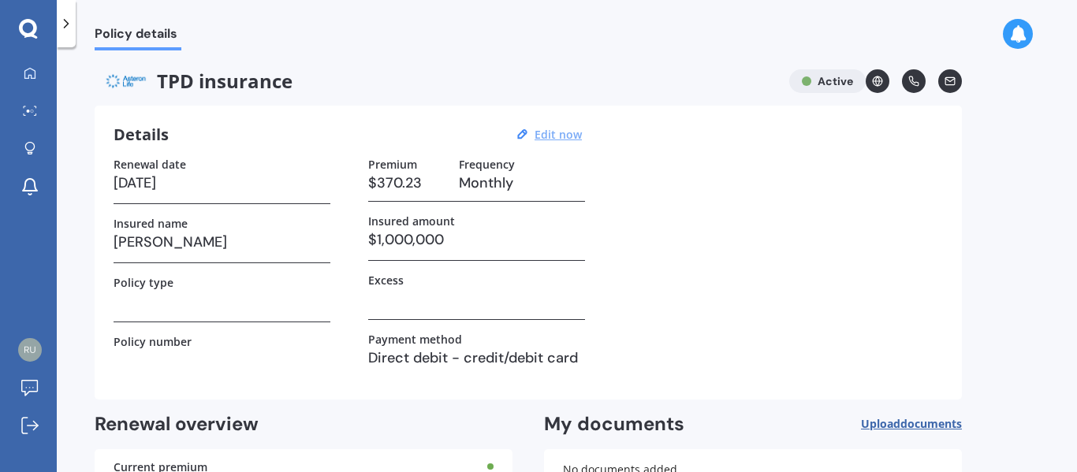
scroll to position [133, 0]
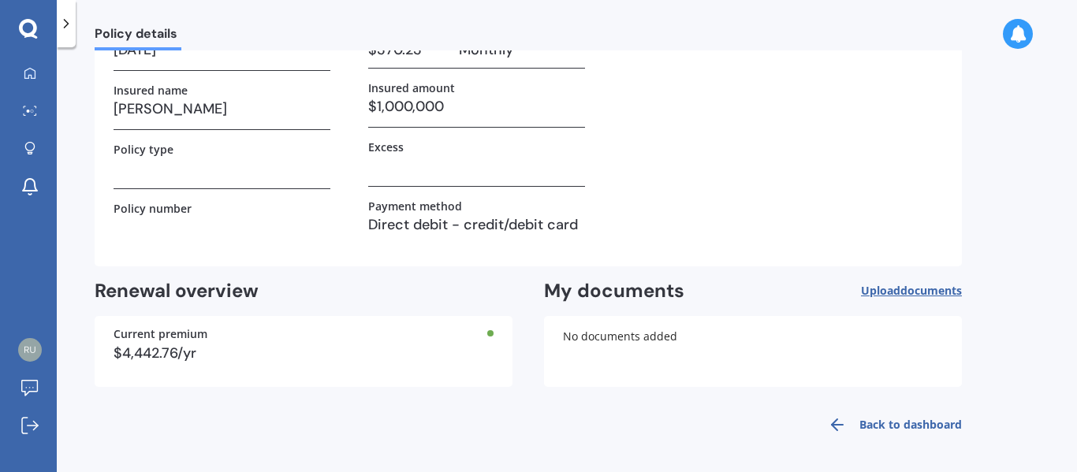
click at [904, 425] on link "Back to dashboard" at bounding box center [890, 425] width 144 height 38
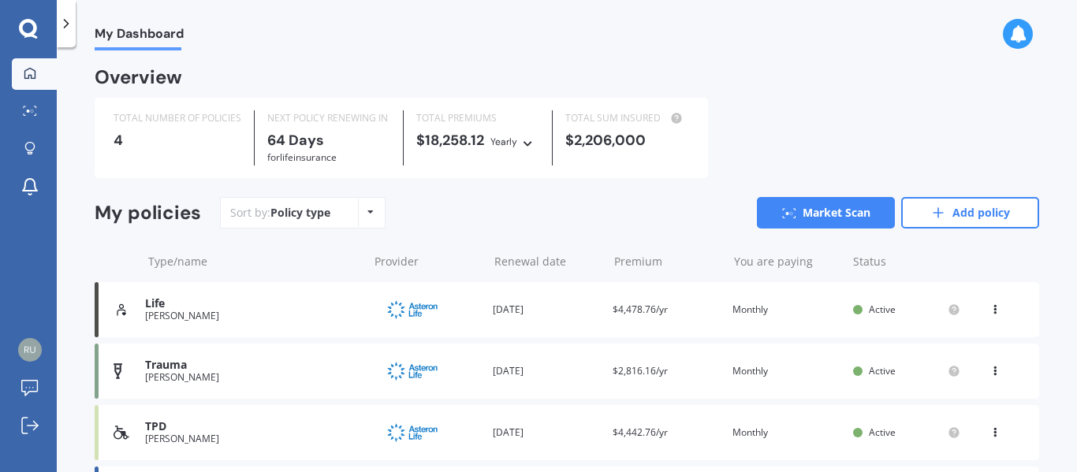
scroll to position [117, 0]
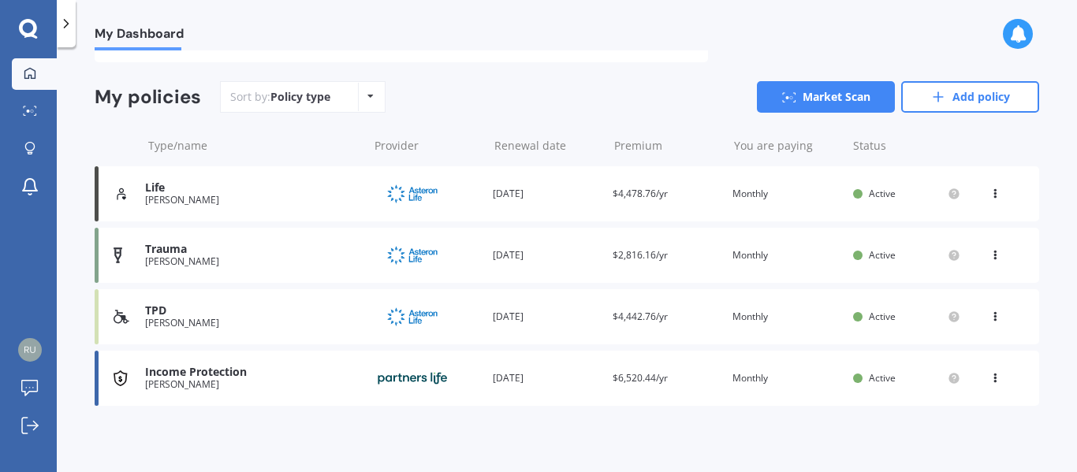
click at [423, 378] on img at bounding box center [412, 378] width 79 height 30
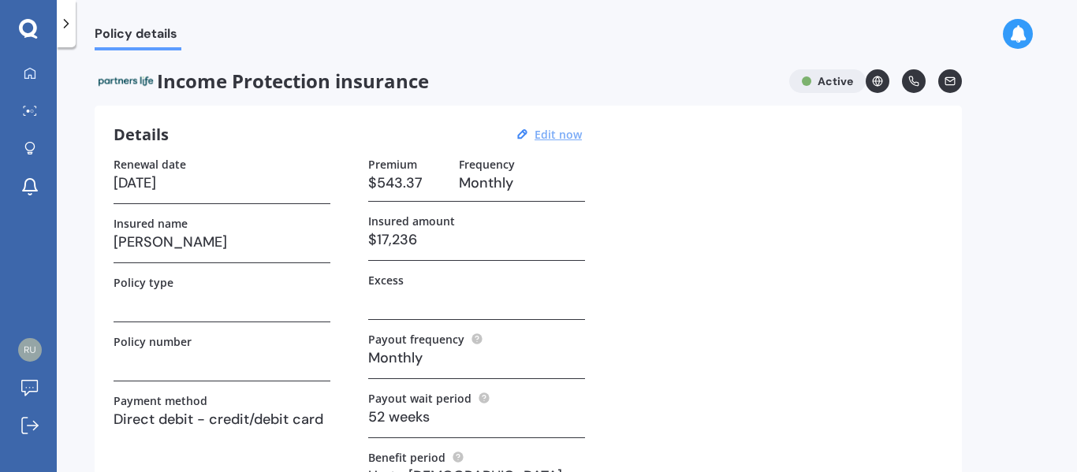
click at [547, 132] on u "Edit now" at bounding box center [558, 134] width 47 height 15
select select "28"
select select "11"
select select "2025"
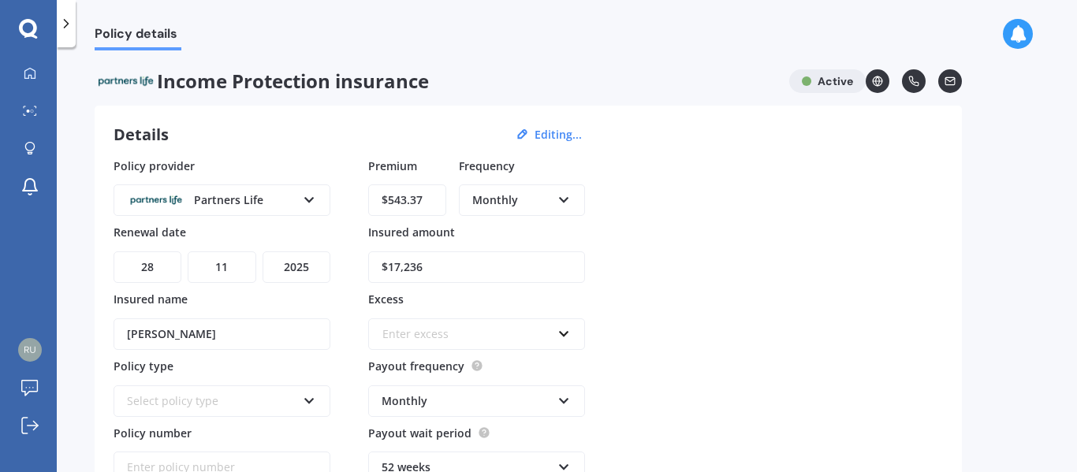
click at [278, 196] on div "Partners Life" at bounding box center [212, 200] width 170 height 17
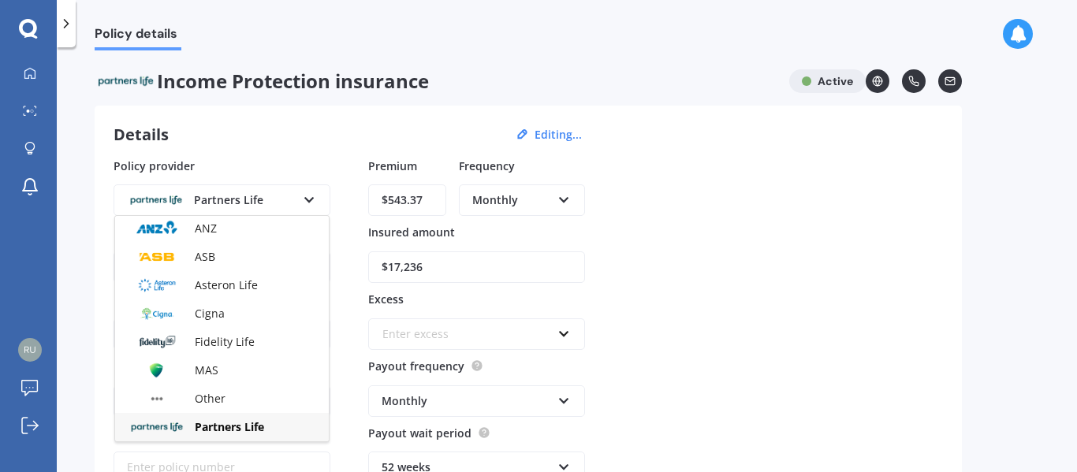
click at [243, 282] on span "Asteron Life" at bounding box center [226, 285] width 63 height 15
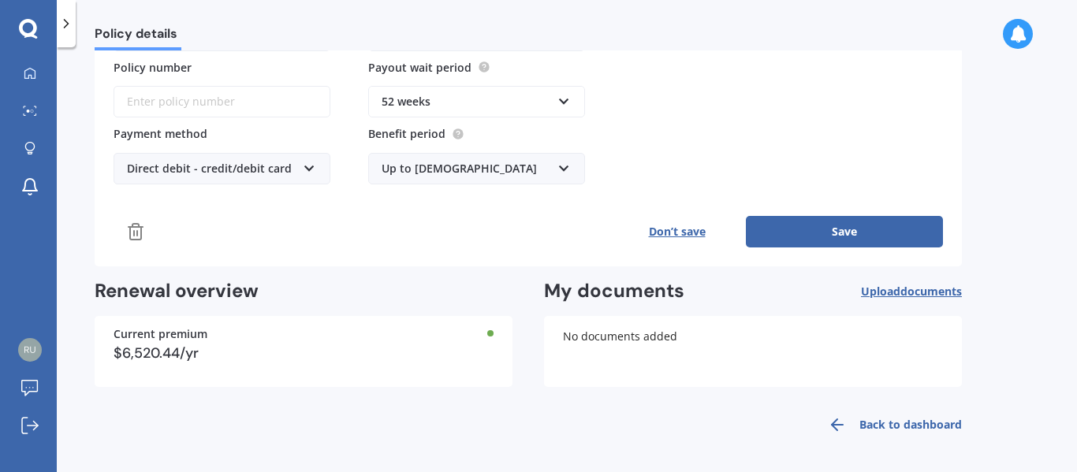
click at [791, 233] on button "Save" at bounding box center [844, 232] width 197 height 32
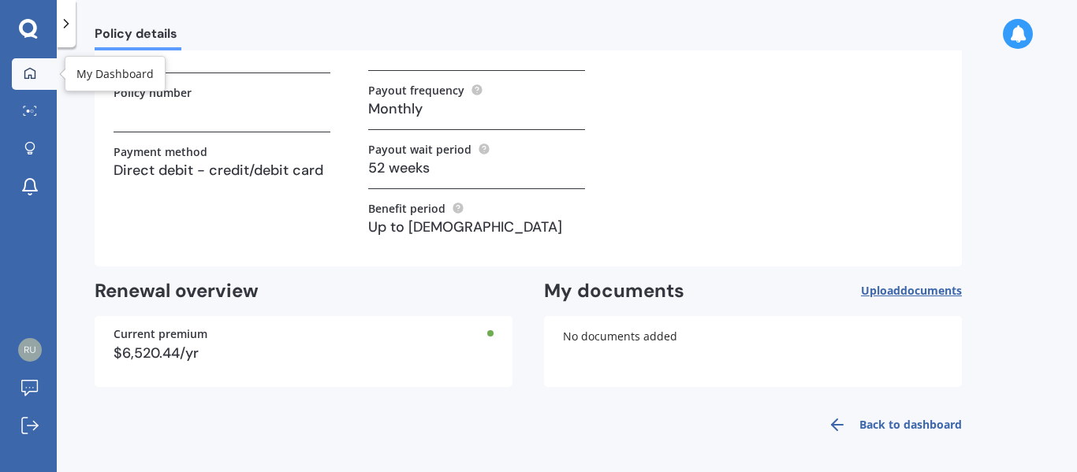
click at [27, 67] on icon at bounding box center [30, 73] width 13 height 13
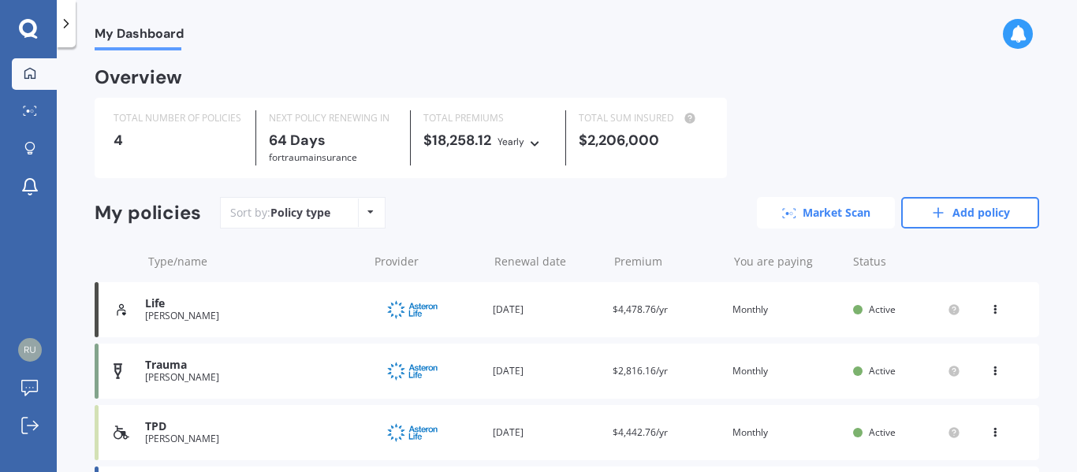
click at [795, 222] on link "Market Scan" at bounding box center [826, 213] width 138 height 32
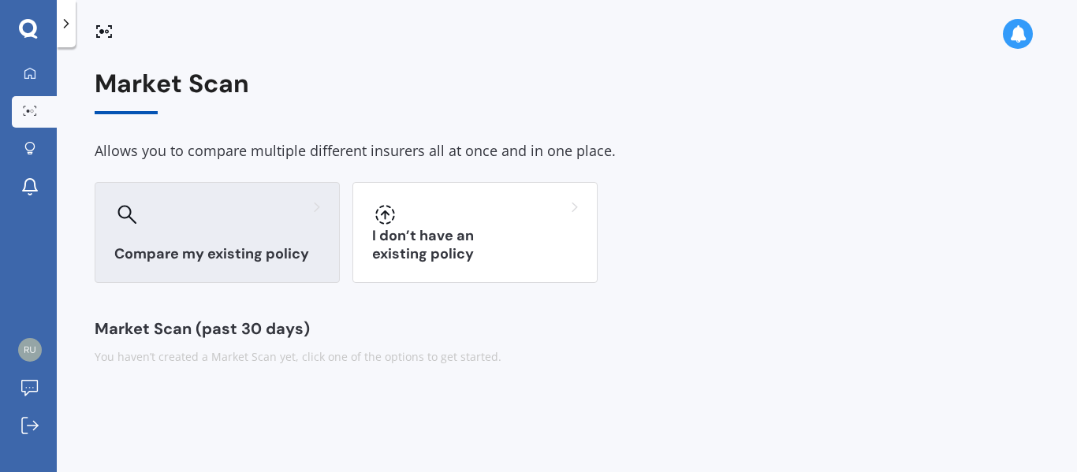
click at [200, 229] on div "Compare my existing policy" at bounding box center [217, 232] width 245 height 101
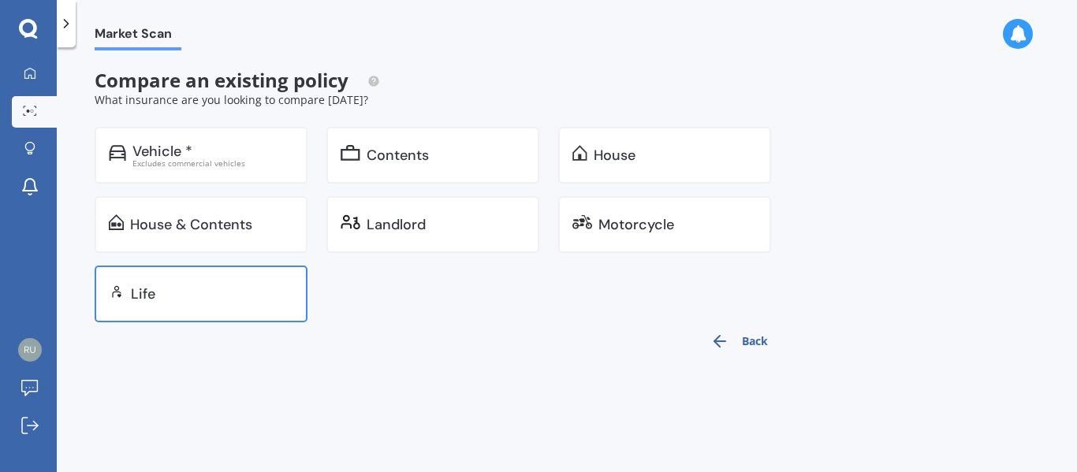
click at [217, 283] on div "Life" at bounding box center [201, 294] width 213 height 57
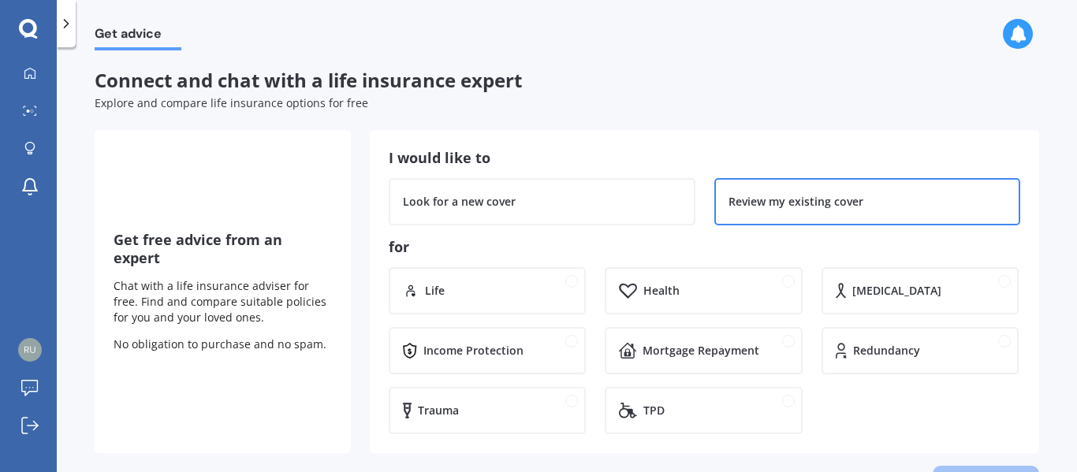
click at [818, 203] on div "Review my existing cover" at bounding box center [796, 202] width 135 height 16
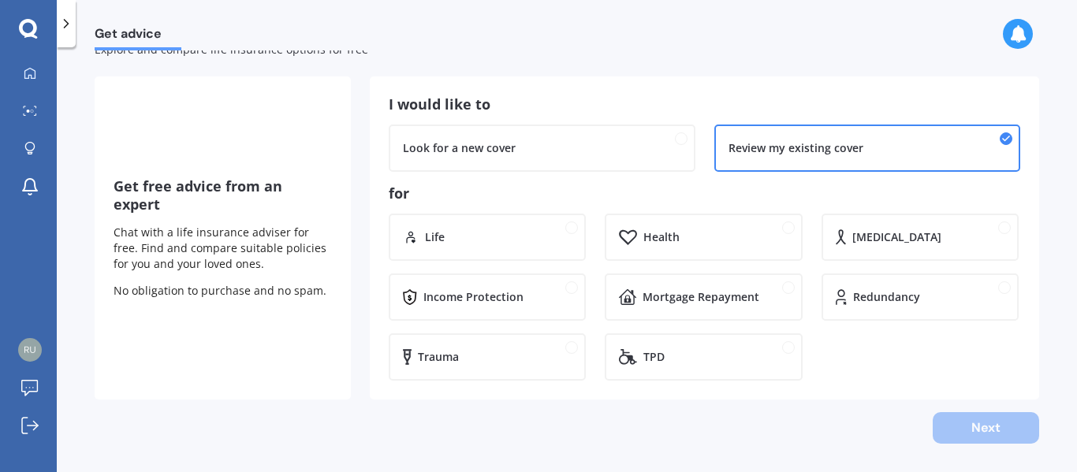
click at [970, 431] on div "Next" at bounding box center [567, 428] width 945 height 32
click at [26, 79] on link "My Dashboard" at bounding box center [34, 74] width 45 height 32
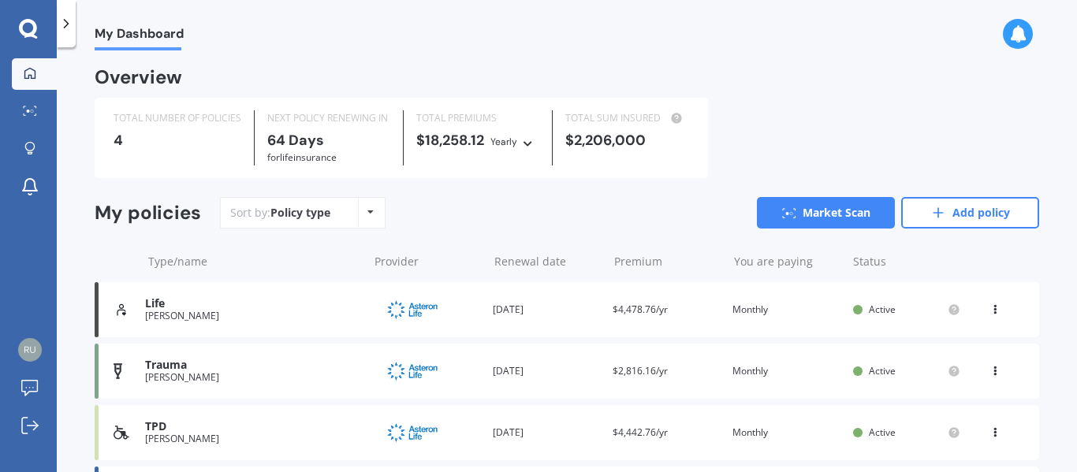
scroll to position [117, 0]
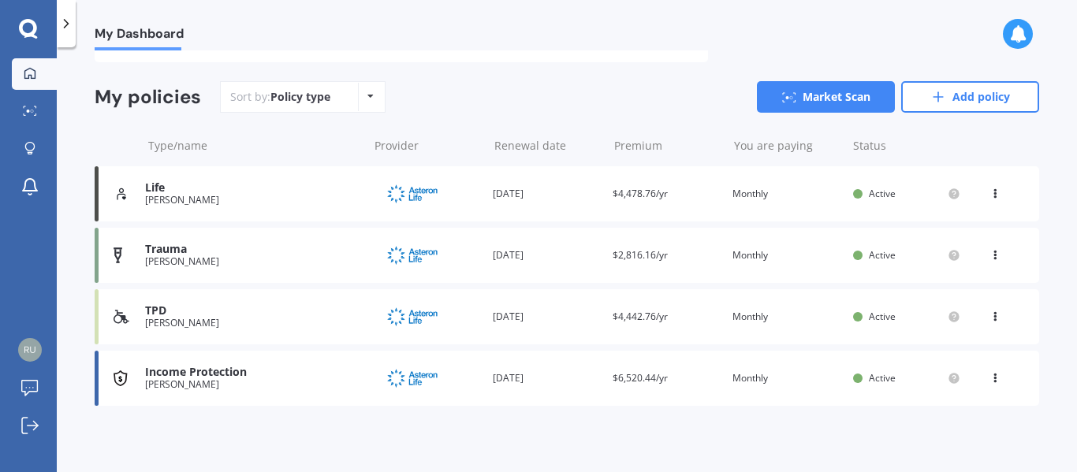
click at [990, 189] on icon at bounding box center [995, 190] width 11 height 9
click at [985, 189] on div "View option" at bounding box center [960, 194] width 156 height 28
click at [34, 112] on icon at bounding box center [30, 111] width 14 height 10
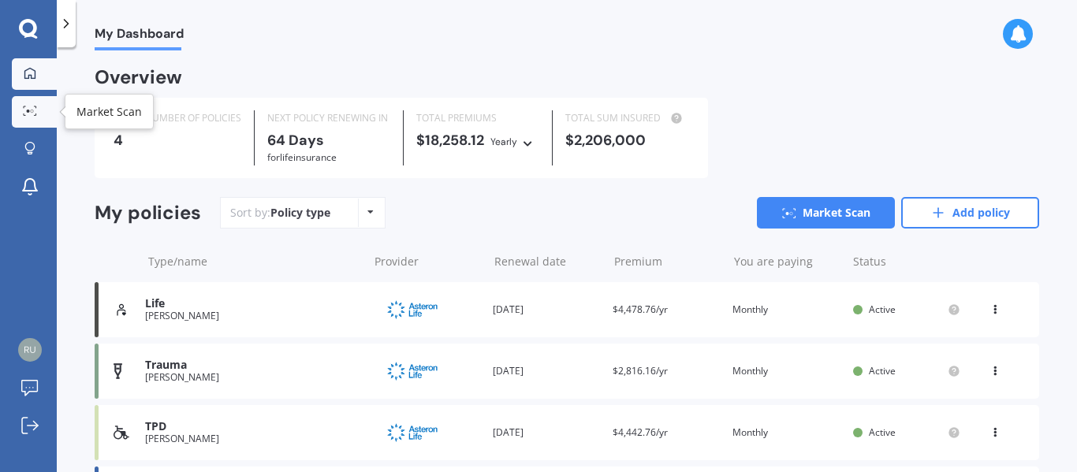
click at [30, 100] on link "Market Scan" at bounding box center [34, 112] width 45 height 32
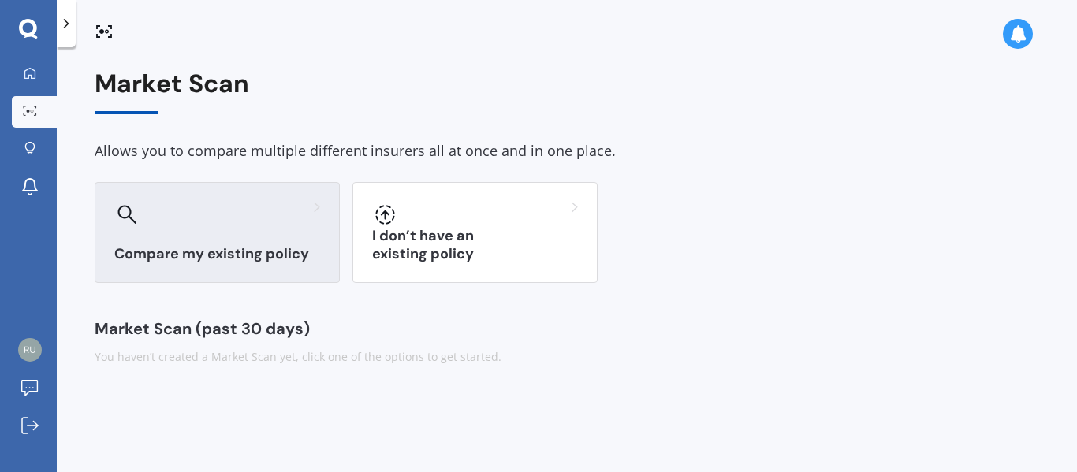
click at [170, 232] on div "Compare my existing policy" at bounding box center [217, 232] width 245 height 101
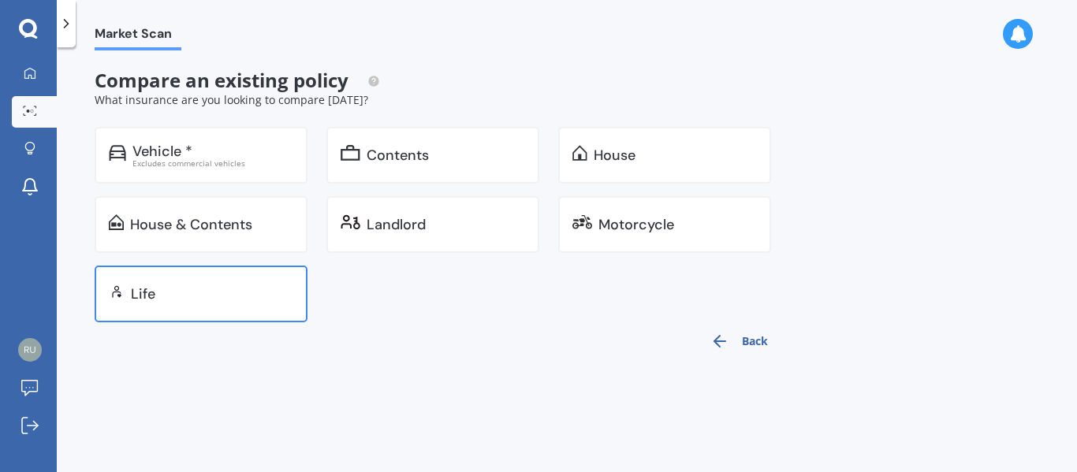
click at [251, 280] on div "Life" at bounding box center [201, 294] width 213 height 57
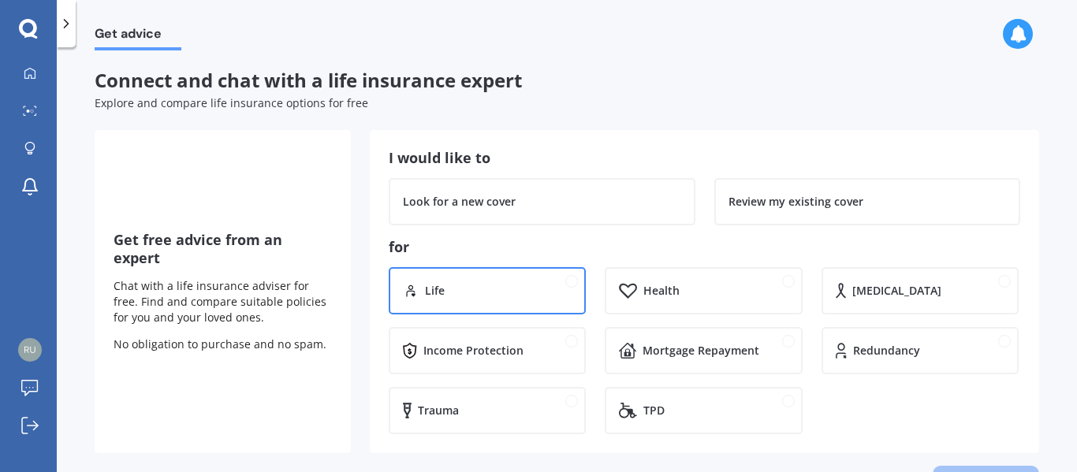
click at [492, 304] on div "Life" at bounding box center [487, 290] width 197 height 47
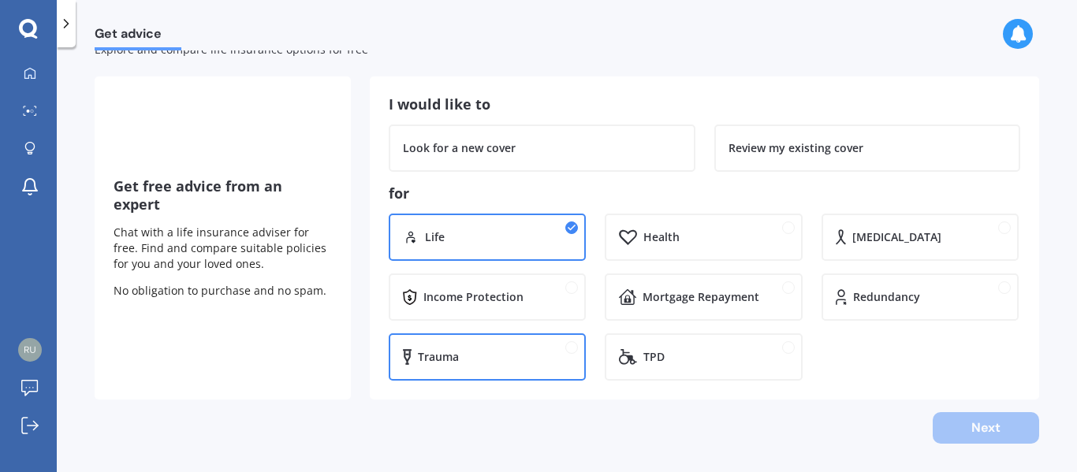
drag, startPoint x: 459, startPoint y: 358, endPoint x: 467, endPoint y: 356, distance: 8.0
click at [460, 356] on div "Trauma" at bounding box center [495, 357] width 154 height 16
drag, startPoint x: 454, startPoint y: 300, endPoint x: 472, endPoint y: 297, distance: 17.6
click at [455, 300] on div "Income Protection" at bounding box center [473, 297] width 100 height 16
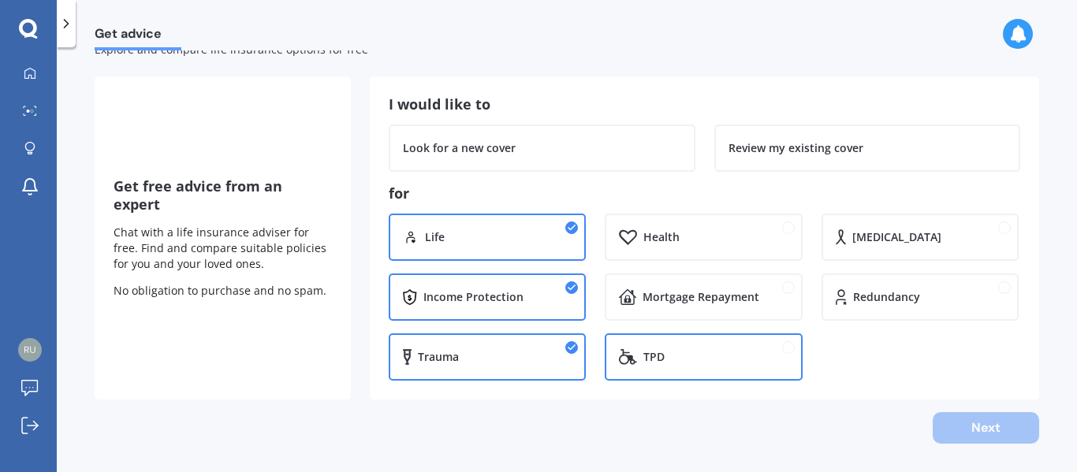
drag, startPoint x: 644, startPoint y: 358, endPoint x: 706, endPoint y: 379, distance: 65.8
click at [648, 356] on div "TPD" at bounding box center [653, 357] width 21 height 16
click at [986, 429] on div "Next" at bounding box center [567, 428] width 945 height 32
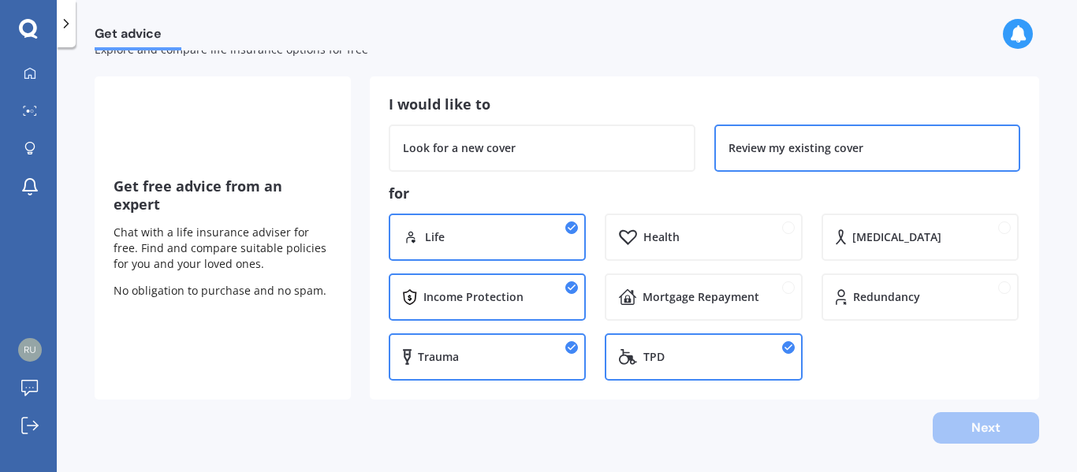
click at [772, 147] on div "Review my existing cover" at bounding box center [796, 148] width 135 height 16
click at [971, 435] on button "Next" at bounding box center [986, 428] width 106 height 32
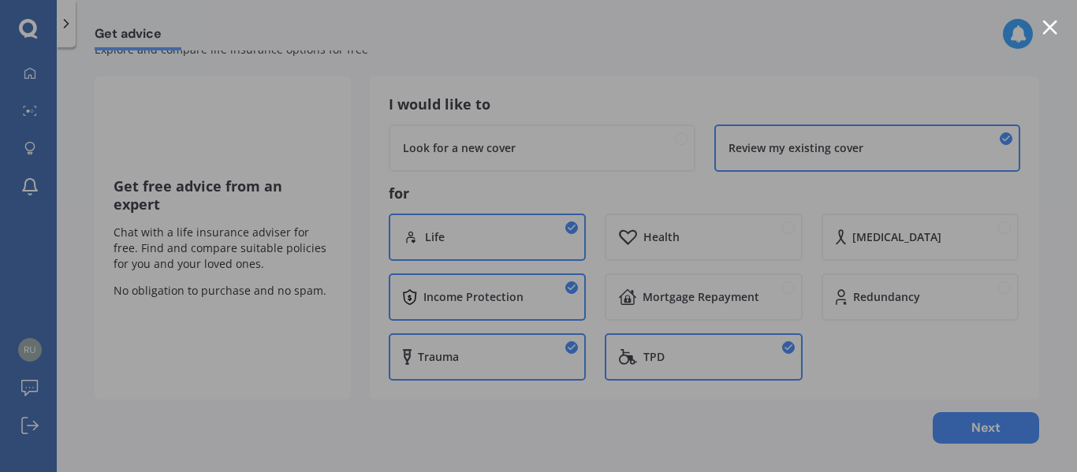
click at [1047, 28] on div at bounding box center [1049, 27] width 15 height 15
